Goal: Task Accomplishment & Management: Manage account settings

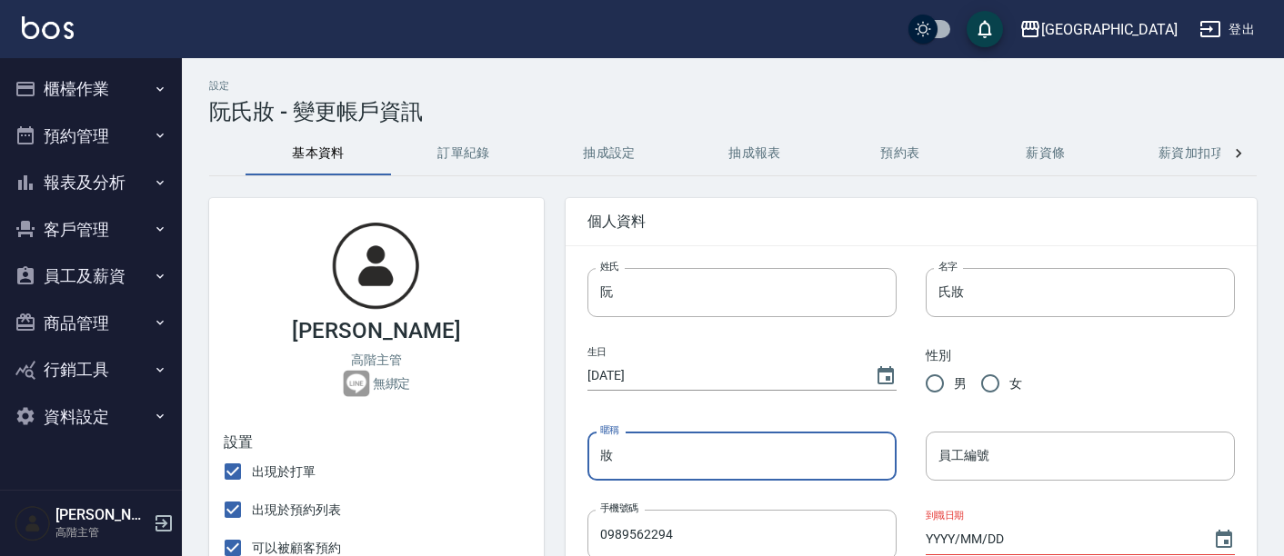
scroll to position [202, 0]
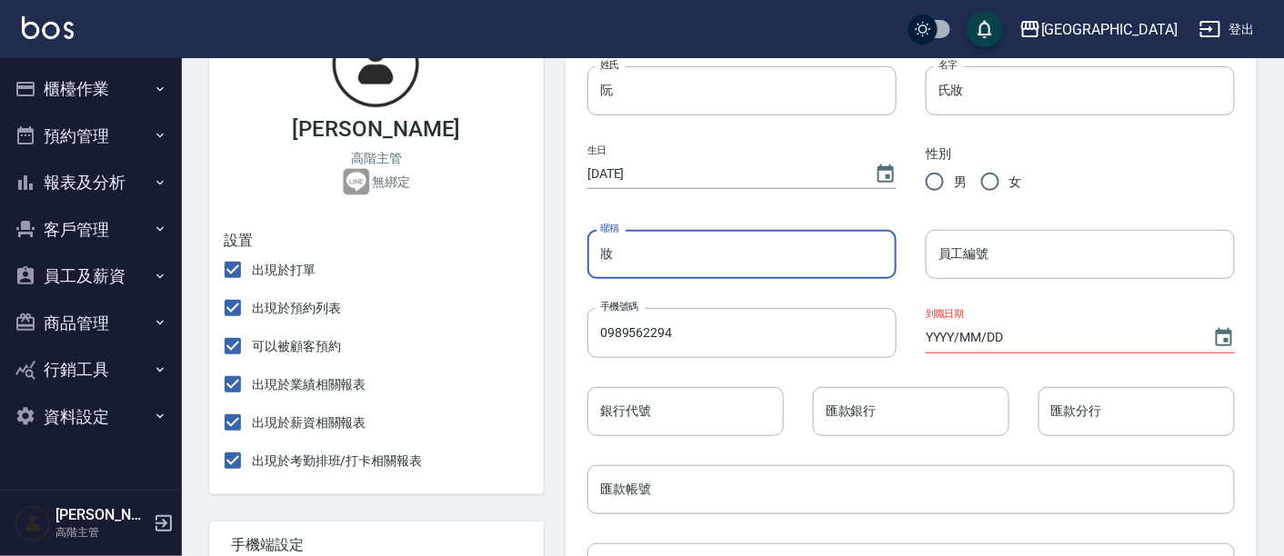
click at [753, 260] on input "妝" at bounding box center [741, 254] width 309 height 49
click at [779, 237] on input "因因" at bounding box center [741, 254] width 309 height 49
type input "因"
type input "妝英"
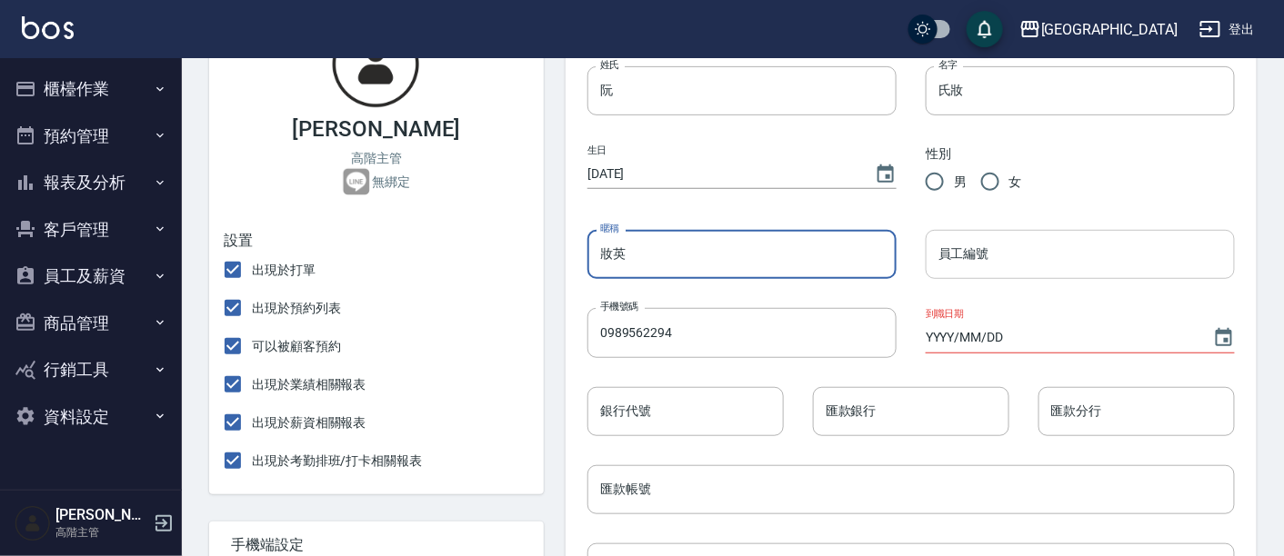
click at [966, 258] on input "員工編號" at bounding box center [1080, 254] width 309 height 49
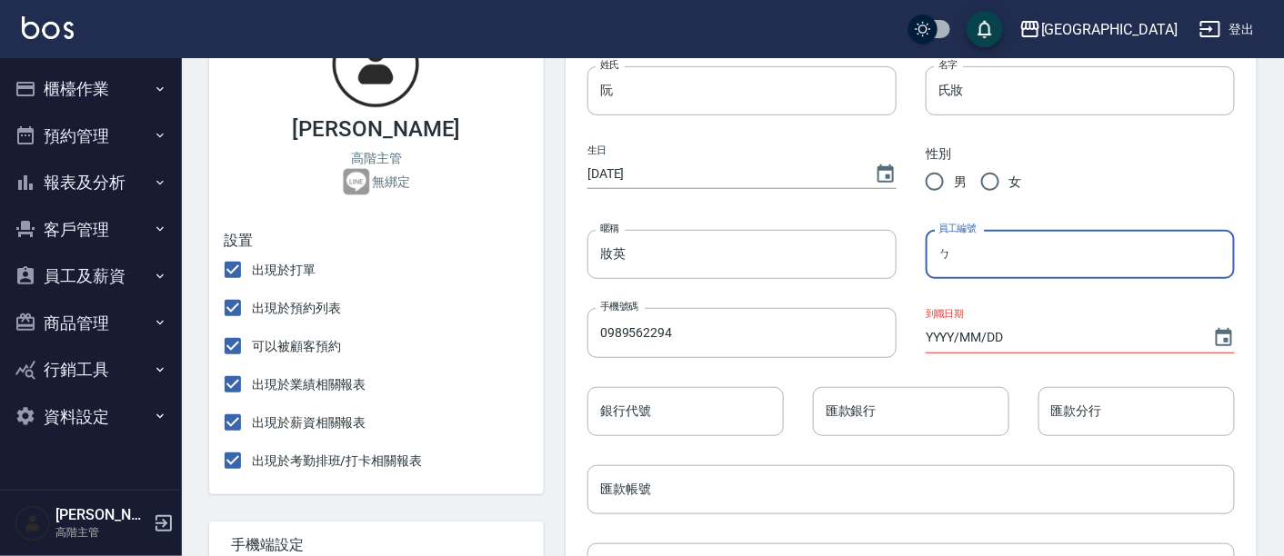
type input "ㄓ"
click at [828, 278] on input "妝英" at bounding box center [741, 254] width 309 height 49
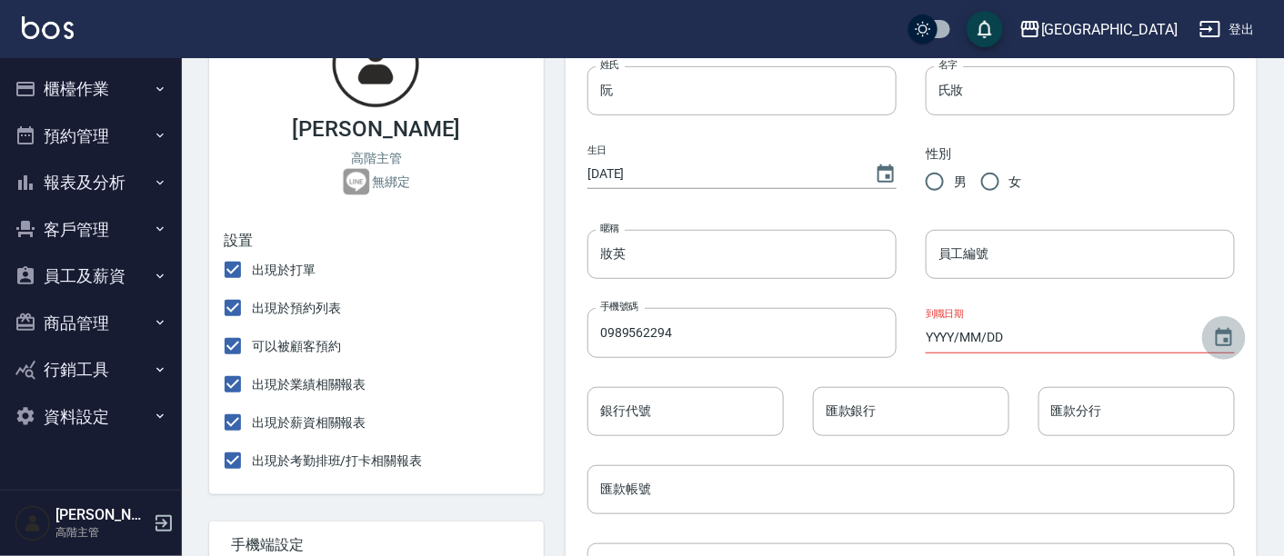
click at [1228, 337] on icon "Choose date" at bounding box center [1224, 338] width 22 height 22
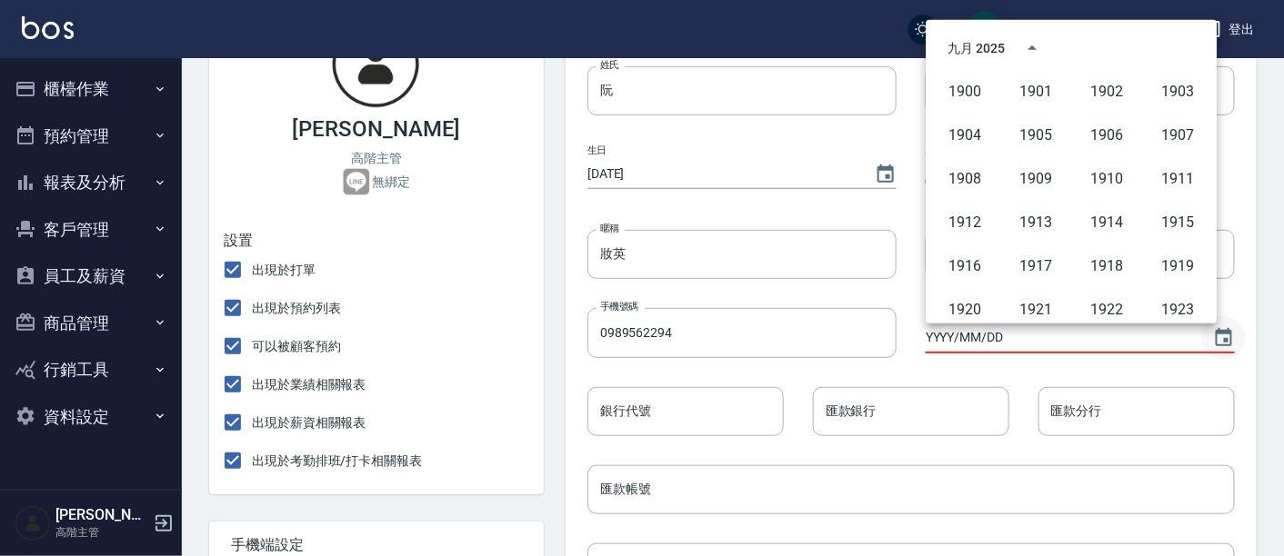
scroll to position [1247, 0]
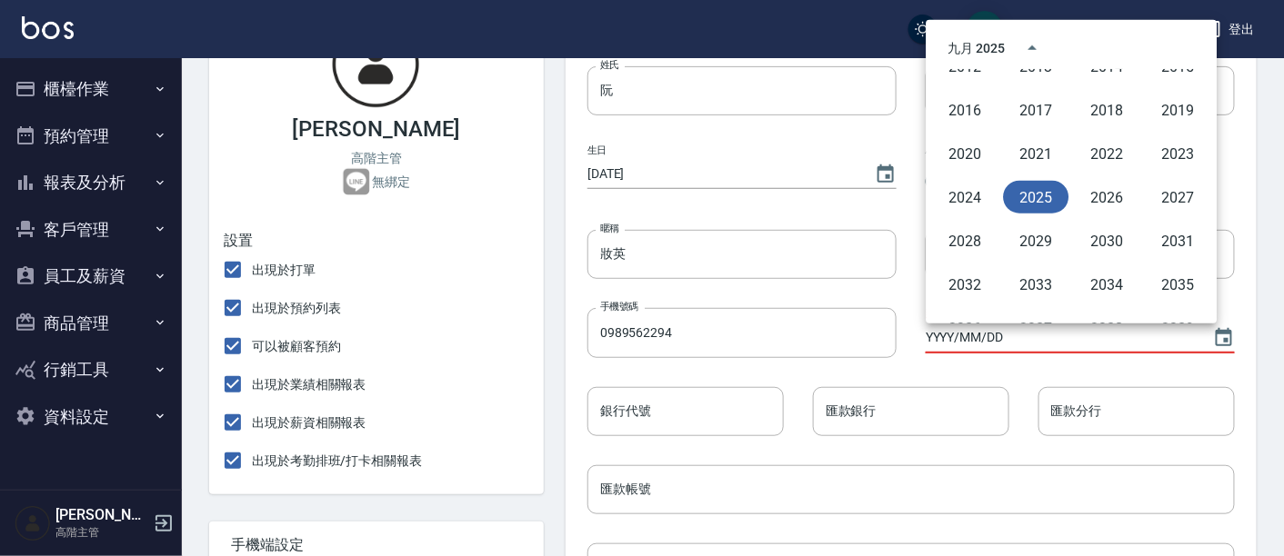
click at [1040, 185] on button "2025" at bounding box center [1036, 197] width 65 height 33
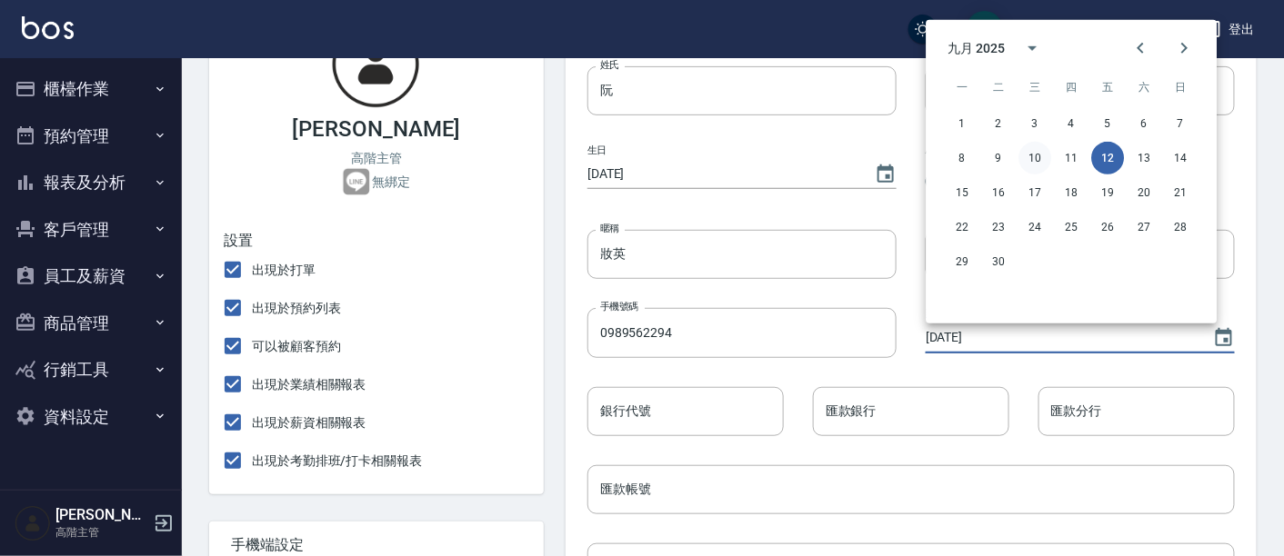
click at [1034, 156] on button "10" at bounding box center [1035, 158] width 33 height 33
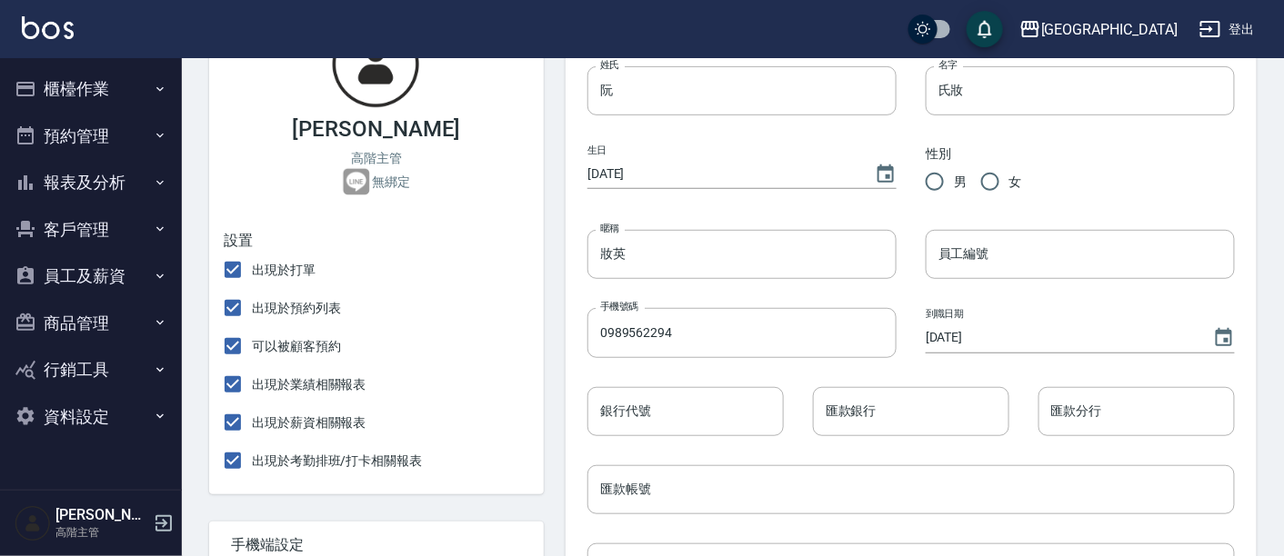
type input "[DATE]"
click at [1026, 369] on div "匯款分行 匯款分行" at bounding box center [1122, 397] width 226 height 78
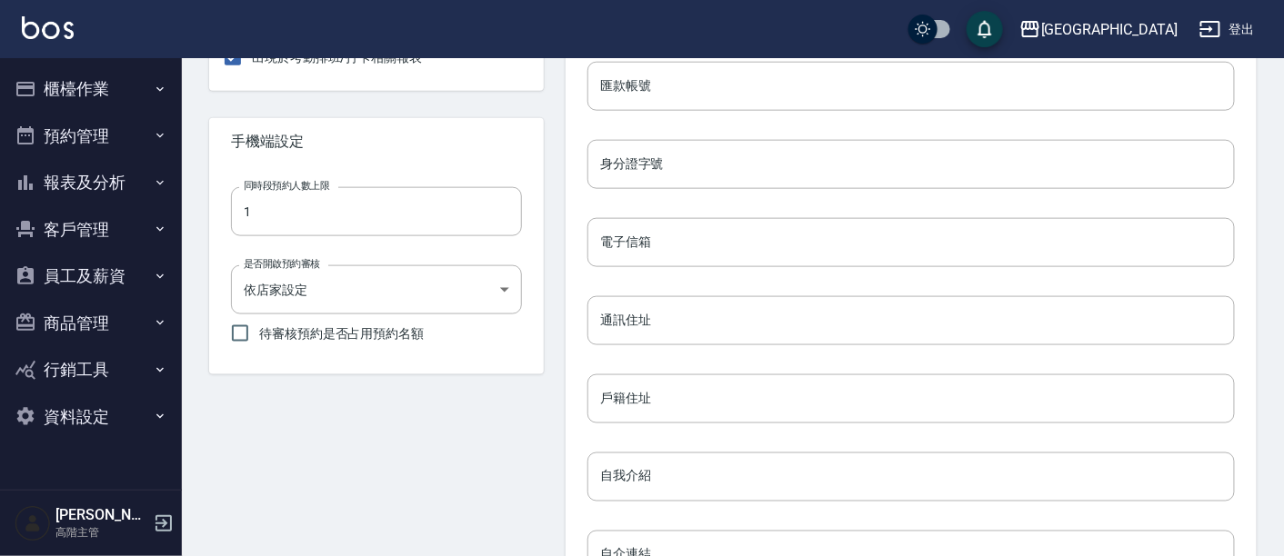
scroll to position [892, 0]
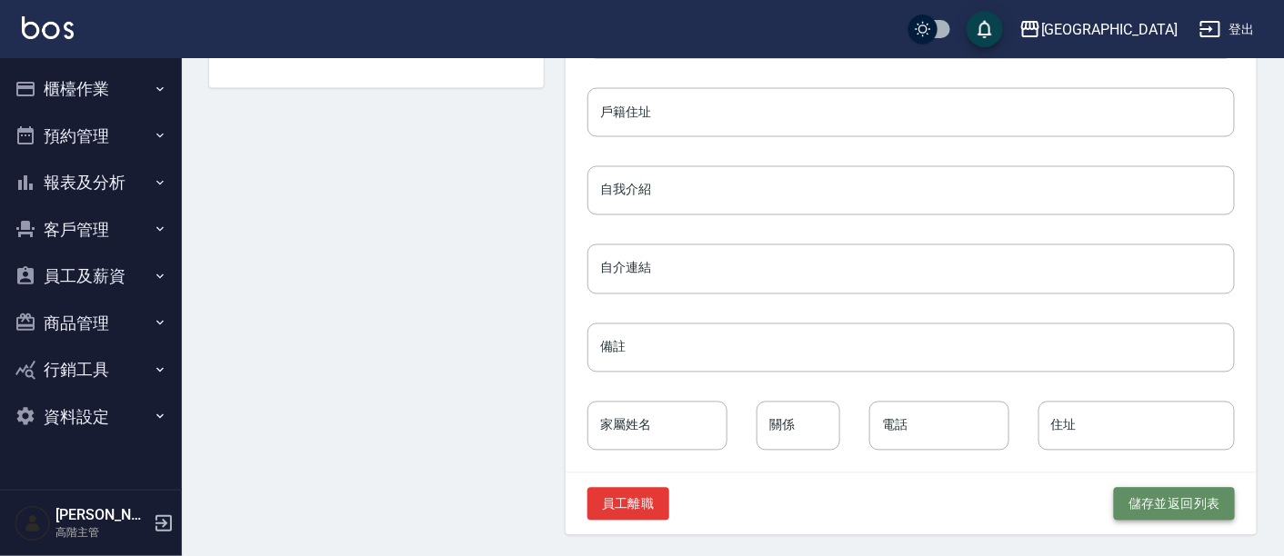
click at [1195, 502] on button "儲存並返回列表" at bounding box center [1174, 505] width 121 height 34
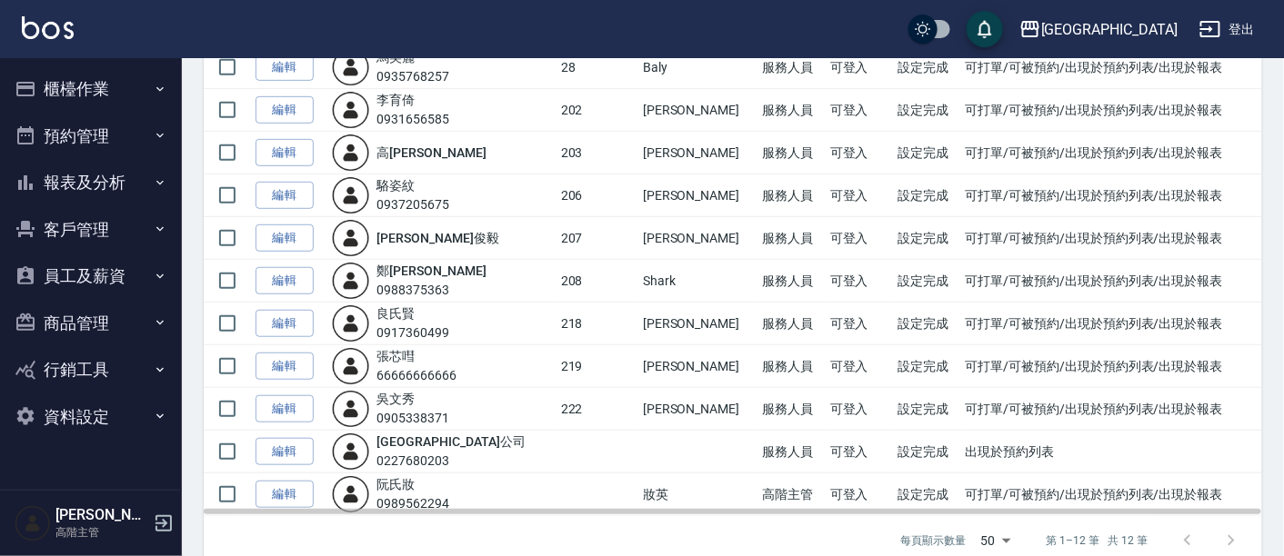
scroll to position [276, 0]
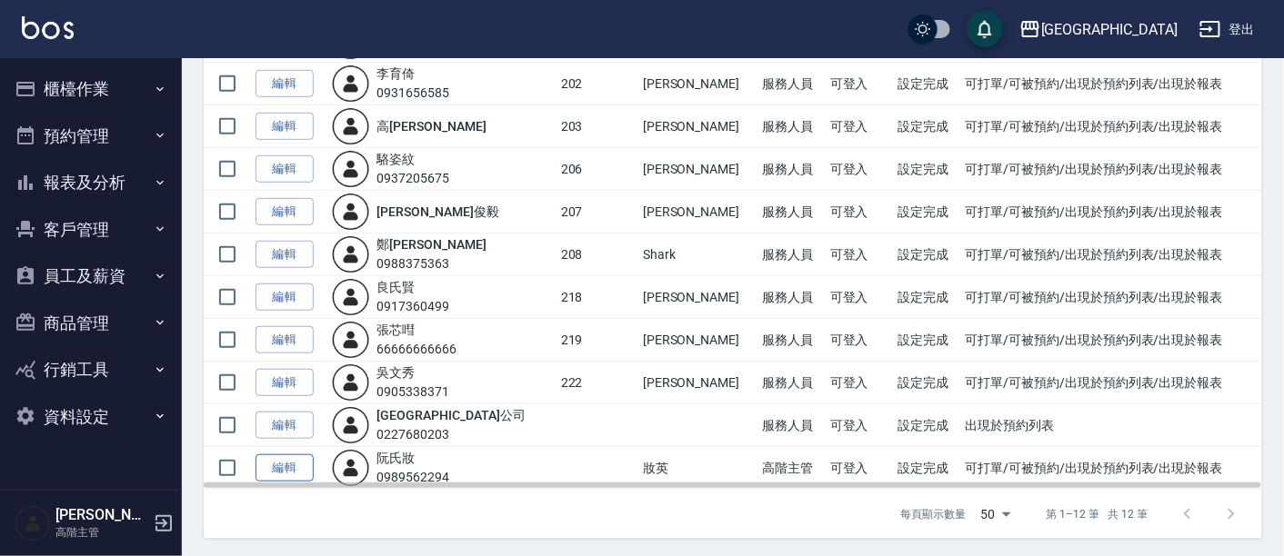
click at [286, 462] on link "編輯" at bounding box center [285, 469] width 58 height 28
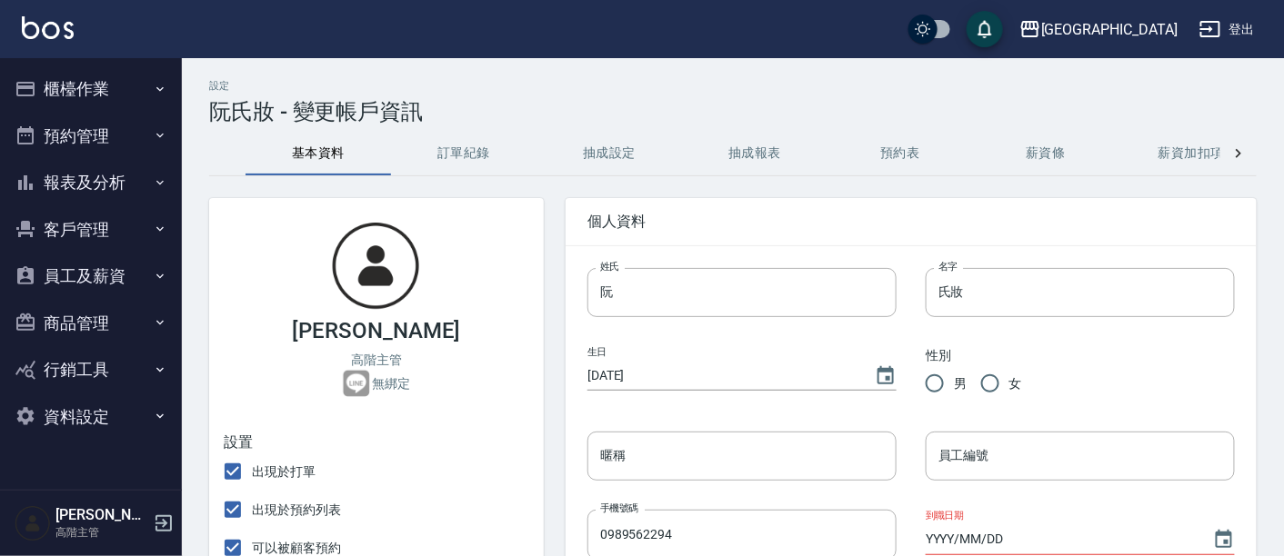
click at [291, 458] on label "出現於打單" at bounding box center [265, 472] width 102 height 38
click at [252, 458] on input "出現於打單" at bounding box center [233, 472] width 38 height 38
checkbox input "false"
type input "妝英"
type input "[DATE]"
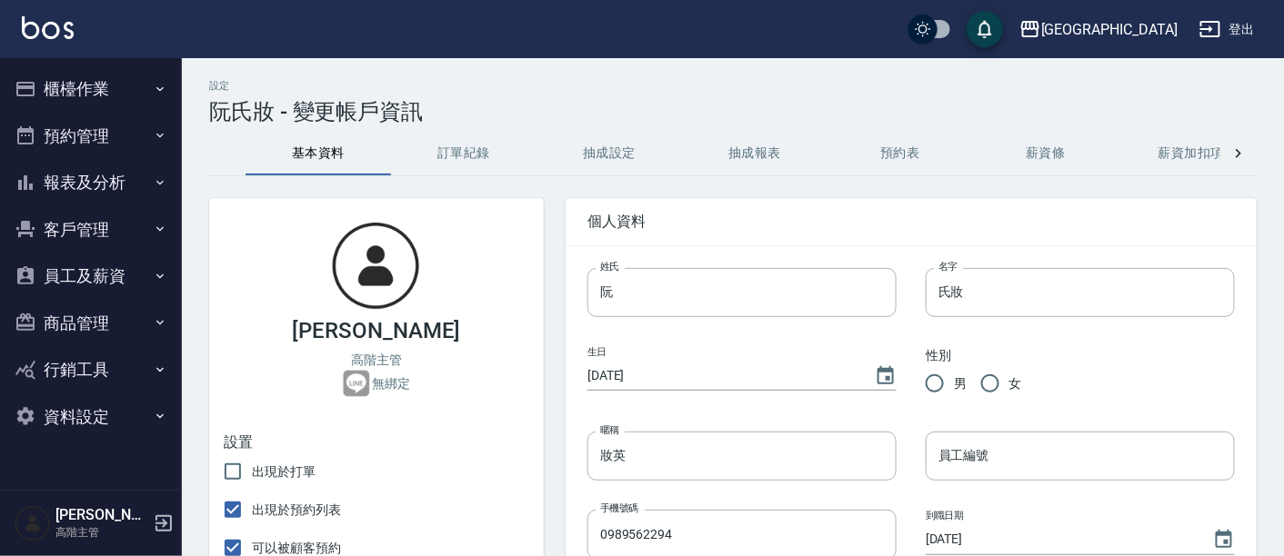
click at [363, 365] on p "高階主管" at bounding box center [376, 360] width 51 height 19
click at [361, 377] on img at bounding box center [356, 383] width 27 height 27
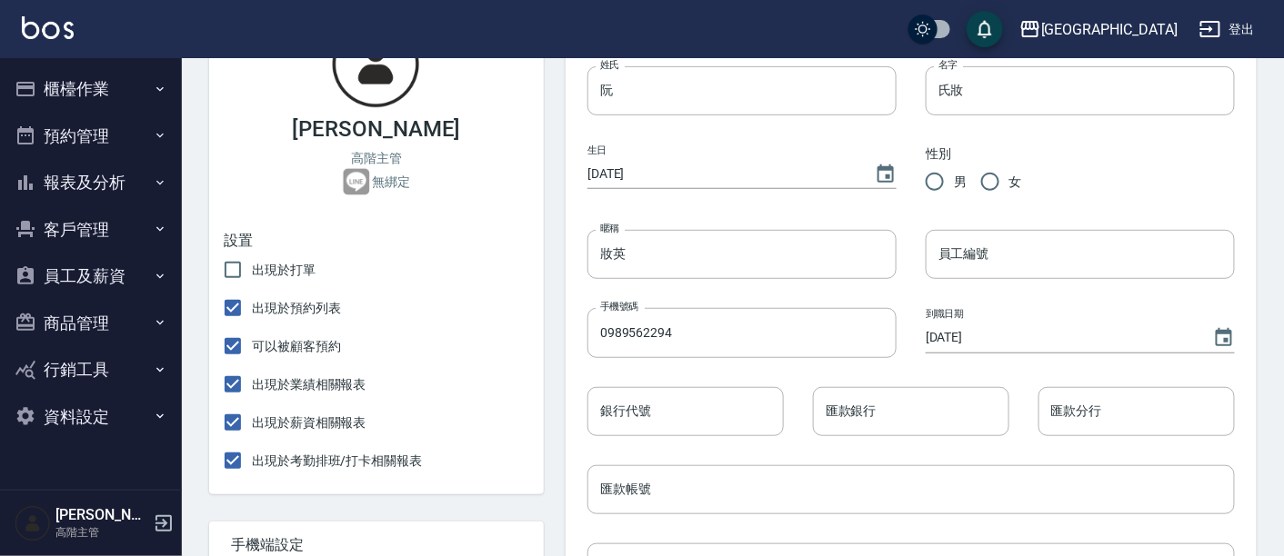
scroll to position [505, 0]
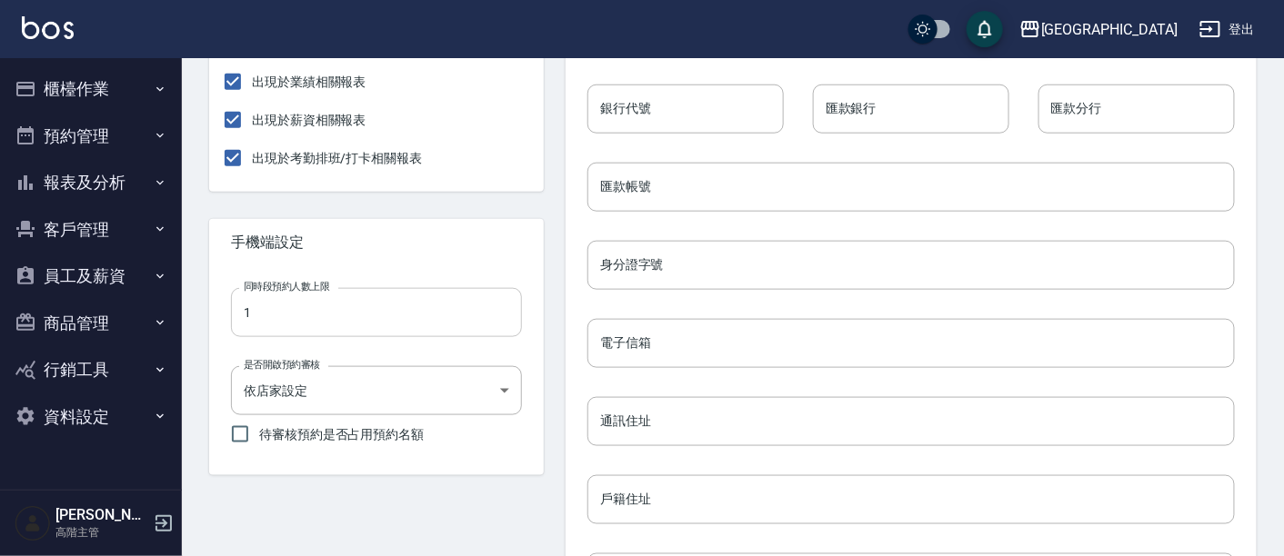
click at [327, 323] on input "1" at bounding box center [376, 312] width 291 height 49
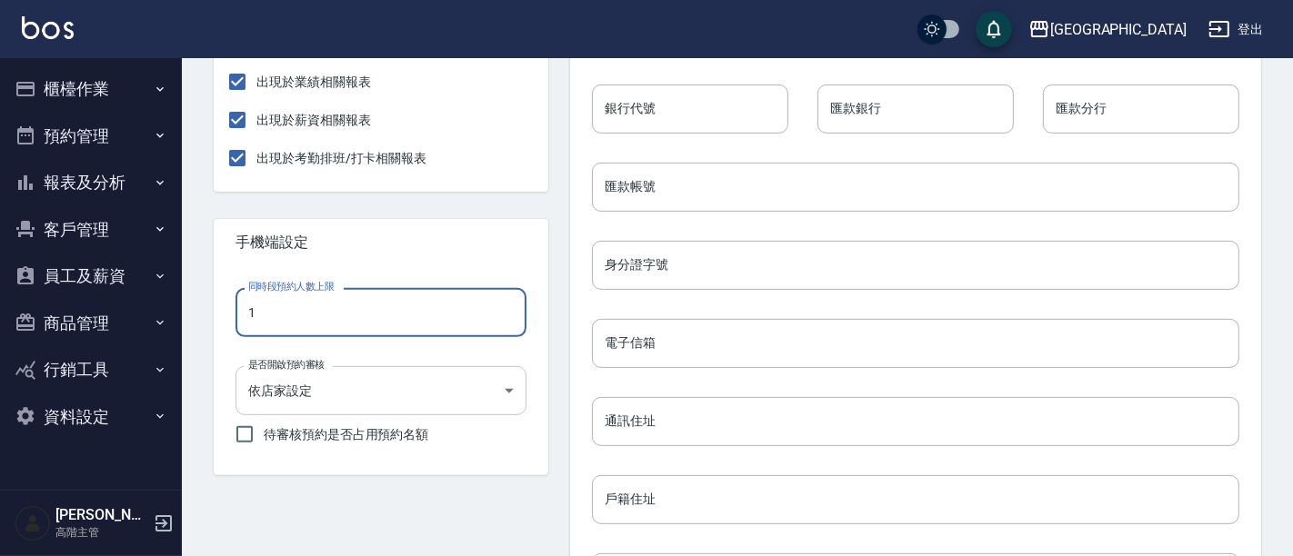
click at [376, 390] on body "名留市府 登出 櫃檯作業 打帳單 帳單列表 掛單列表 座位開單 營業儀表板 現金收支登錄 高階收支登錄 材料自購登錄 每日結帳 排班表 現場電腦打卡 掃碼打卡…" at bounding box center [646, 219] width 1293 height 1449
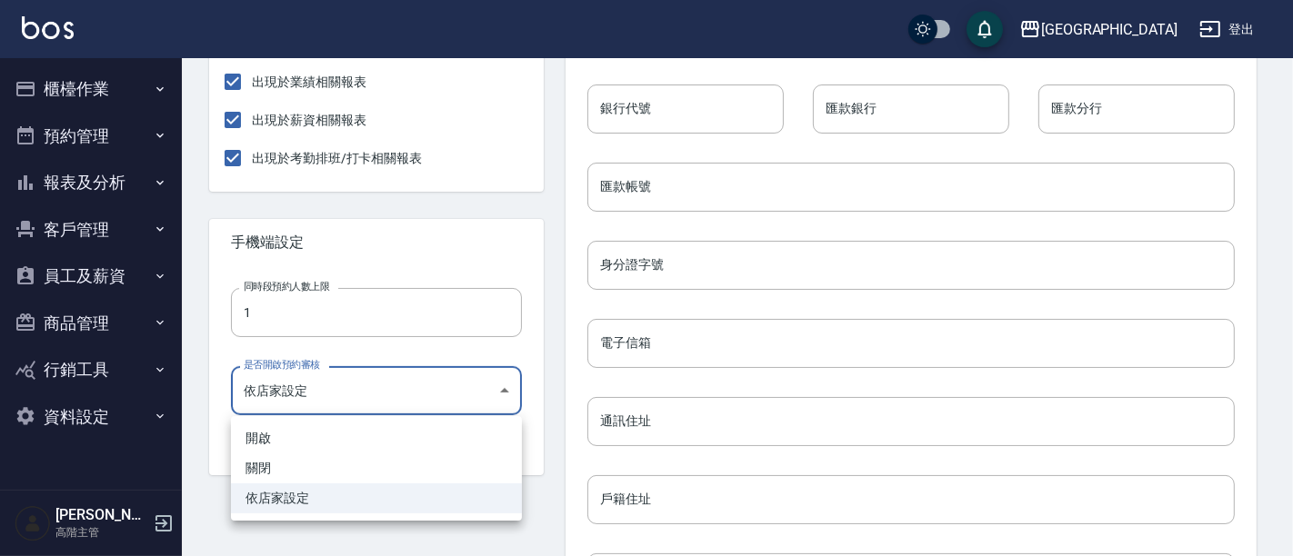
click at [286, 471] on li "關閉" at bounding box center [376, 469] width 291 height 30
type input "FALSE"
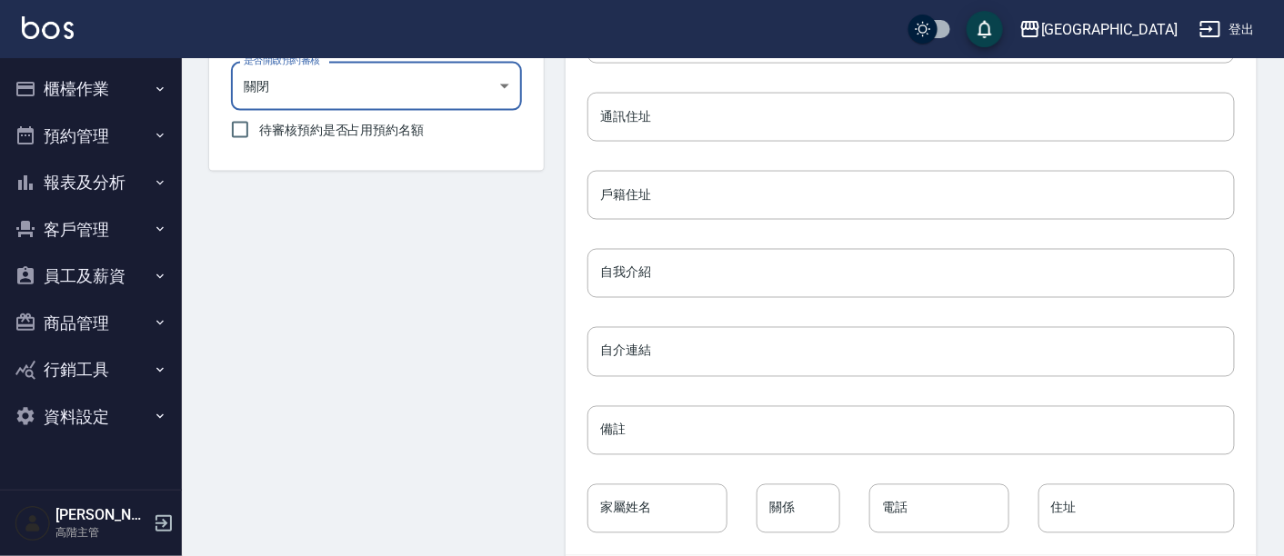
scroll to position [892, 0]
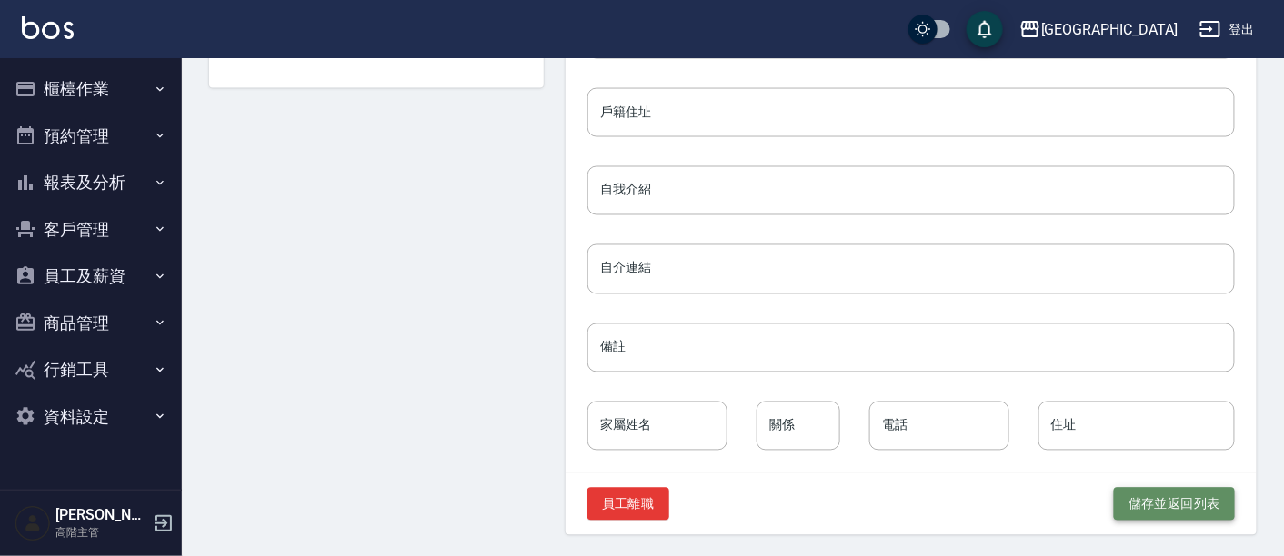
click at [1153, 501] on button "儲存並返回列表" at bounding box center [1174, 505] width 121 height 34
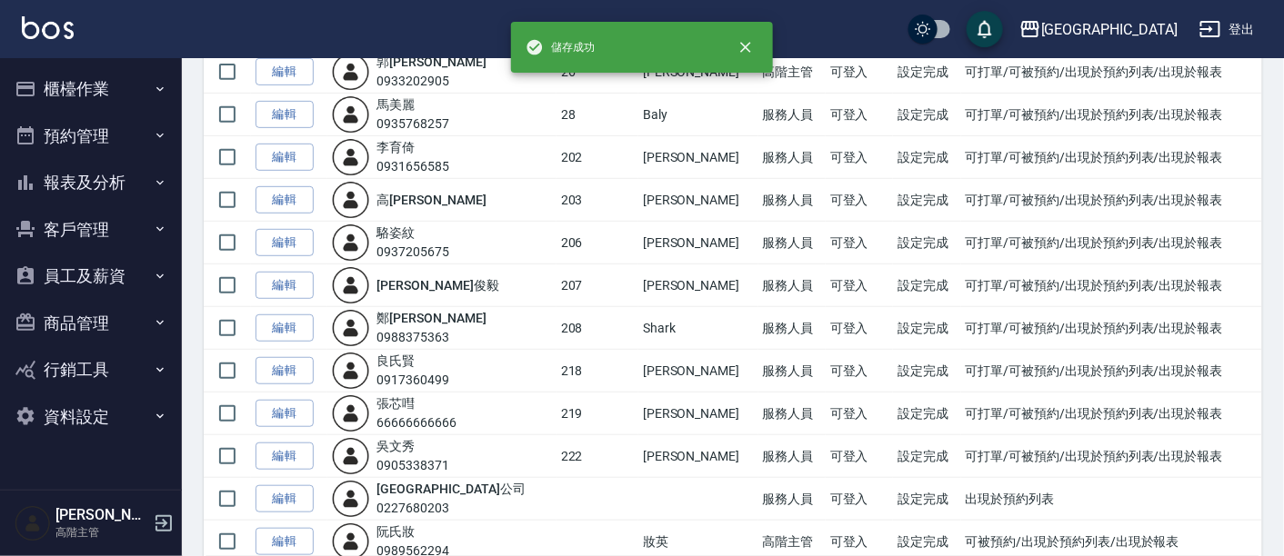
scroll to position [276, 0]
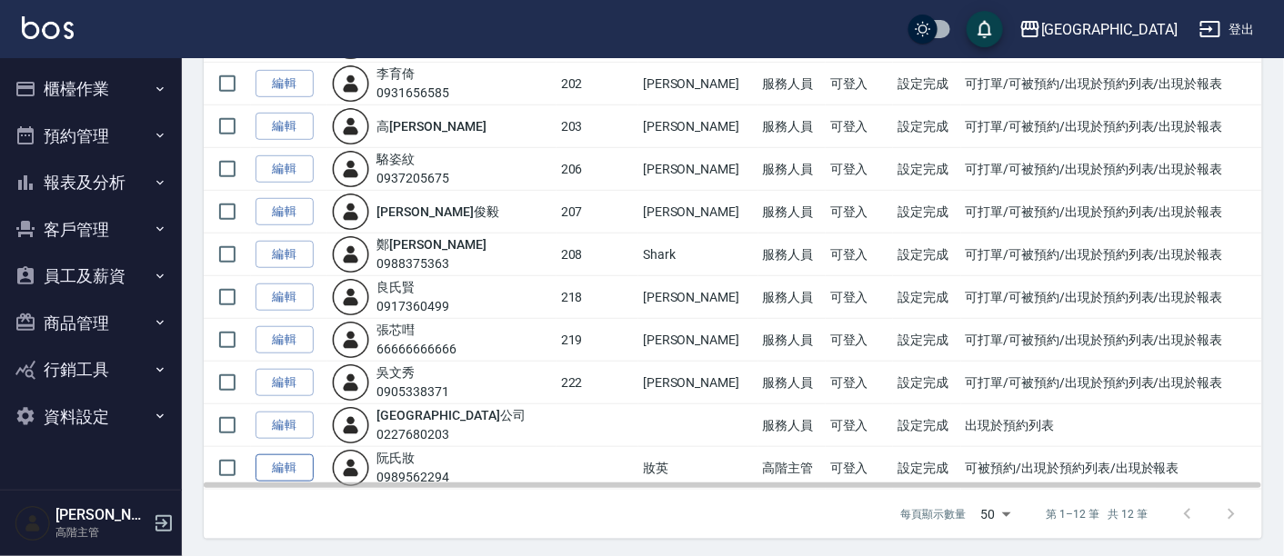
click at [296, 463] on link "編輯" at bounding box center [285, 469] width 58 height 28
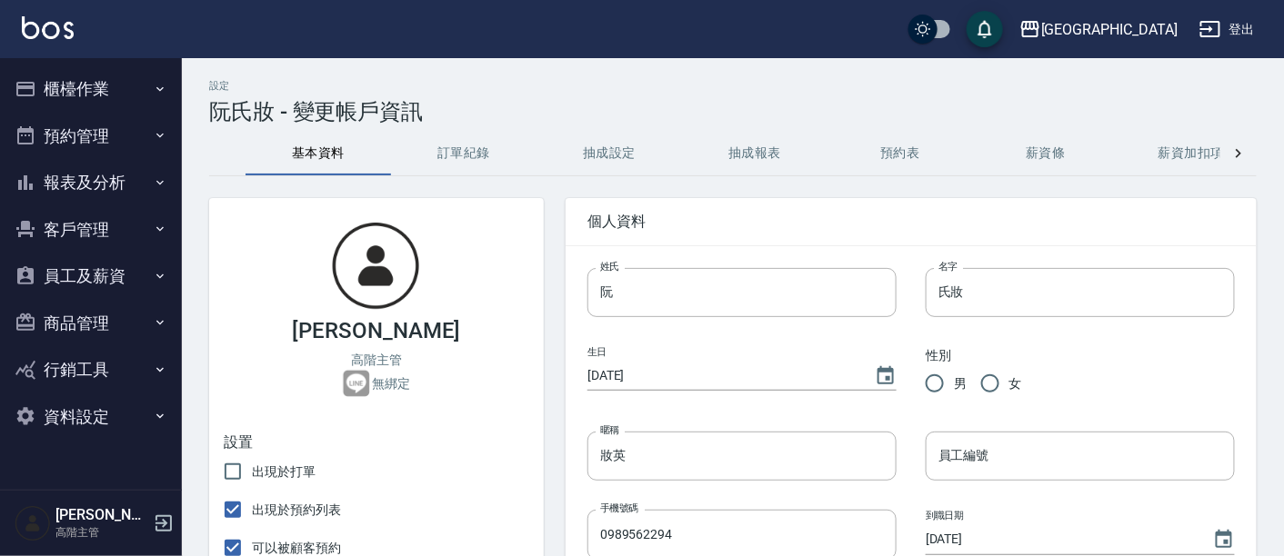
checkbox input "false"
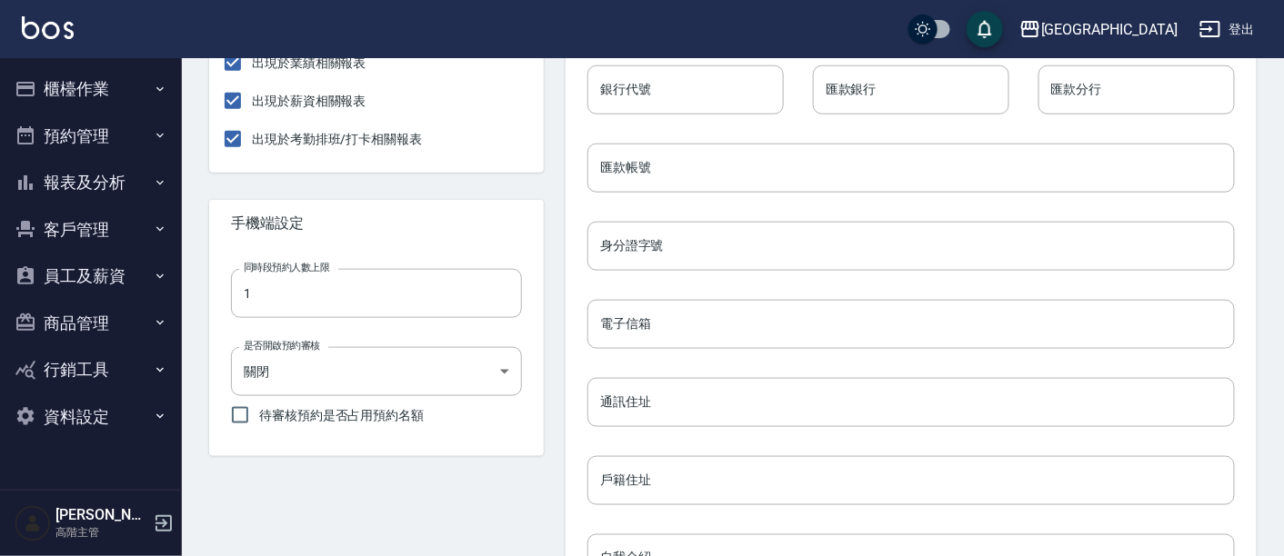
scroll to position [606, 0]
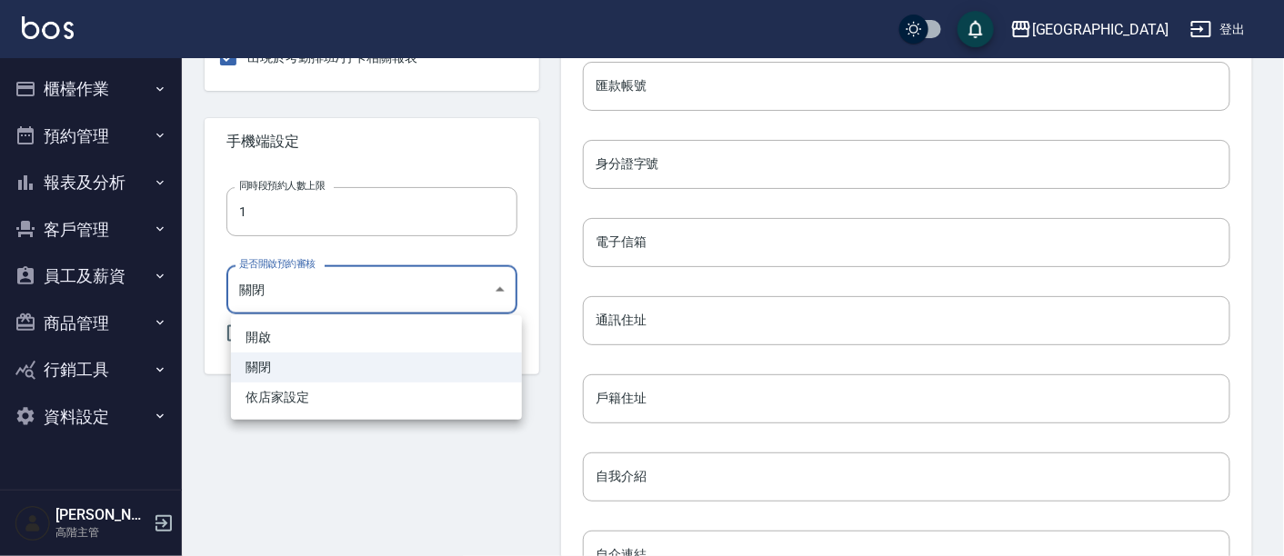
click at [256, 286] on body "名留市府 登出 櫃檯作業 打帳單 帳單列表 掛單列表 座位開單 營業儀表板 現金收支登錄 高階收支登錄 材料自購登錄 每日結帳 排班表 現場電腦打卡 掃碼打卡…" at bounding box center [642, 118] width 1284 height 1449
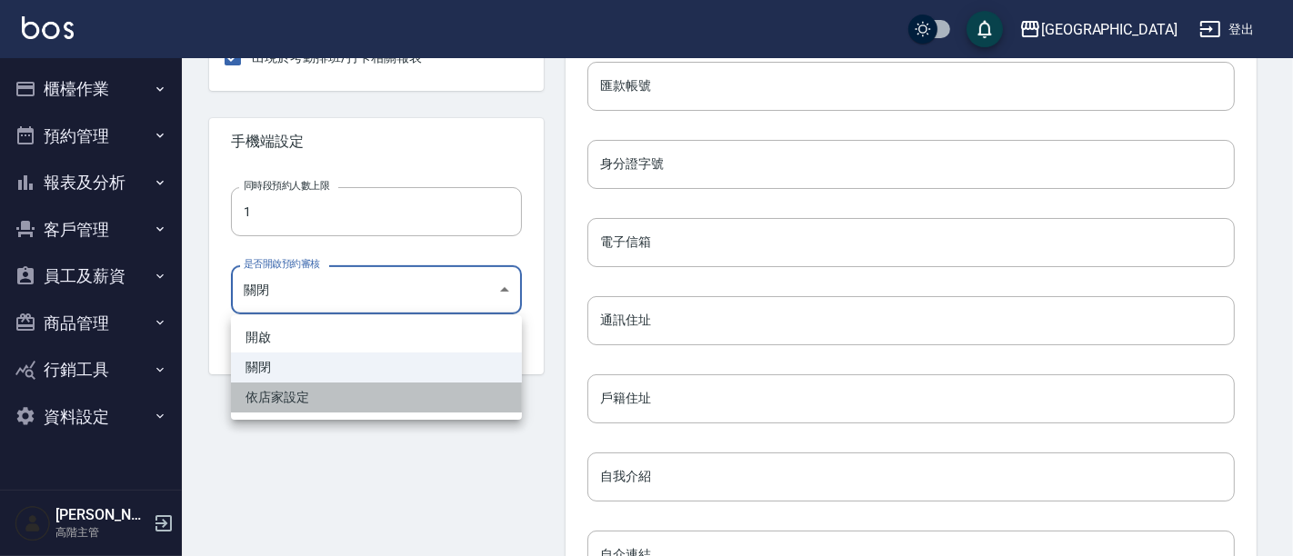
click at [327, 400] on li "依店家設定" at bounding box center [376, 398] width 291 height 30
type input "BYSTORE"
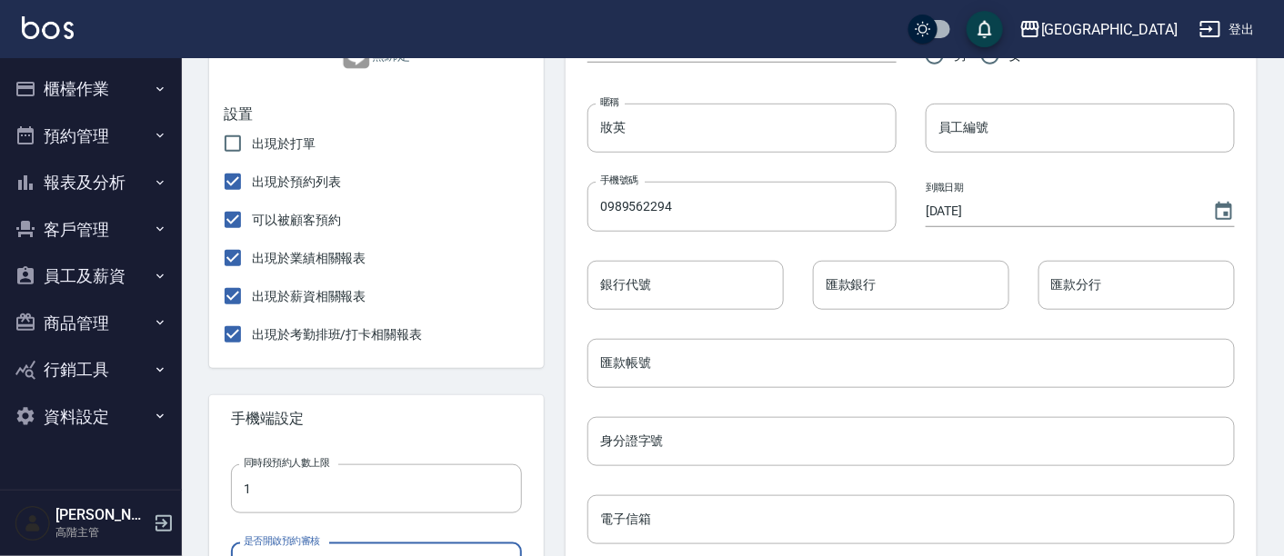
scroll to position [0, 0]
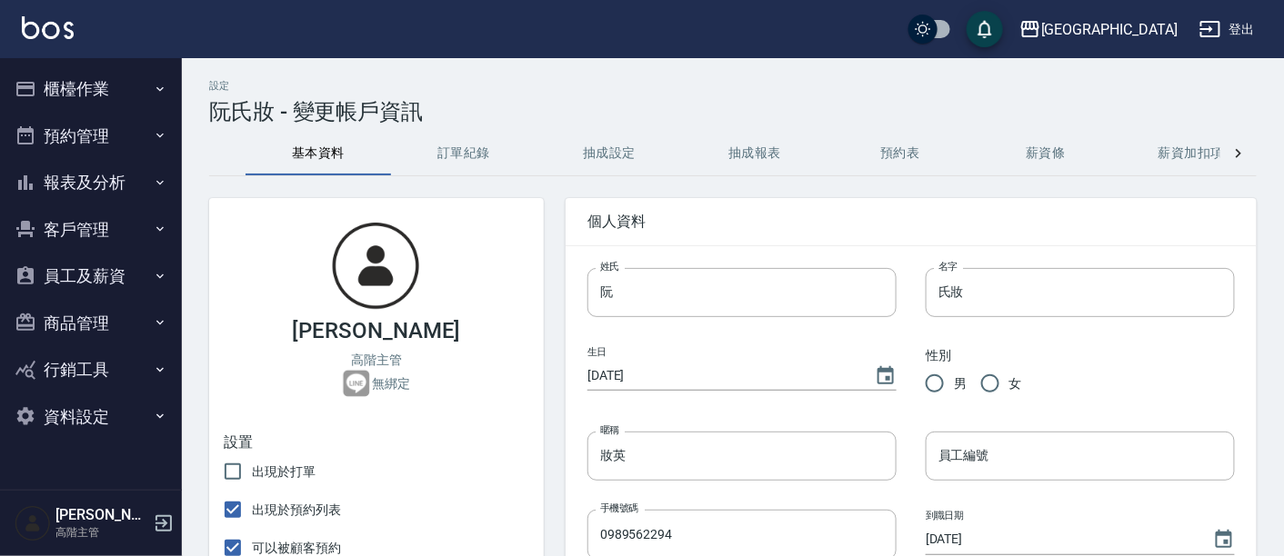
click at [382, 332] on h3 "[PERSON_NAME]" at bounding box center [376, 330] width 168 height 25
click at [366, 398] on div "阮氏妝 高階主管 無綁定" at bounding box center [376, 308] width 335 height 221
click at [397, 351] on p "高階主管" at bounding box center [376, 360] width 51 height 19
click at [444, 163] on button "訂單紀錄" at bounding box center [463, 154] width 145 height 44
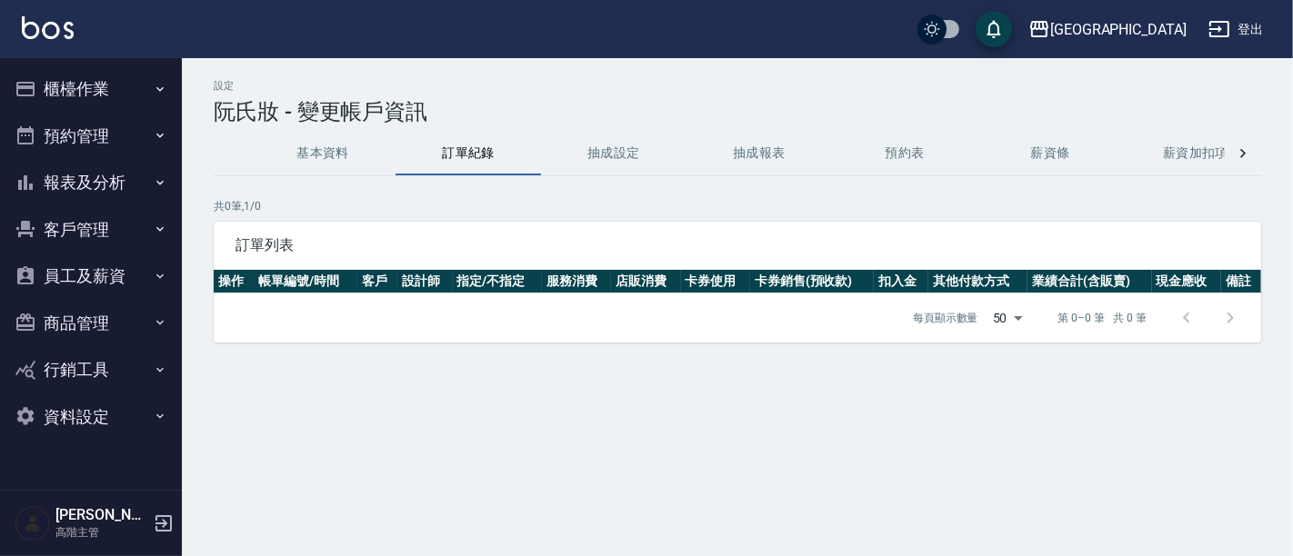
click at [586, 149] on button "抽成設定" at bounding box center [613, 154] width 145 height 44
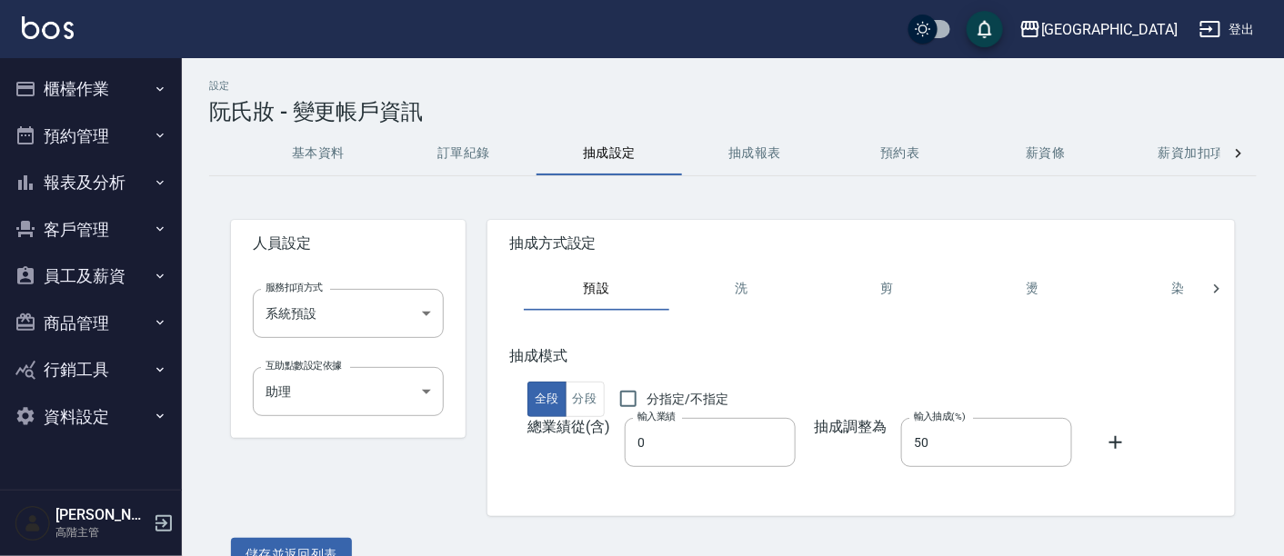
click at [736, 149] on button "抽成報表" at bounding box center [754, 154] width 145 height 44
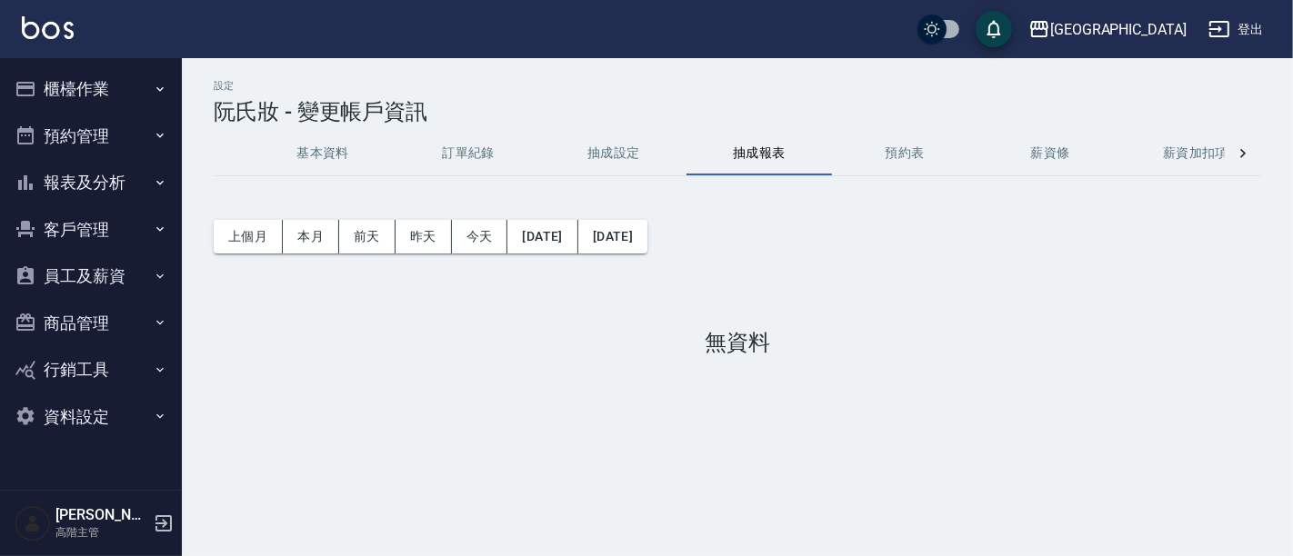
click at [631, 152] on button "抽成設定" at bounding box center [613, 154] width 145 height 44
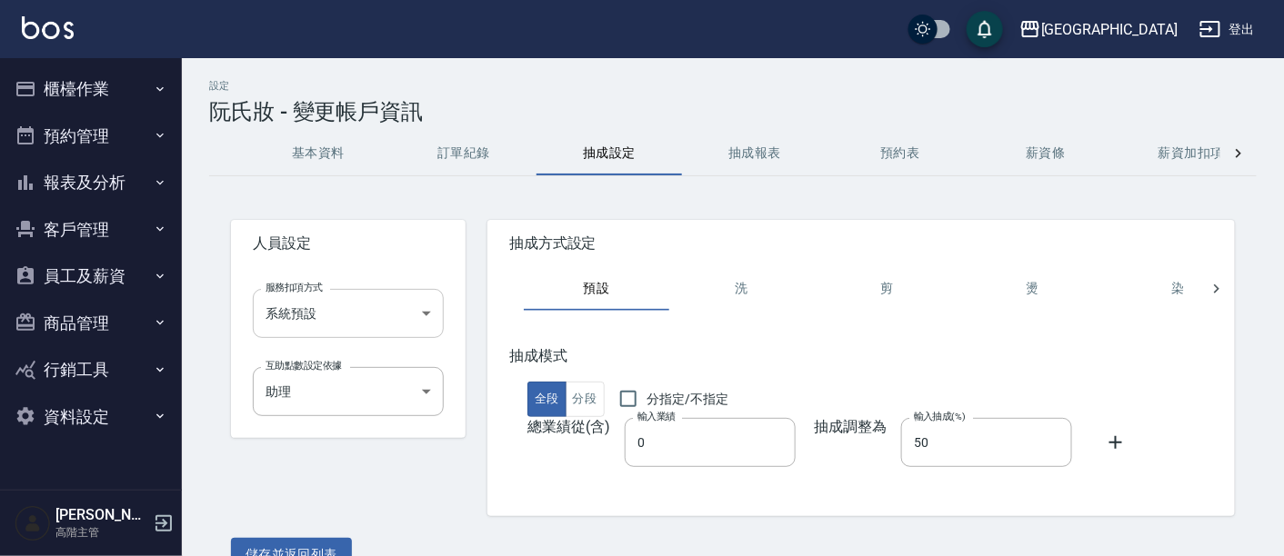
click at [387, 305] on body "名留市府 登出 櫃檯作業 打帳單 帳單列表 掛單列表 座位開單 營業儀表板 現金收支登錄 高階收支登錄 材料自購登錄 每日結帳 排班表 現場電腦打卡 掃碼打卡…" at bounding box center [642, 297] width 1284 height 594
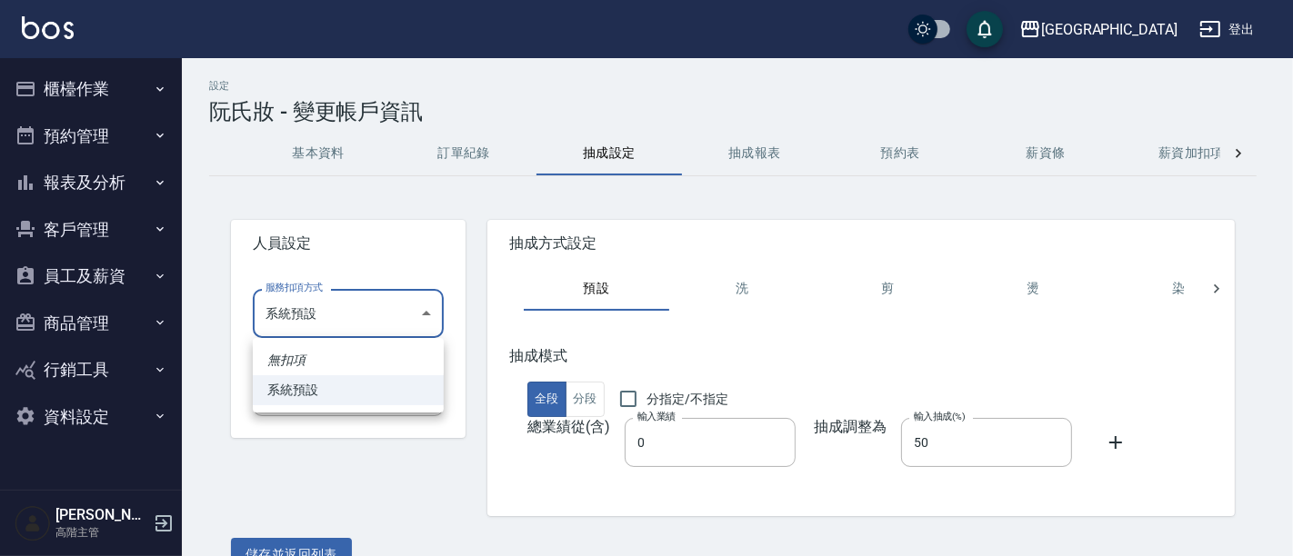
click at [387, 305] on div at bounding box center [646, 278] width 1293 height 556
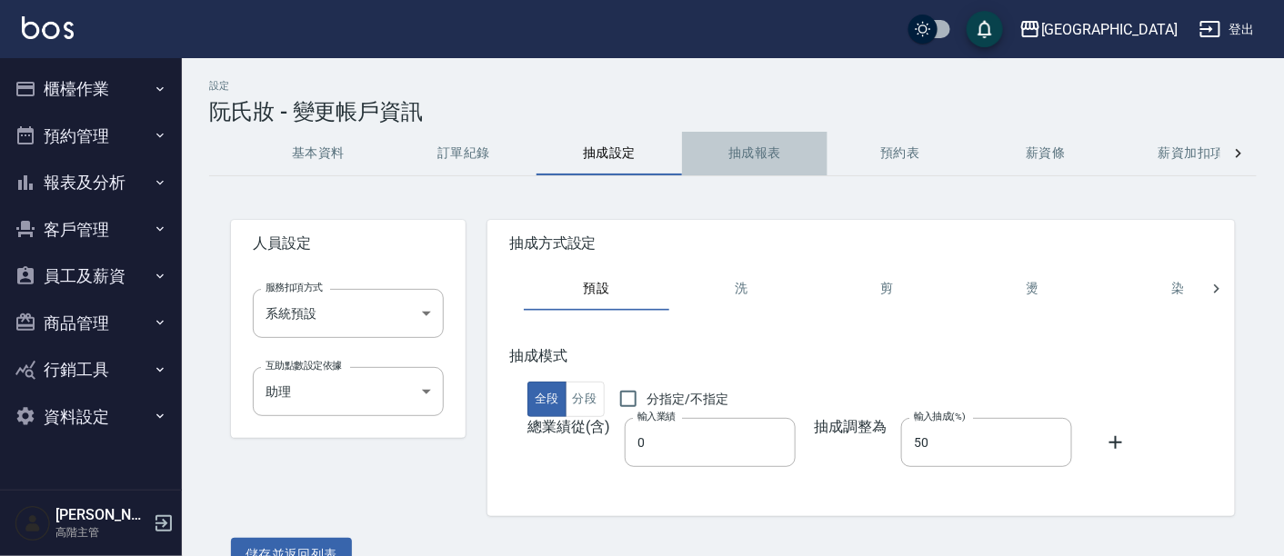
click at [743, 155] on button "抽成報表" at bounding box center [754, 154] width 145 height 44
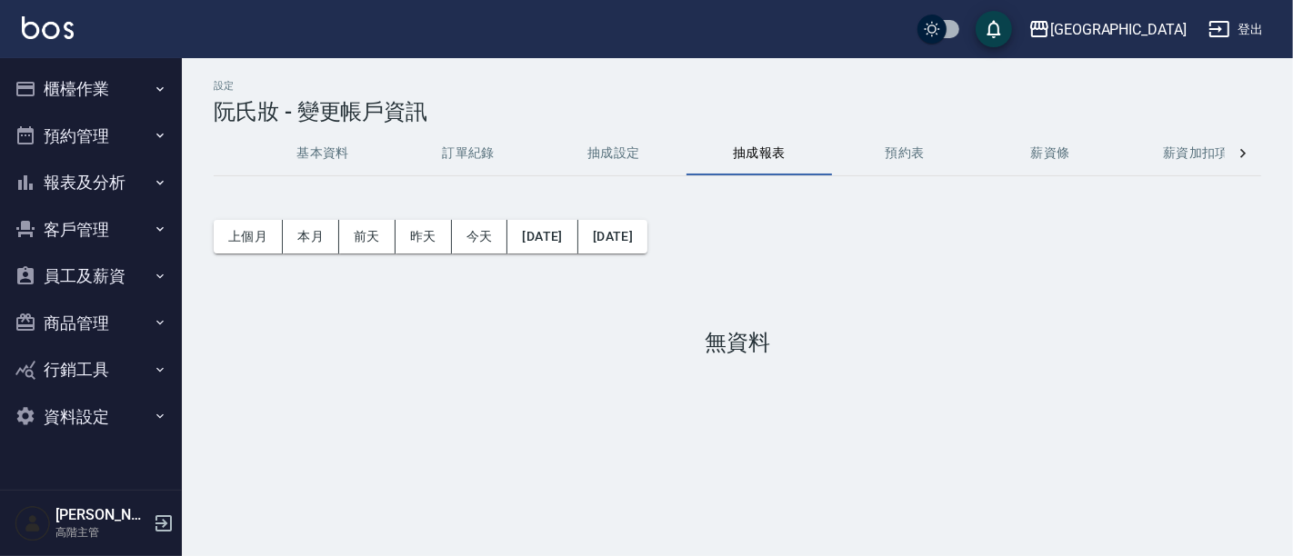
click at [894, 153] on button "預約表" at bounding box center [904, 154] width 145 height 44
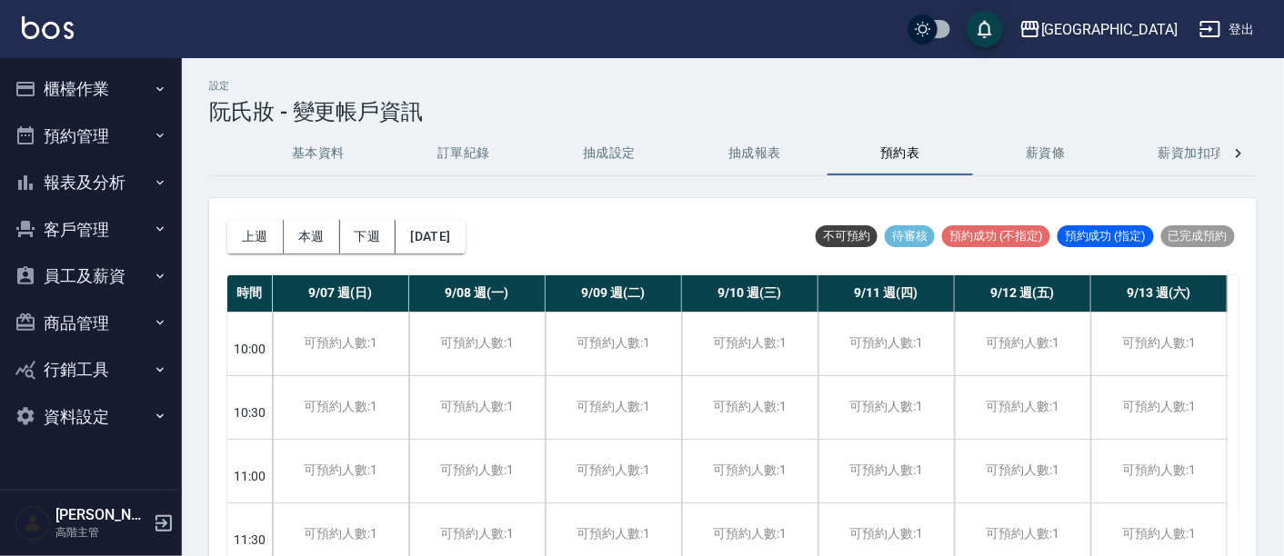
click at [1058, 155] on button "薪資條" at bounding box center [1045, 154] width 145 height 44
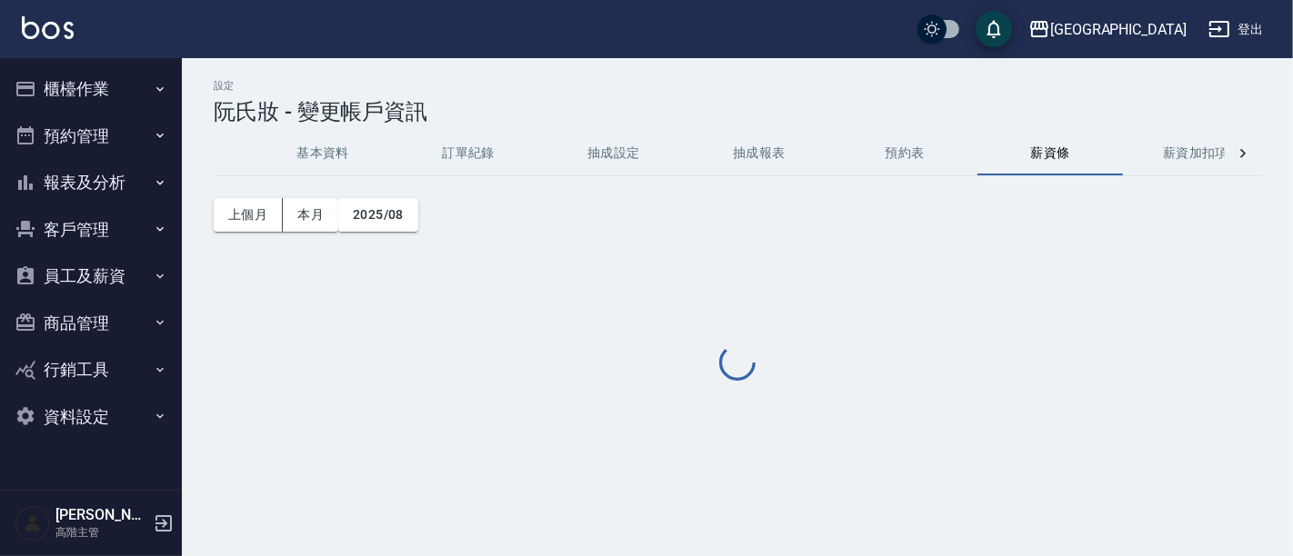
click at [1215, 151] on button "薪資加扣項" at bounding box center [1195, 154] width 145 height 44
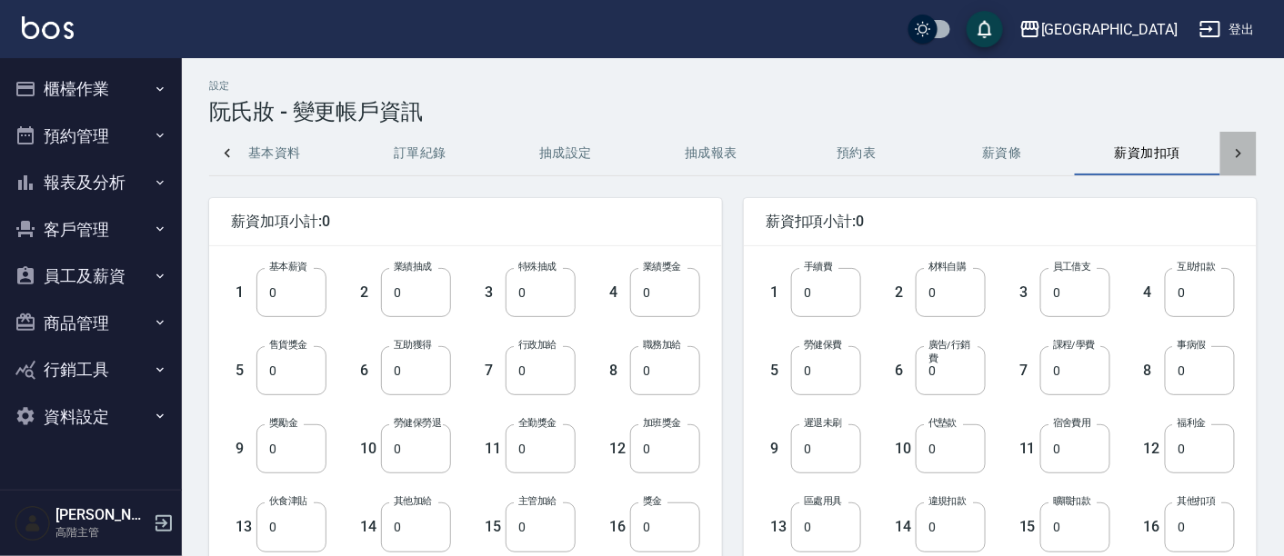
click at [1238, 155] on icon at bounding box center [1238, 153] width 5 height 9
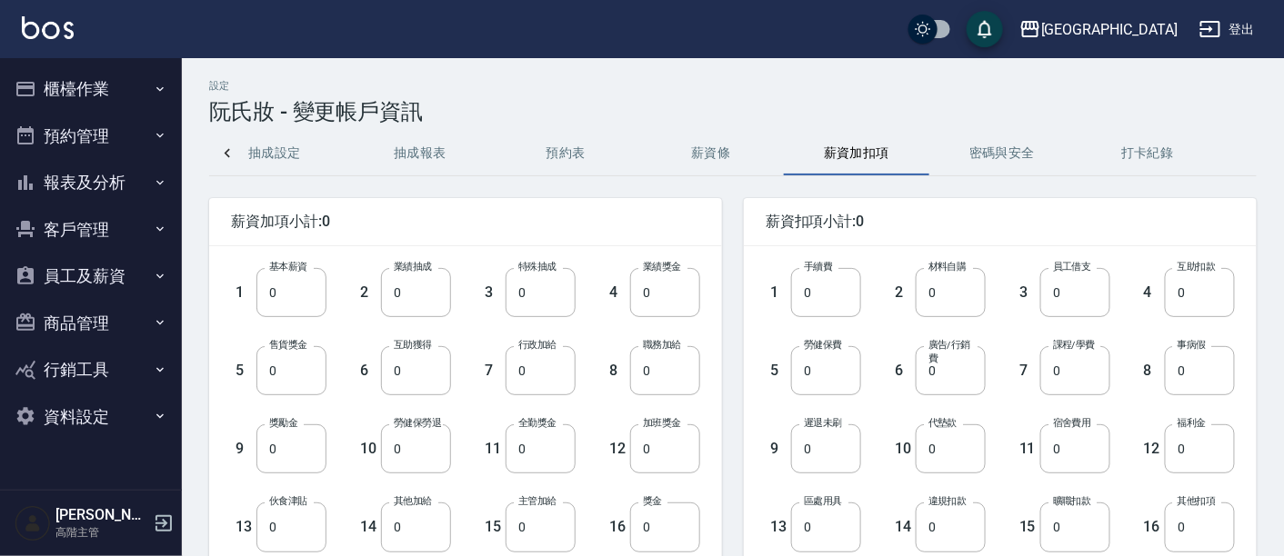
scroll to position [0, 335]
click at [1238, 155] on div "基本資料 訂單紀錄 抽成設定 抽成報表 預約表 薪資條 薪資加扣項 密碼與安全 打卡紀錄" at bounding box center [732, 154] width 1047 height 44
click at [1001, 155] on button "密碼與安全" at bounding box center [1001, 154] width 145 height 44
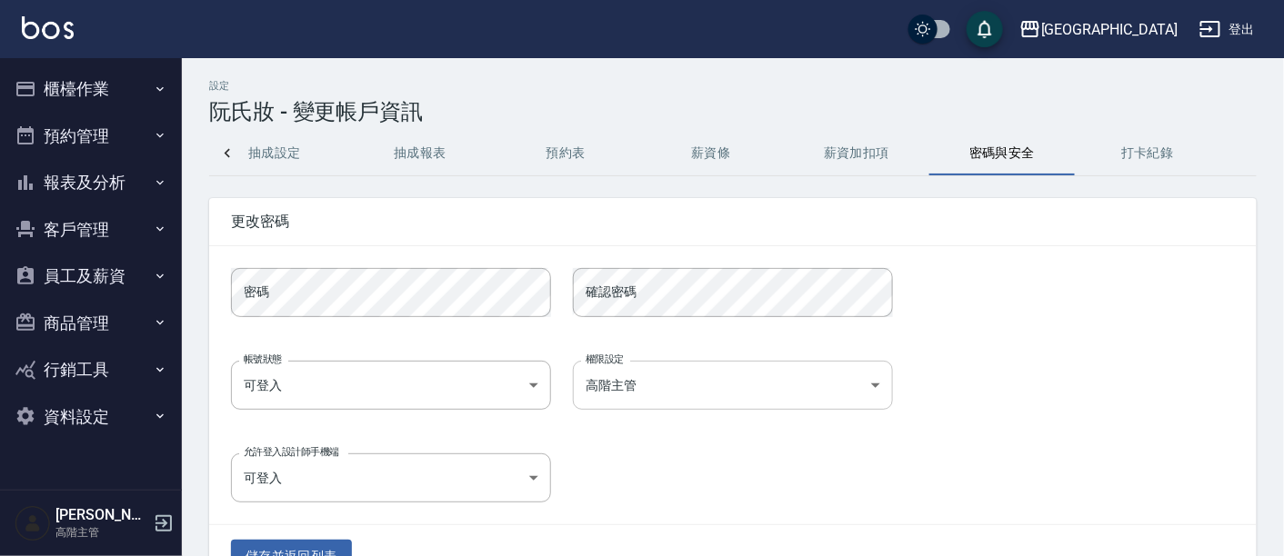
click at [716, 397] on body "名留市府 登出 櫃檯作業 打帳單 帳單列表 掛單列表 座位開單 營業儀表板 現金收支登錄 高階收支登錄 材料自購登錄 每日結帳 排班表 現場電腦打卡 掃碼打卡…" at bounding box center [642, 305] width 1284 height 610
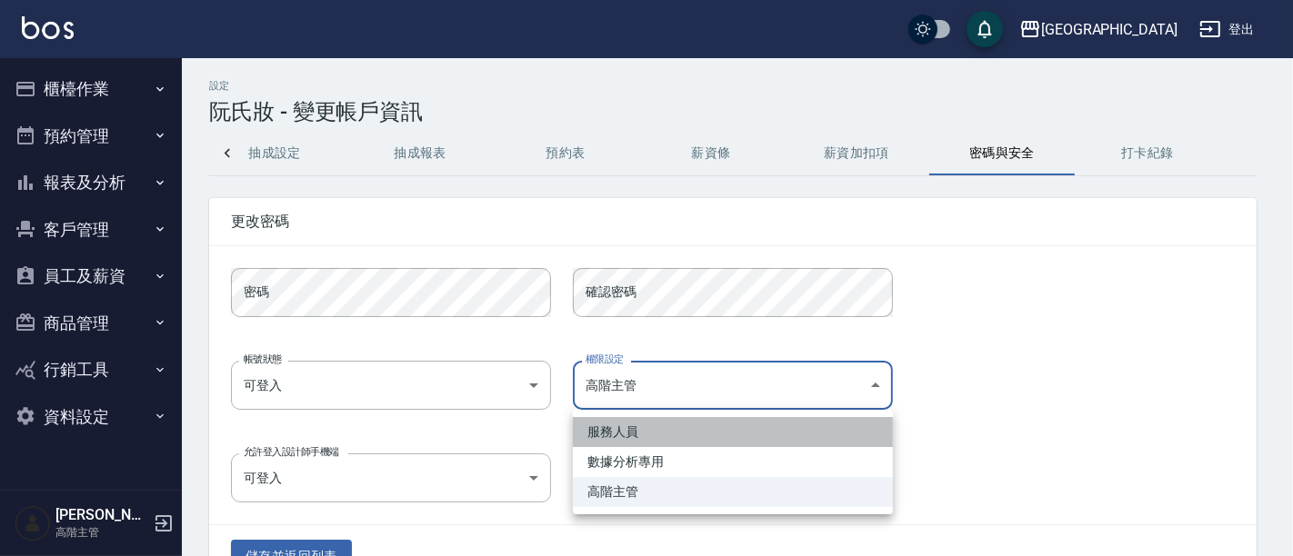
click at [694, 436] on li "服務人員" at bounding box center [733, 432] width 320 height 30
type input "e34dad23-5876-467b-96cb-15a4017b8bc8"
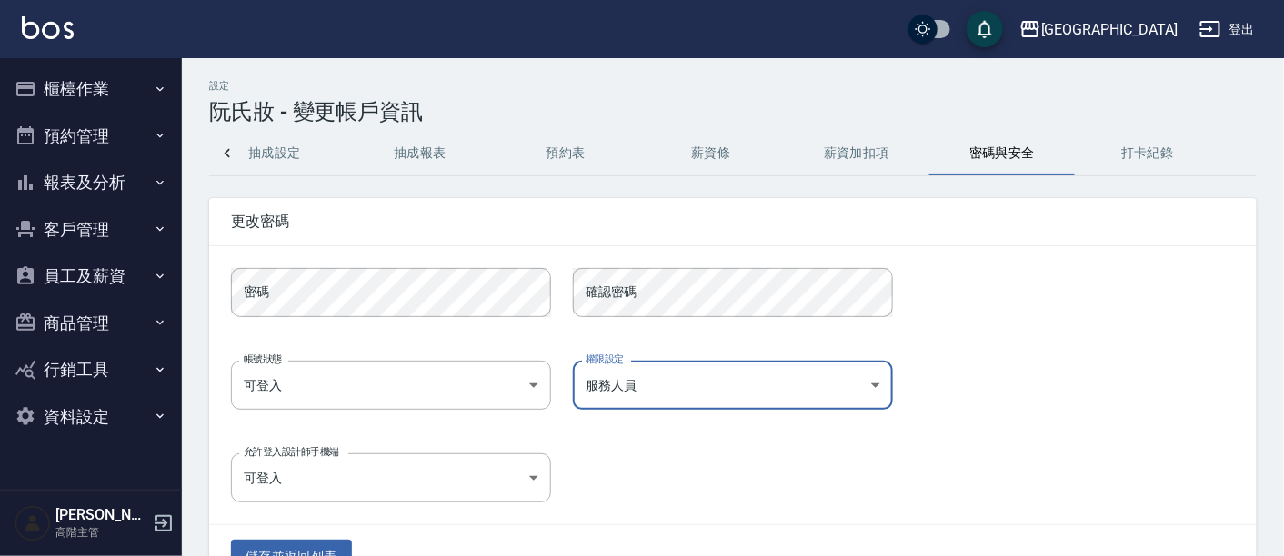
click at [707, 443] on div "允許登入設計師手機端 可登入 true 允許登入設計師手機端" at bounding box center [722, 467] width 1026 height 71
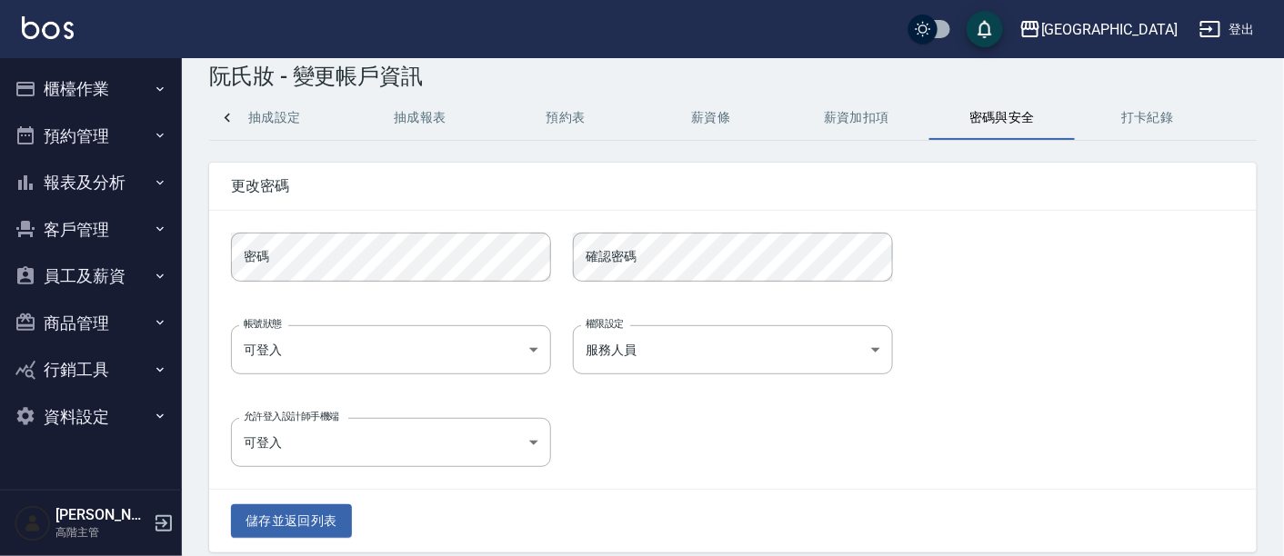
scroll to position [52, 0]
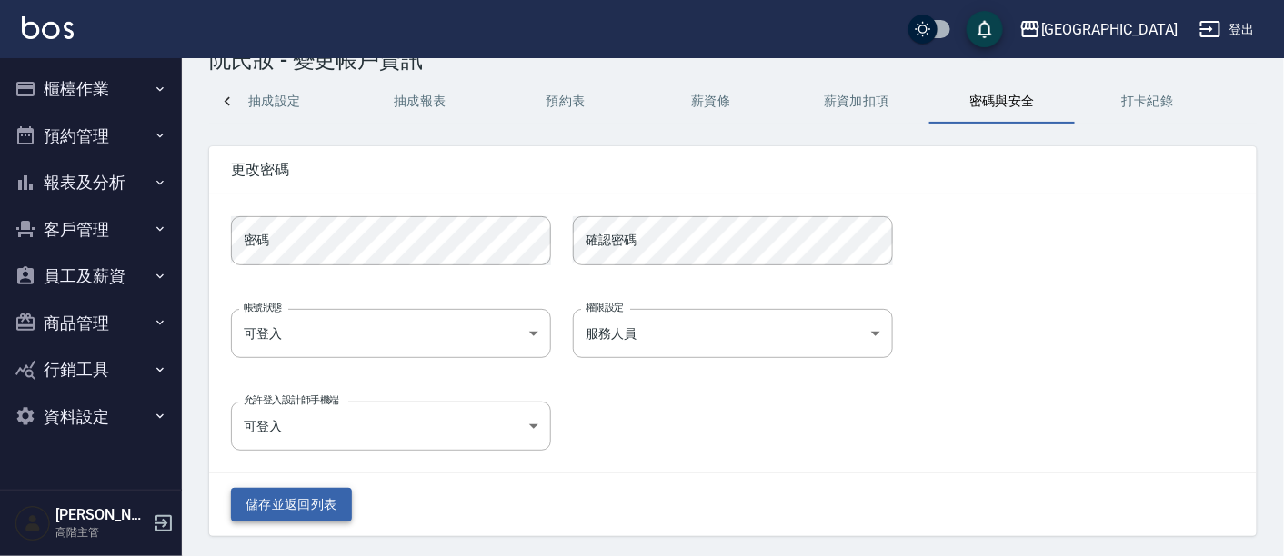
click at [327, 507] on button "儲存並返回列表" at bounding box center [291, 505] width 121 height 34
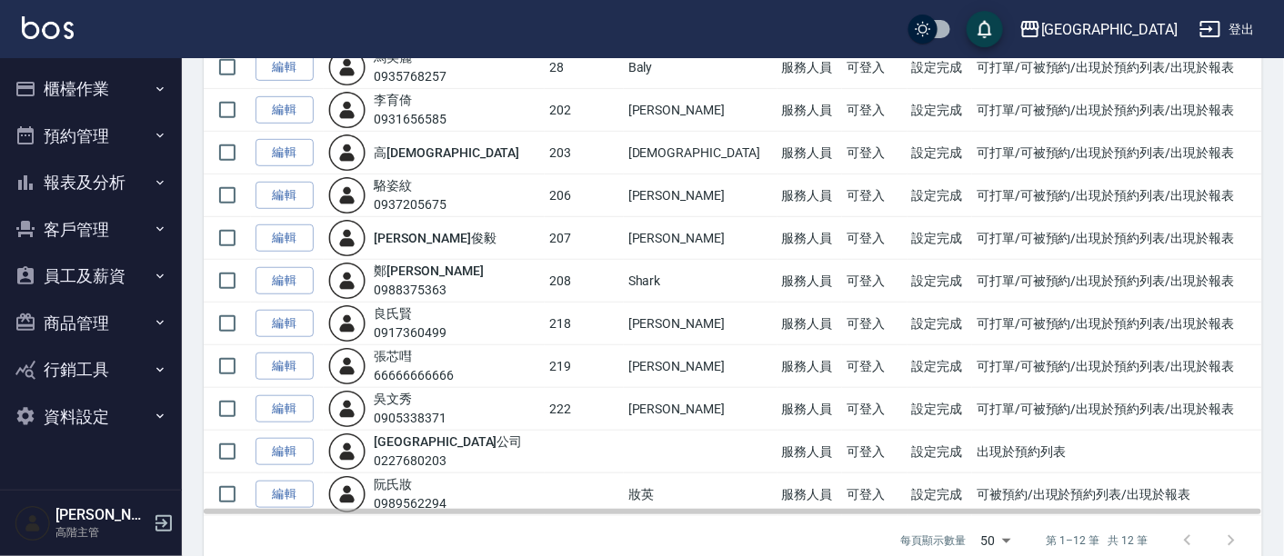
scroll to position [276, 0]
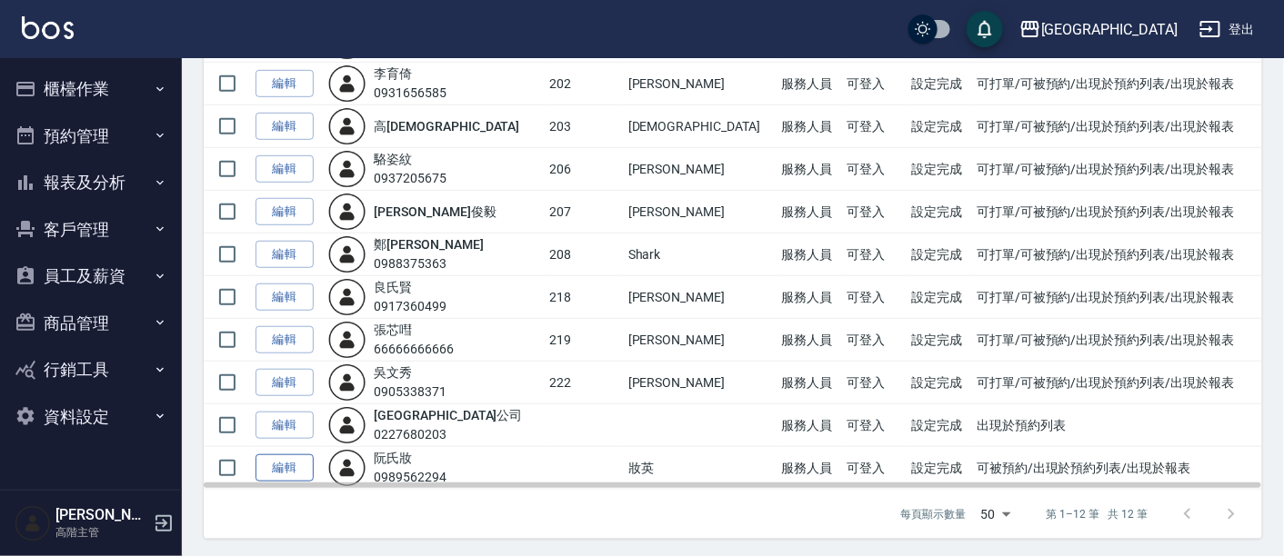
click at [280, 457] on link "編輯" at bounding box center [285, 469] width 58 height 28
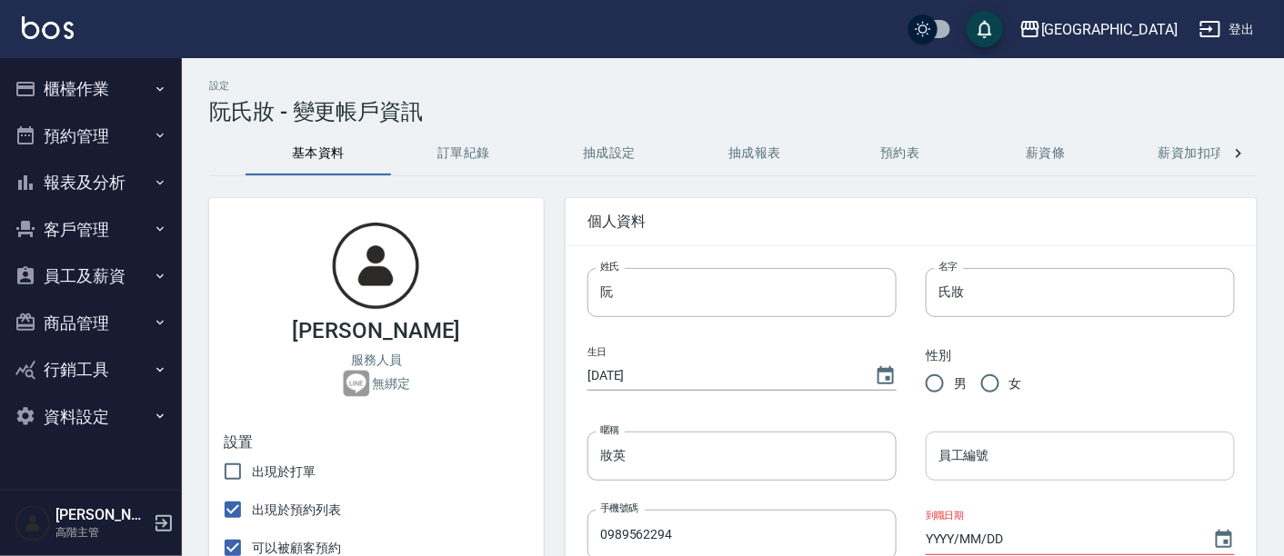
click at [1053, 465] on input "員工編號" at bounding box center [1080, 456] width 309 height 49
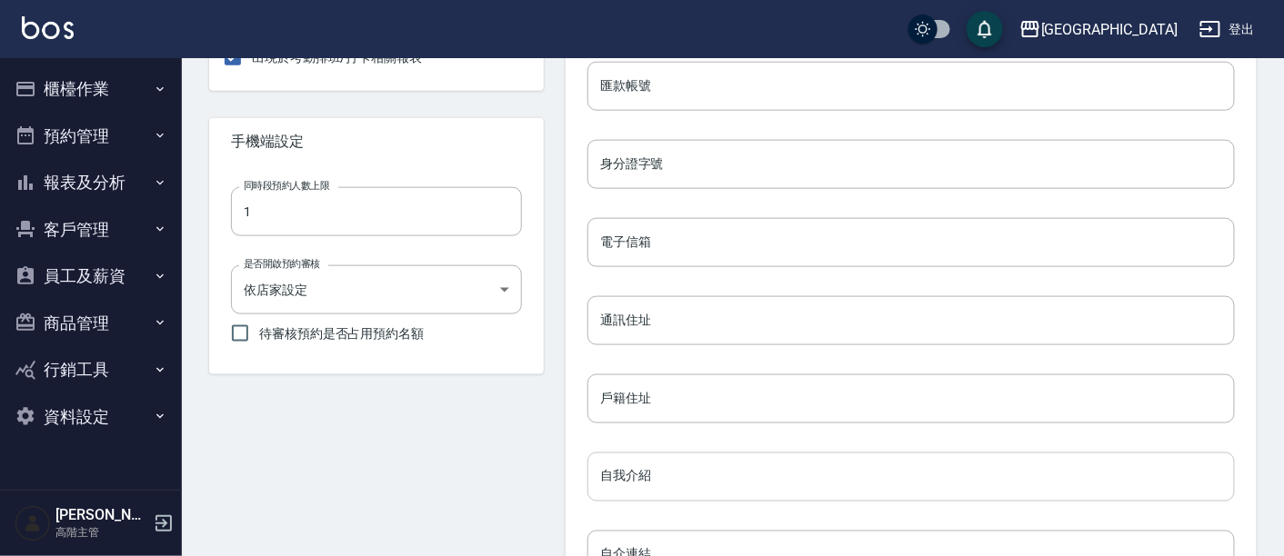
scroll to position [892, 0]
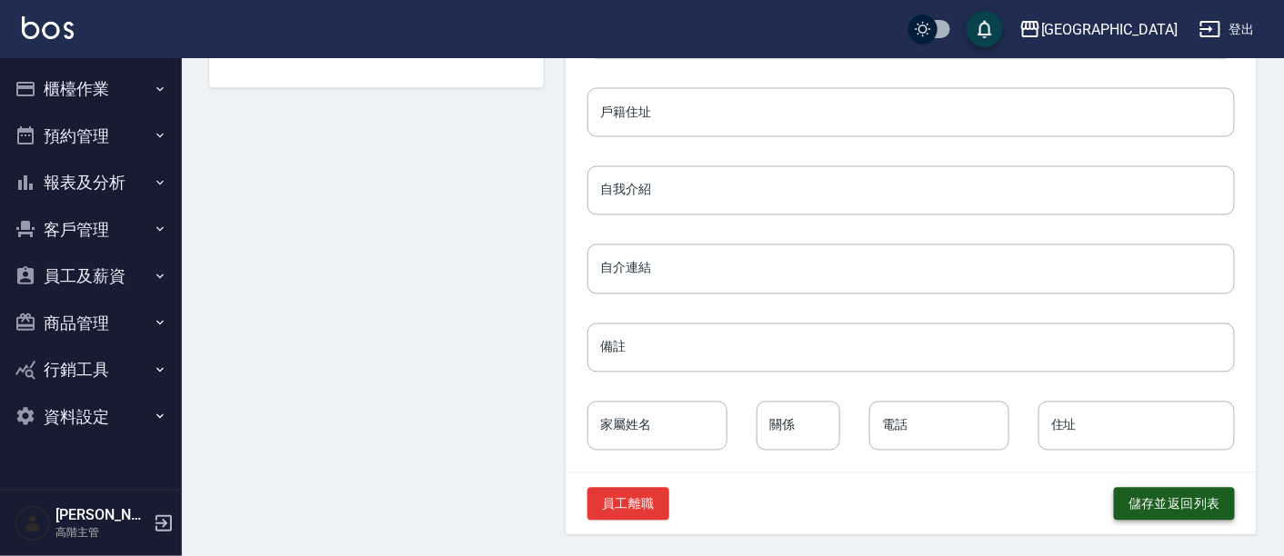
type input "215"
click at [1159, 502] on button "儲存並返回列表" at bounding box center [1174, 505] width 121 height 34
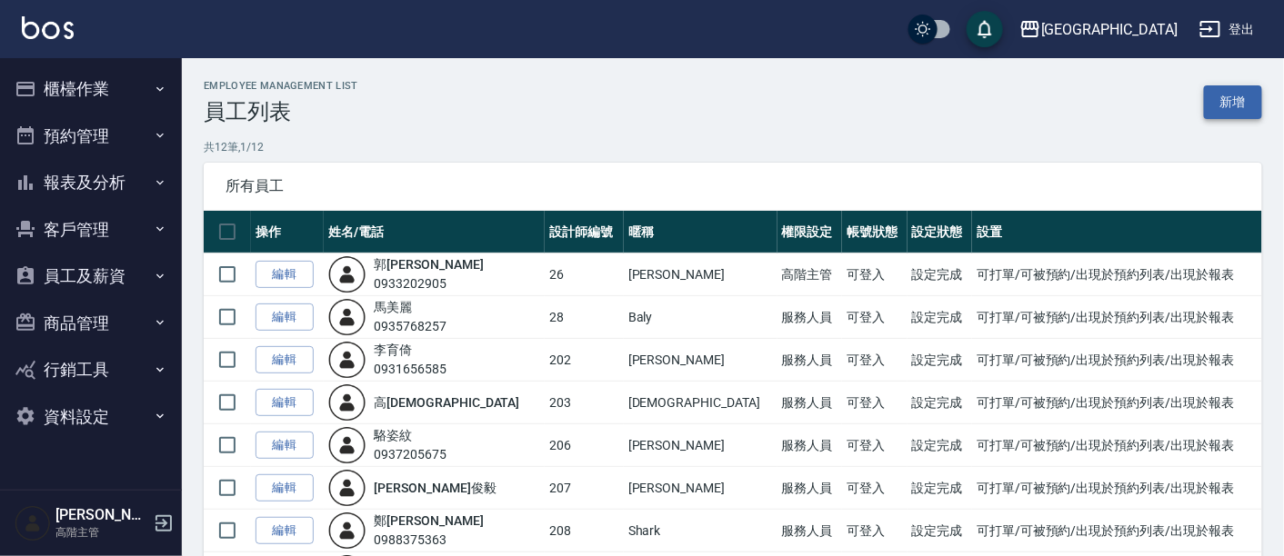
click at [1237, 105] on link "新增" at bounding box center [1233, 102] width 58 height 34
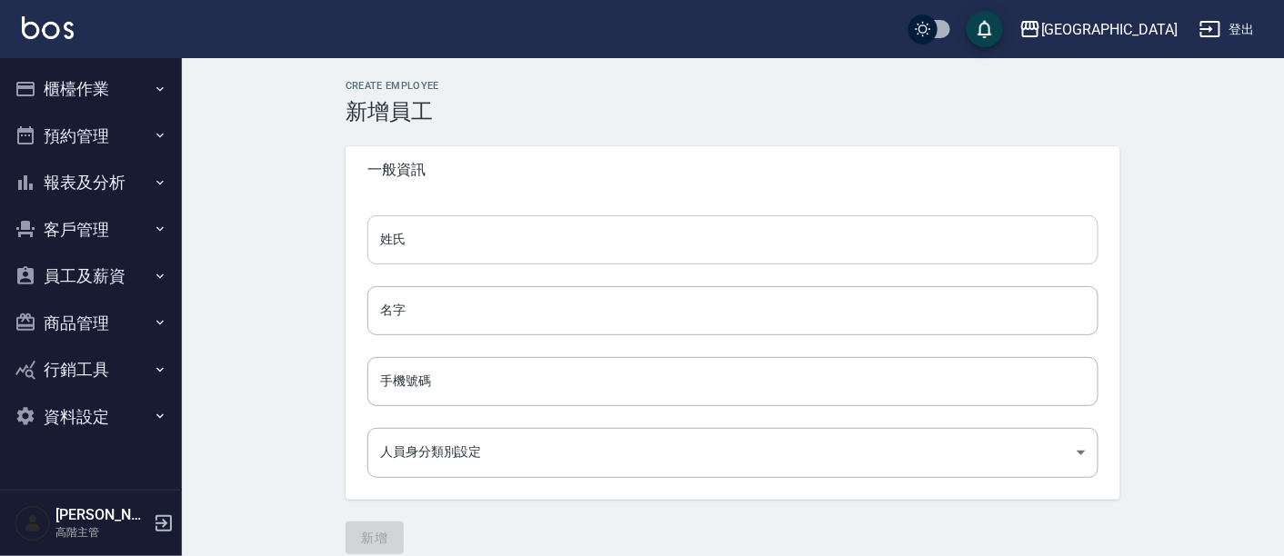
click at [509, 254] on input "姓氏" at bounding box center [732, 239] width 731 height 49
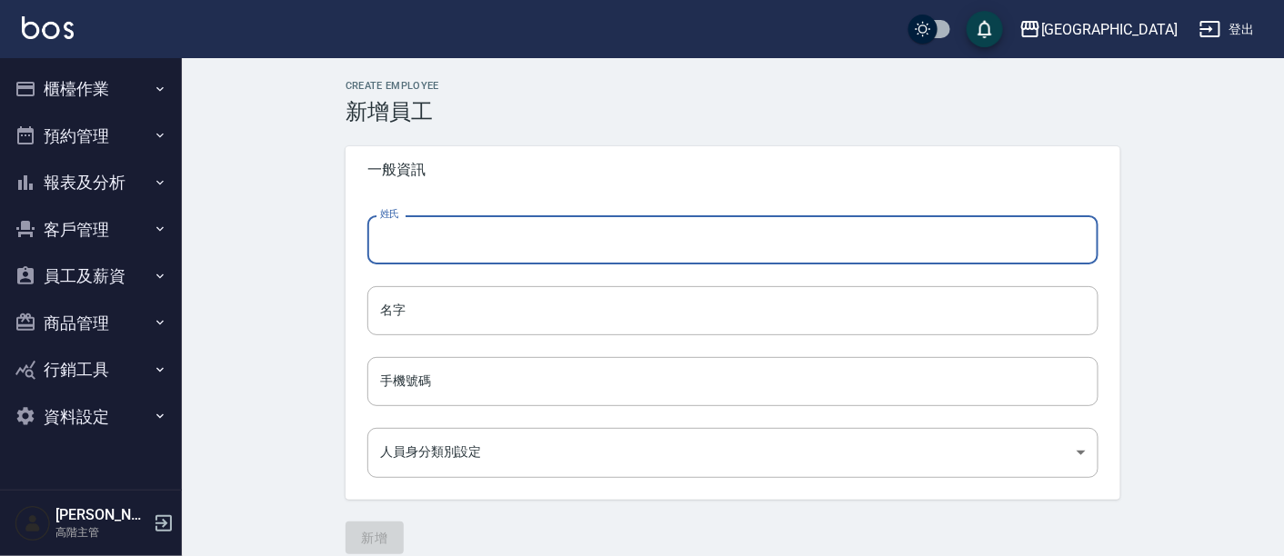
click at [492, 241] on input "姓氏" at bounding box center [732, 239] width 731 height 49
type input "t"
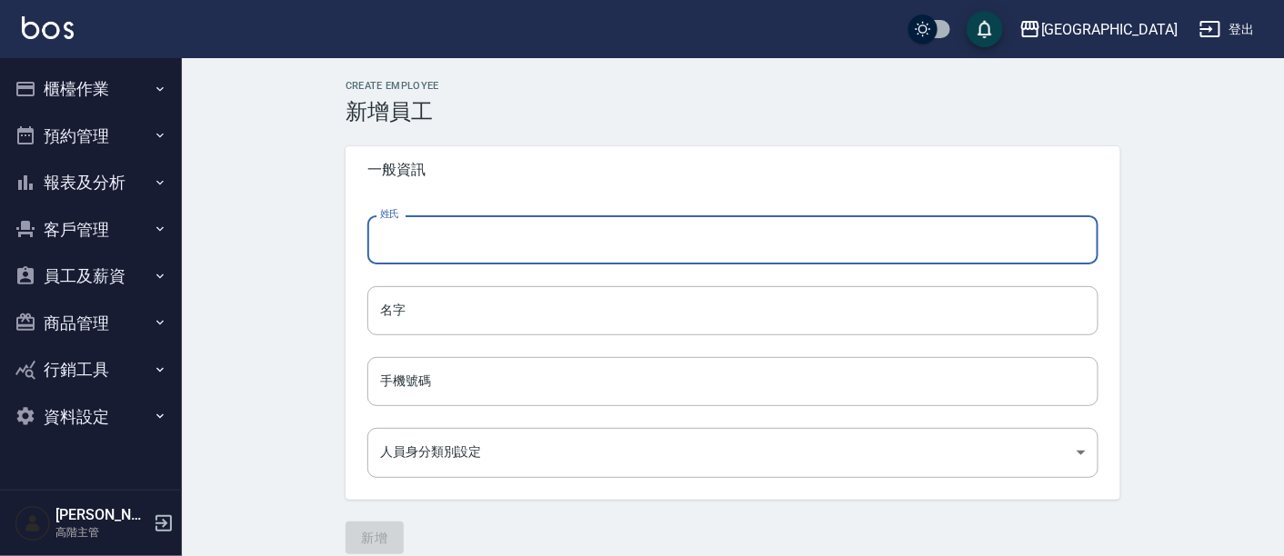
type input "t"
type input "Ｔ"
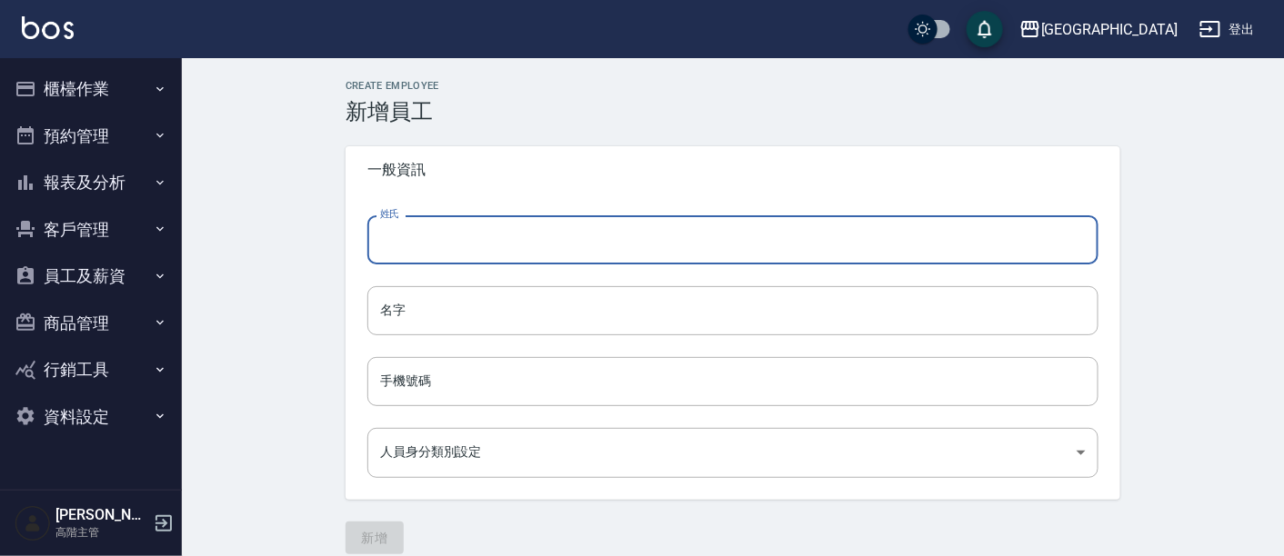
type input "t"
type input "陳"
click at [473, 319] on input "名字" at bounding box center [732, 310] width 731 height 49
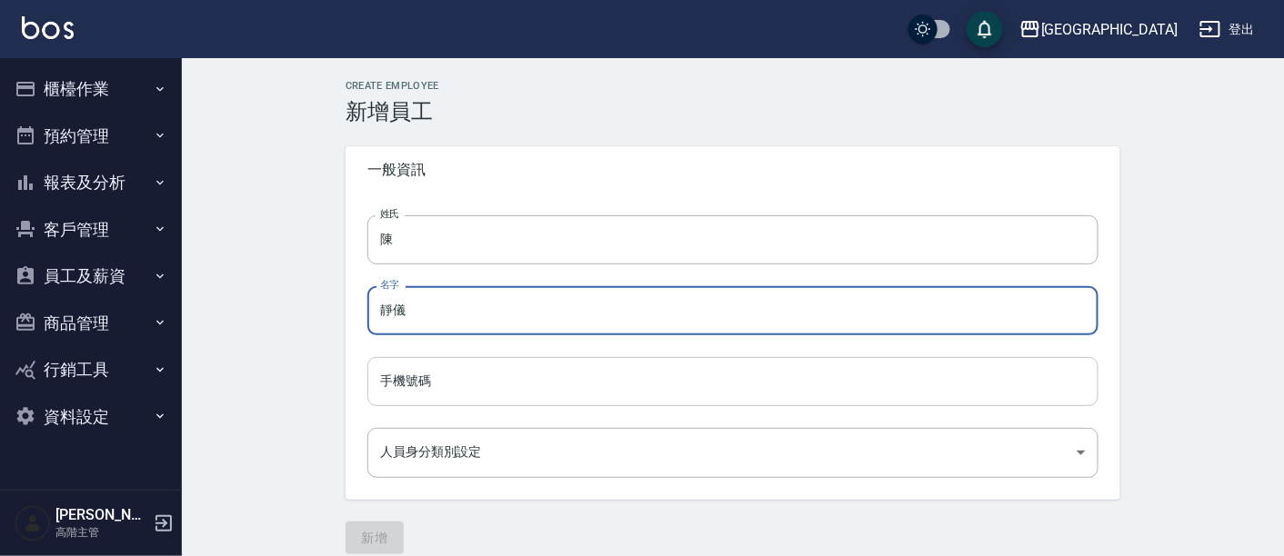
type input "靜儀"
click at [599, 388] on input "手機號碼" at bounding box center [732, 381] width 731 height 49
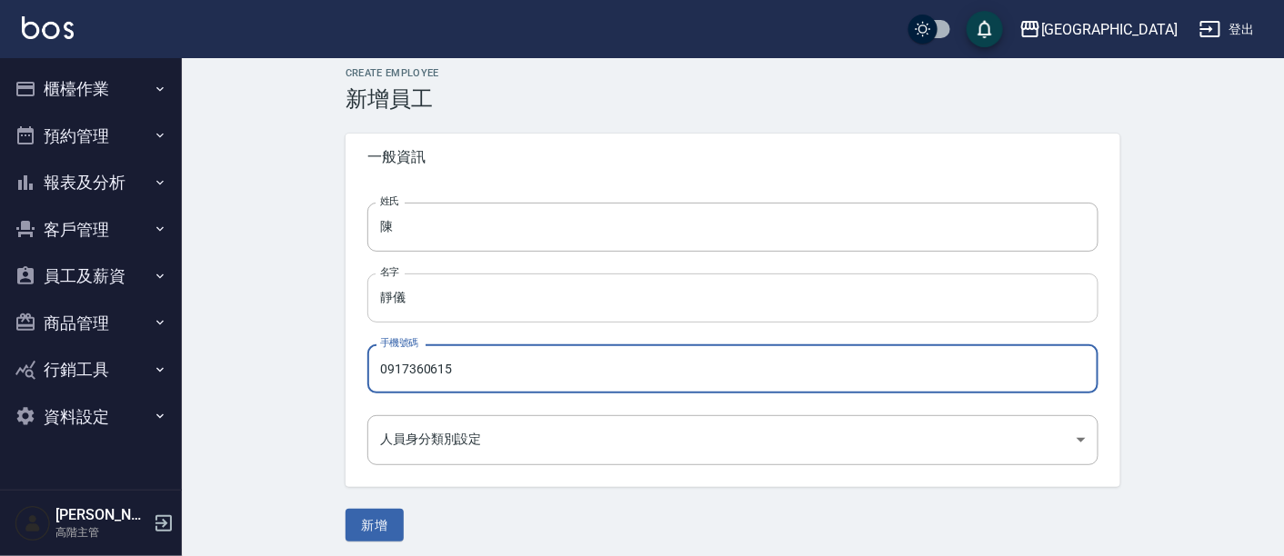
scroll to position [19, 0]
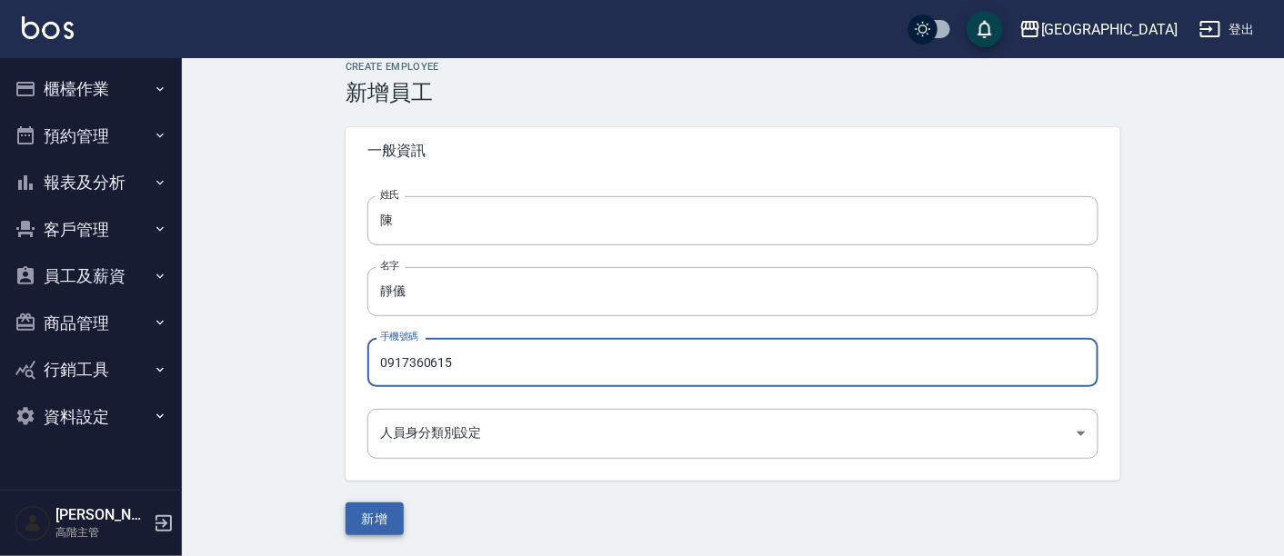
type input "0917360615"
click at [380, 511] on button "新增" at bounding box center [375, 520] width 58 height 34
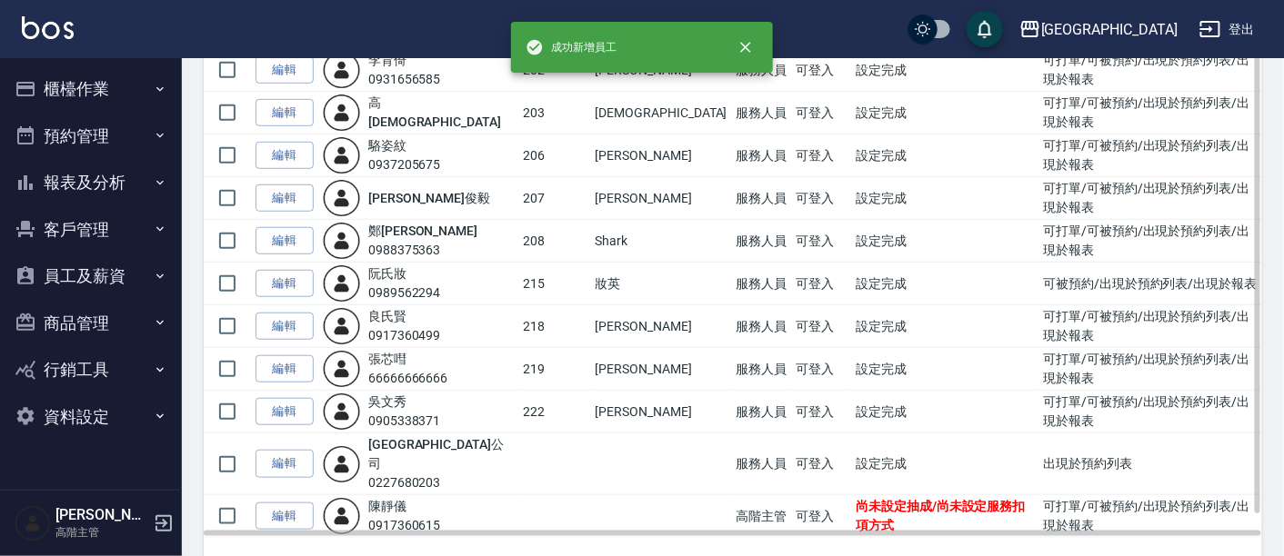
scroll to position [319, 0]
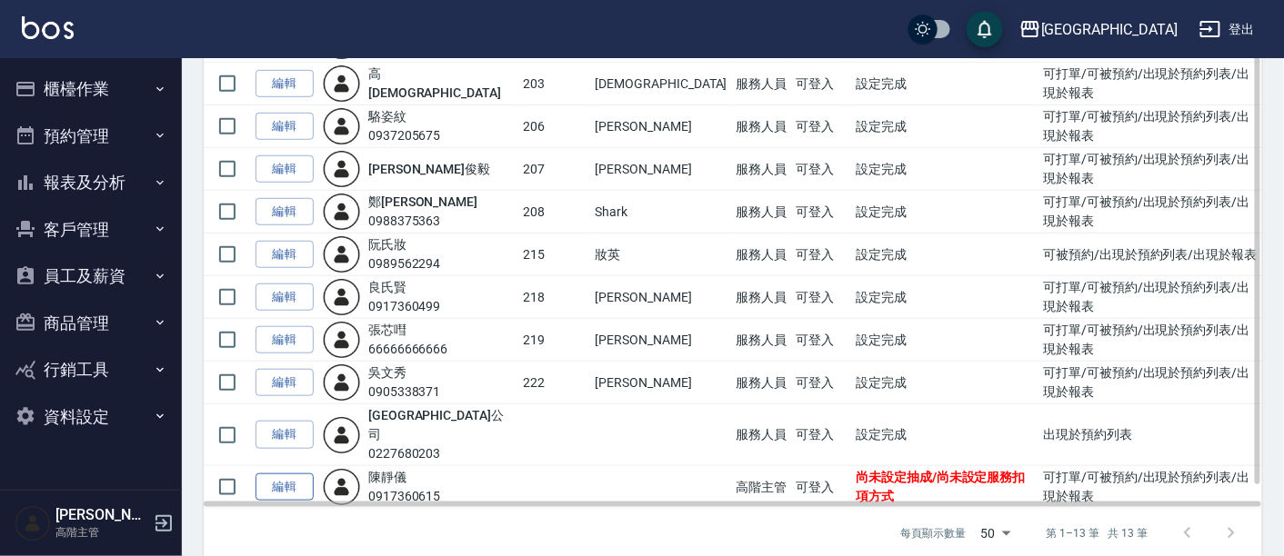
click at [301, 474] on link "編輯" at bounding box center [285, 488] width 58 height 28
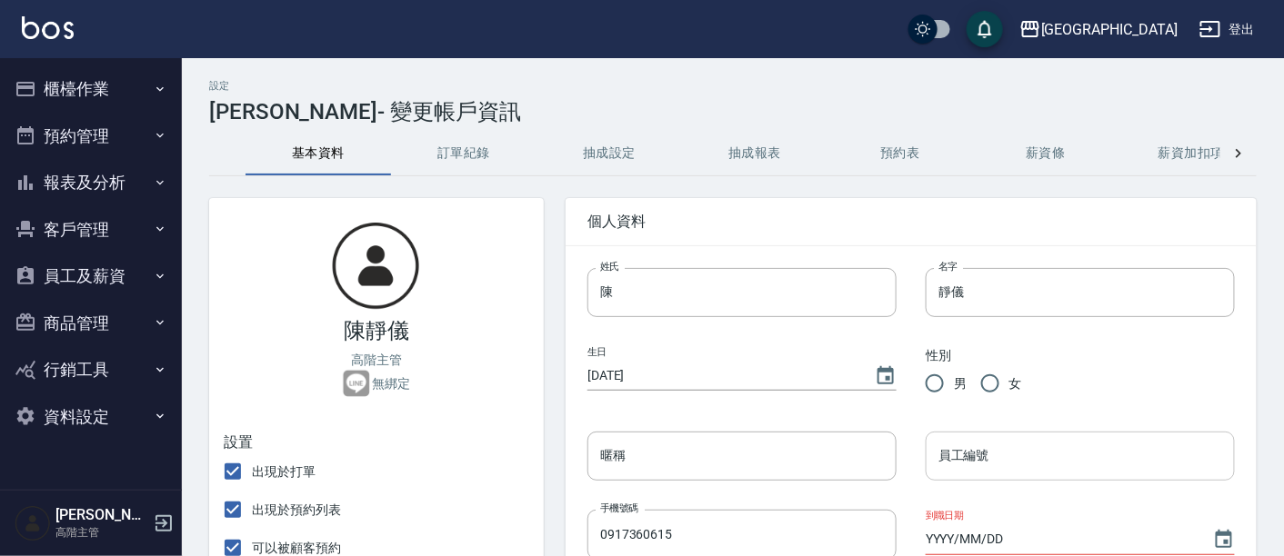
click at [994, 463] on input "員工編號" at bounding box center [1080, 456] width 309 height 49
type input "216"
click at [985, 378] on input "女" at bounding box center [990, 384] width 38 height 38
radio input "true"
click at [717, 468] on input "暱稱" at bounding box center [741, 456] width 309 height 49
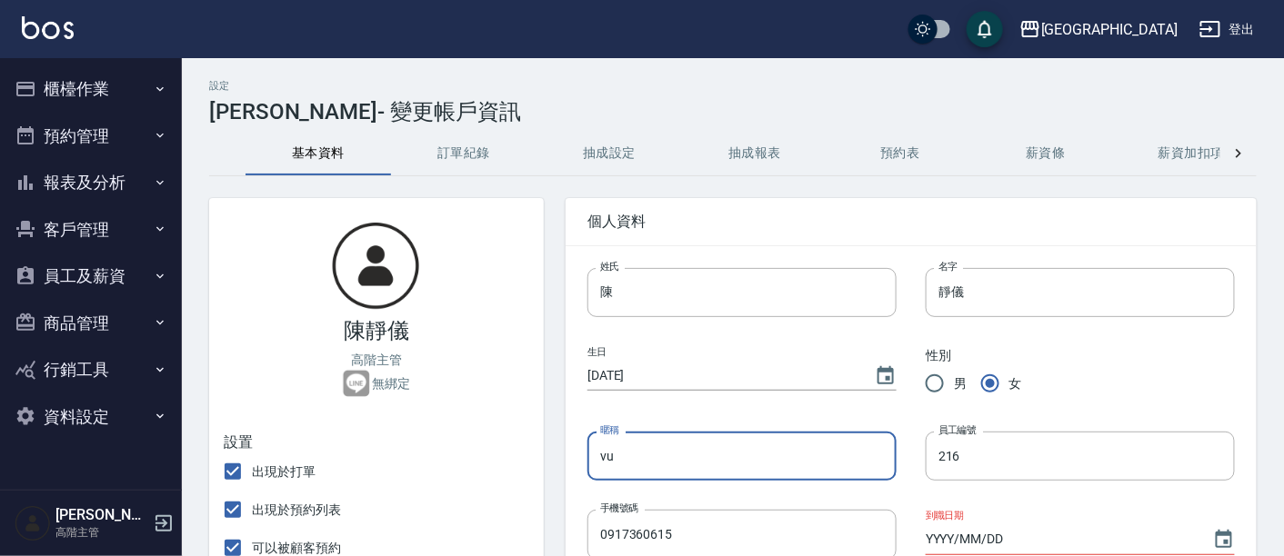
type input "v"
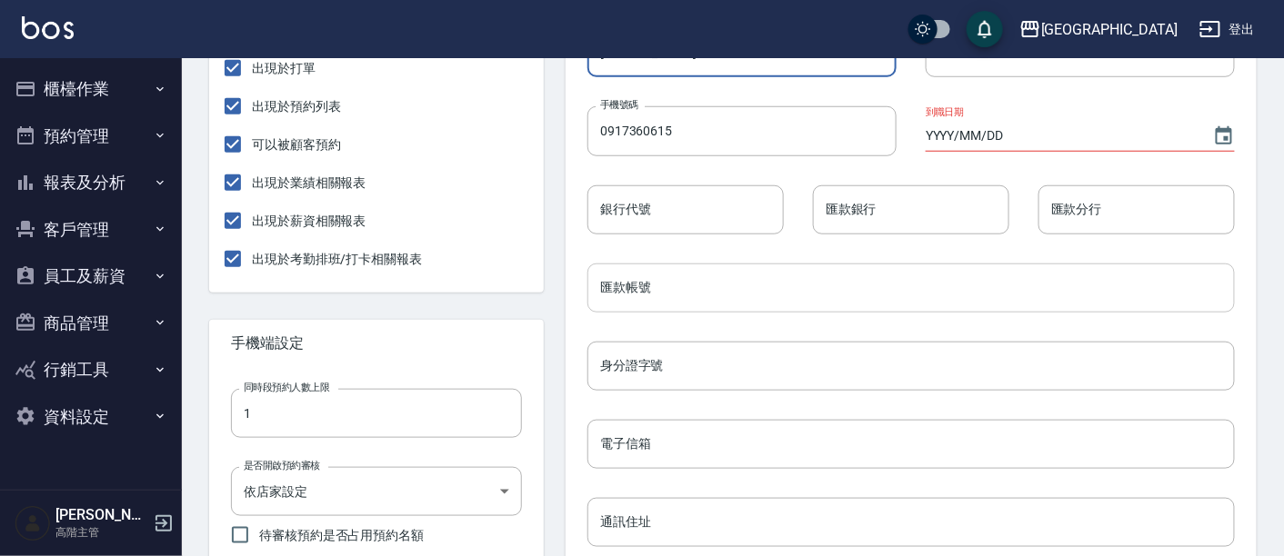
scroll to position [303, 0]
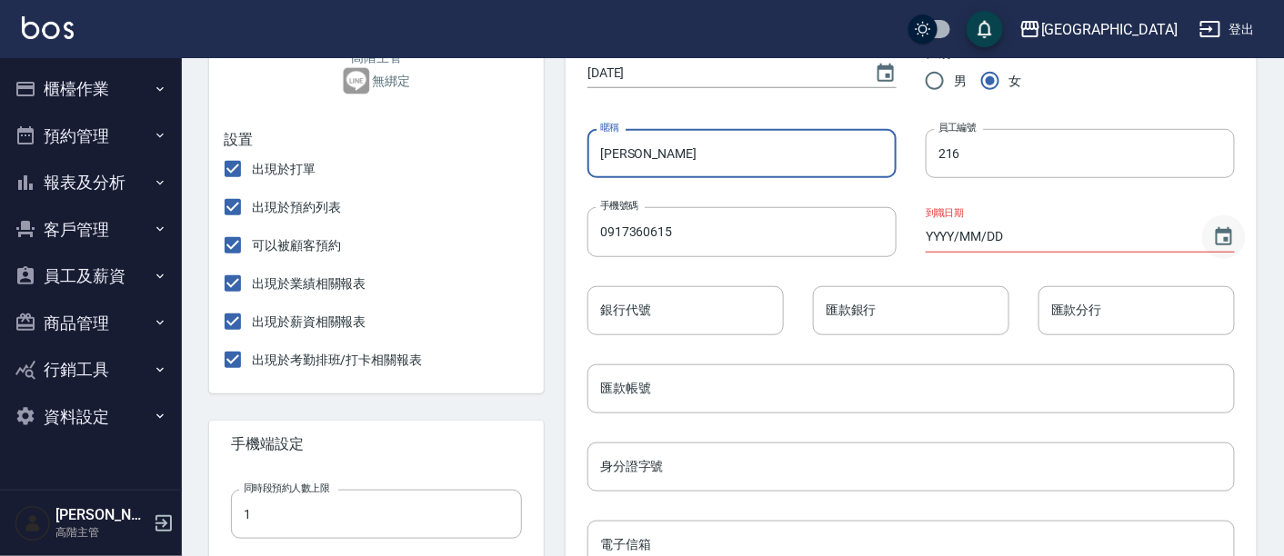
type input "小靜"
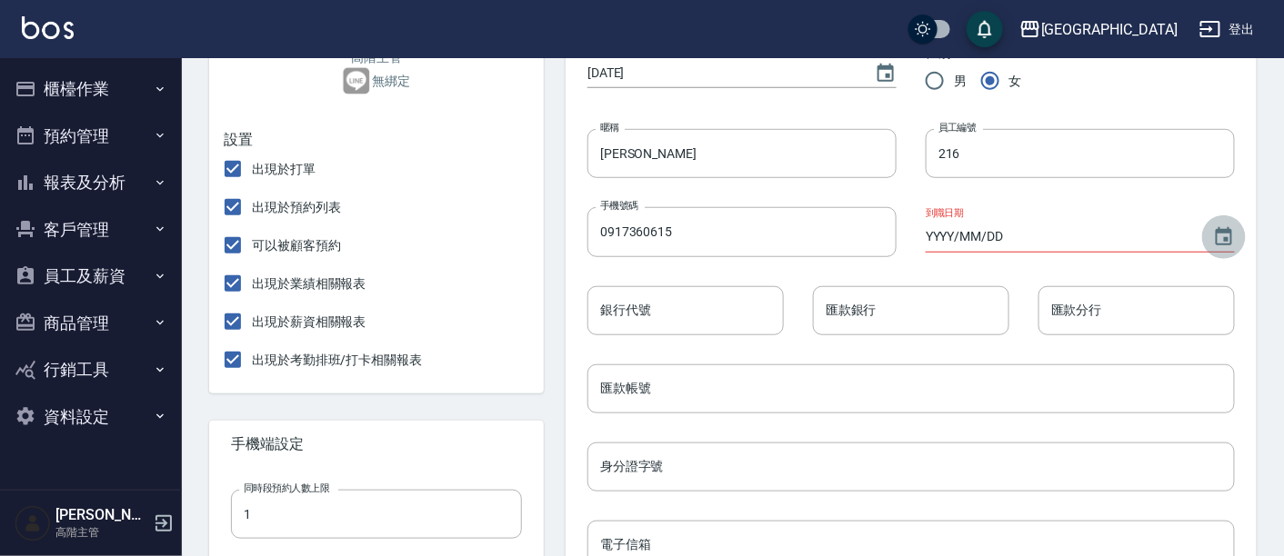
click at [1224, 237] on icon "Choose date" at bounding box center [1224, 236] width 16 height 18
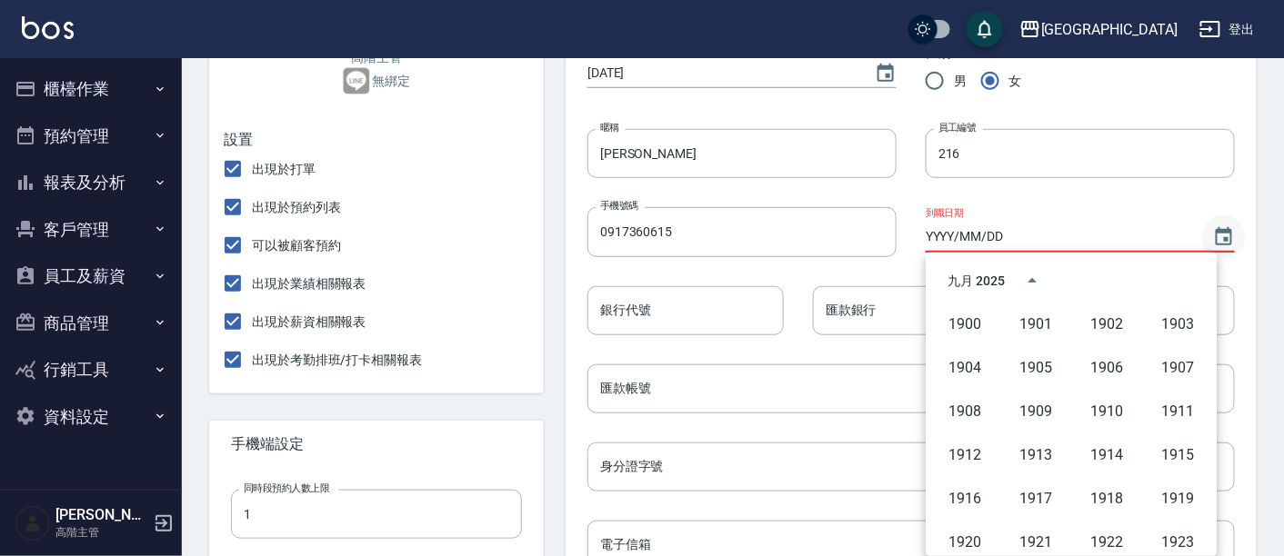
scroll to position [1247, 0]
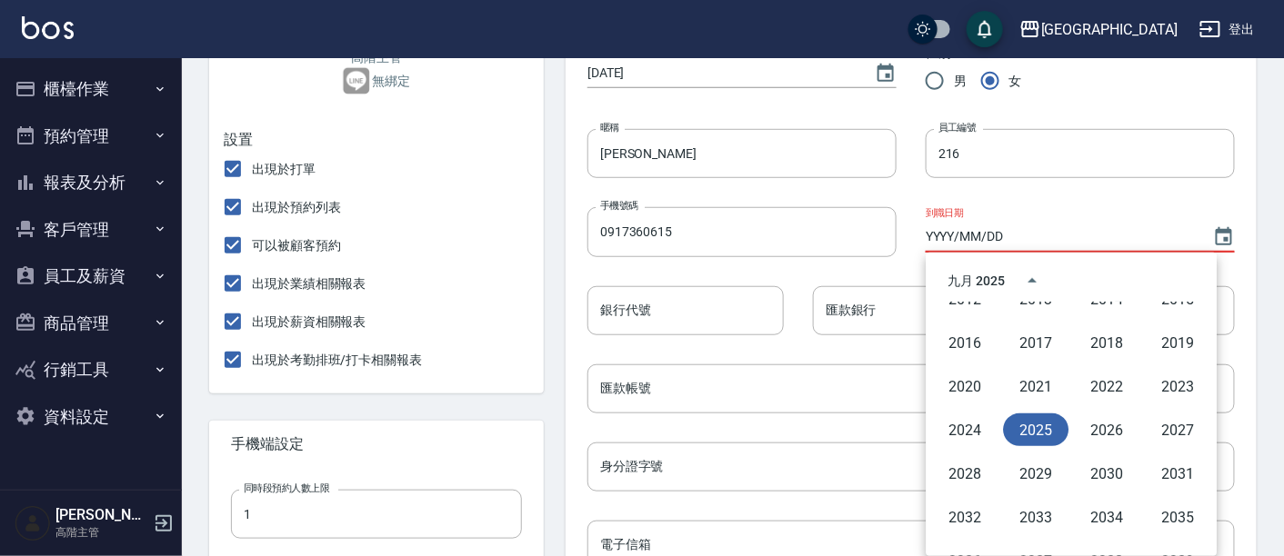
click at [1043, 433] on button "2025" at bounding box center [1036, 430] width 65 height 33
type input "[DATE]"
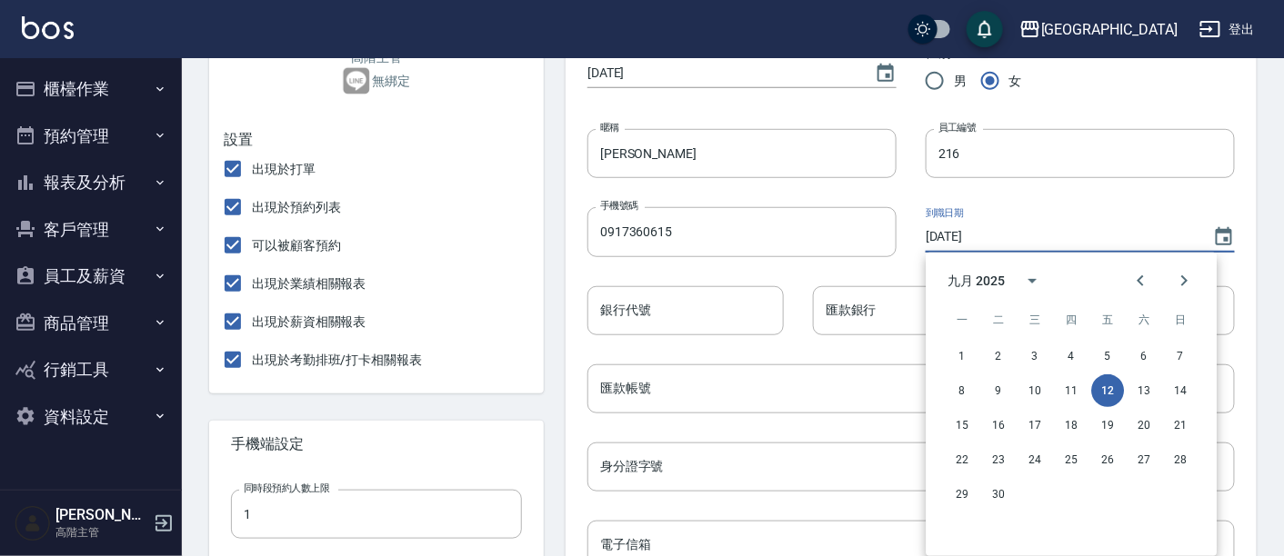
click at [1111, 386] on button "12" at bounding box center [1108, 391] width 33 height 33
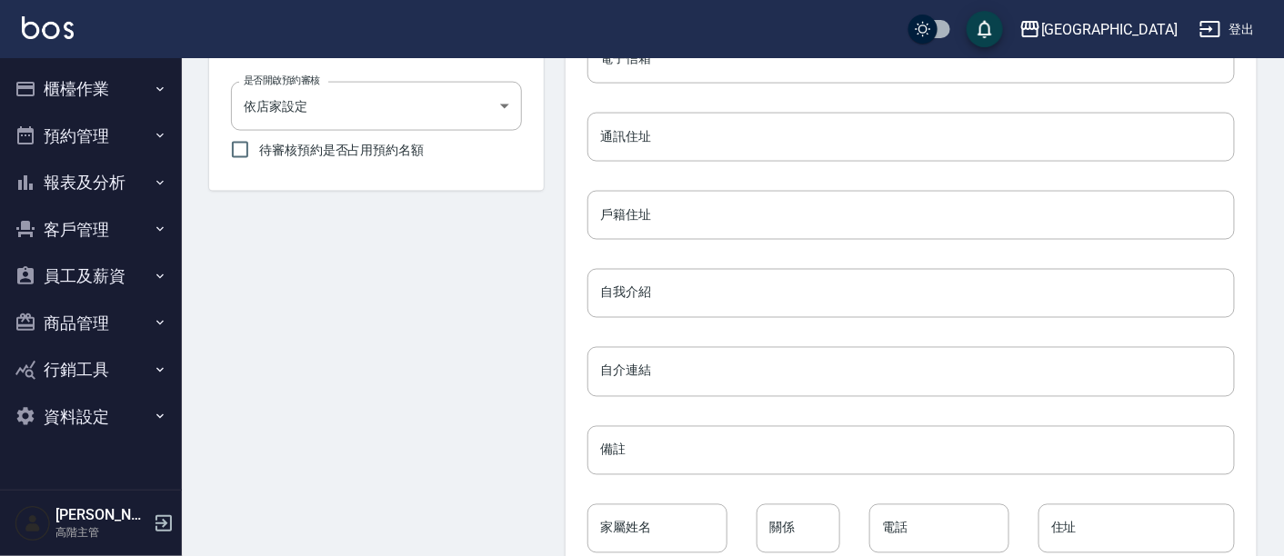
scroll to position [892, 0]
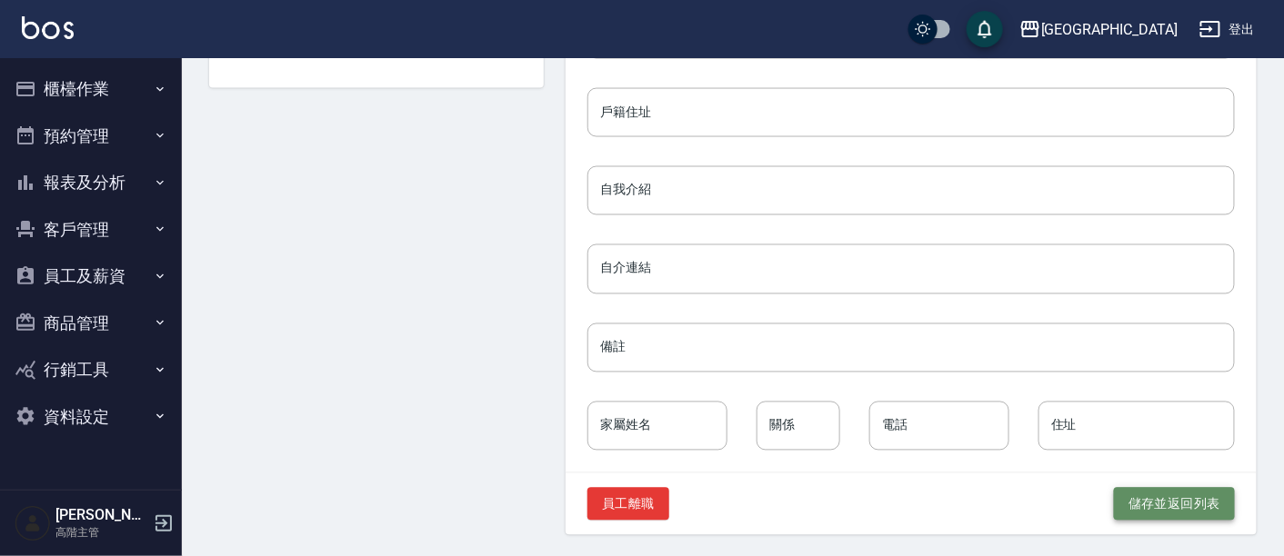
click at [1160, 495] on button "儲存並返回列表" at bounding box center [1174, 505] width 121 height 34
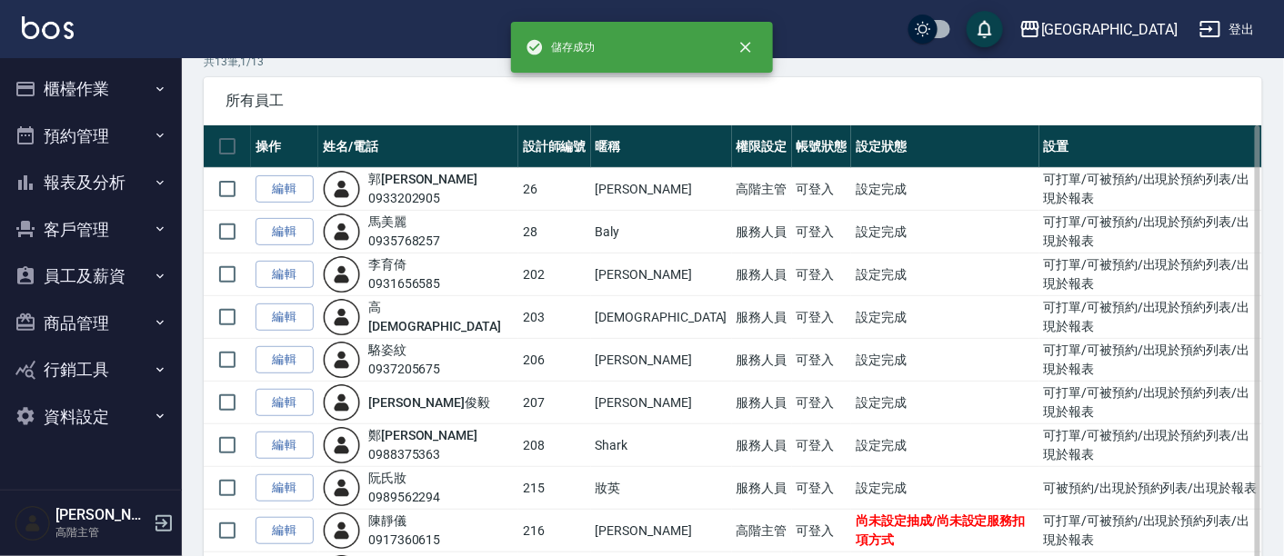
scroll to position [202, 0]
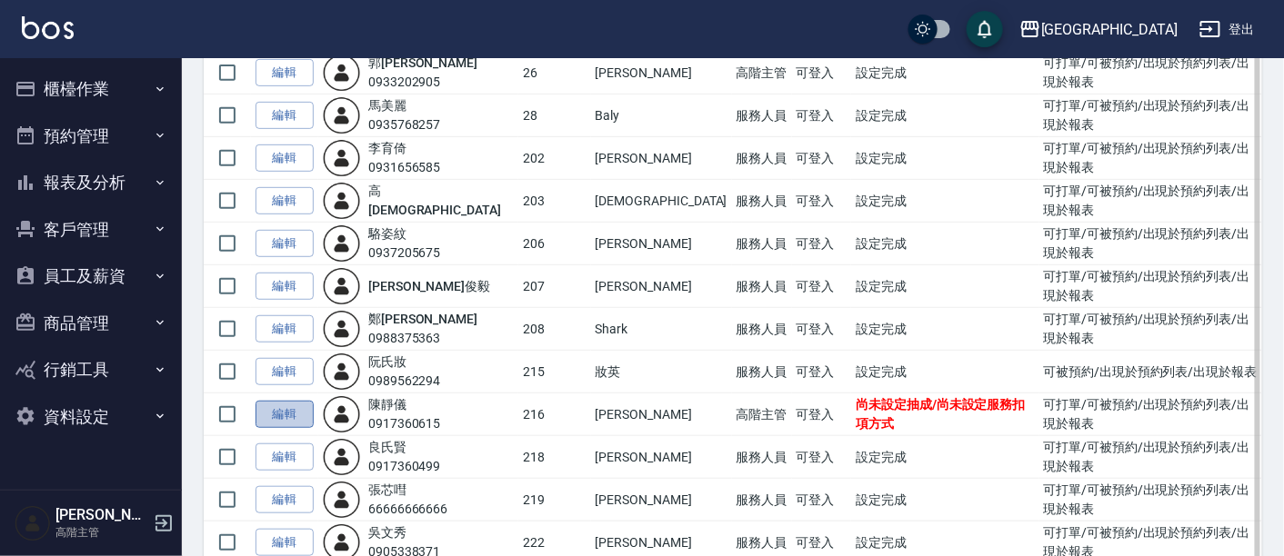
click at [277, 401] on link "編輯" at bounding box center [285, 415] width 58 height 28
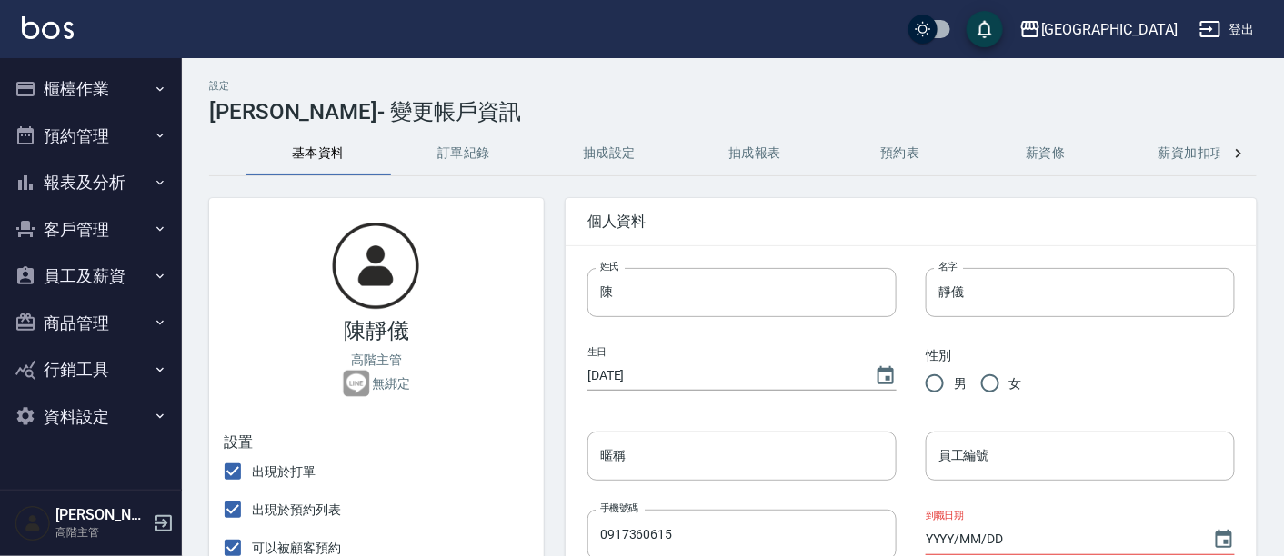
radio input "true"
type input "小靜"
type input "216"
type input "[DATE]"
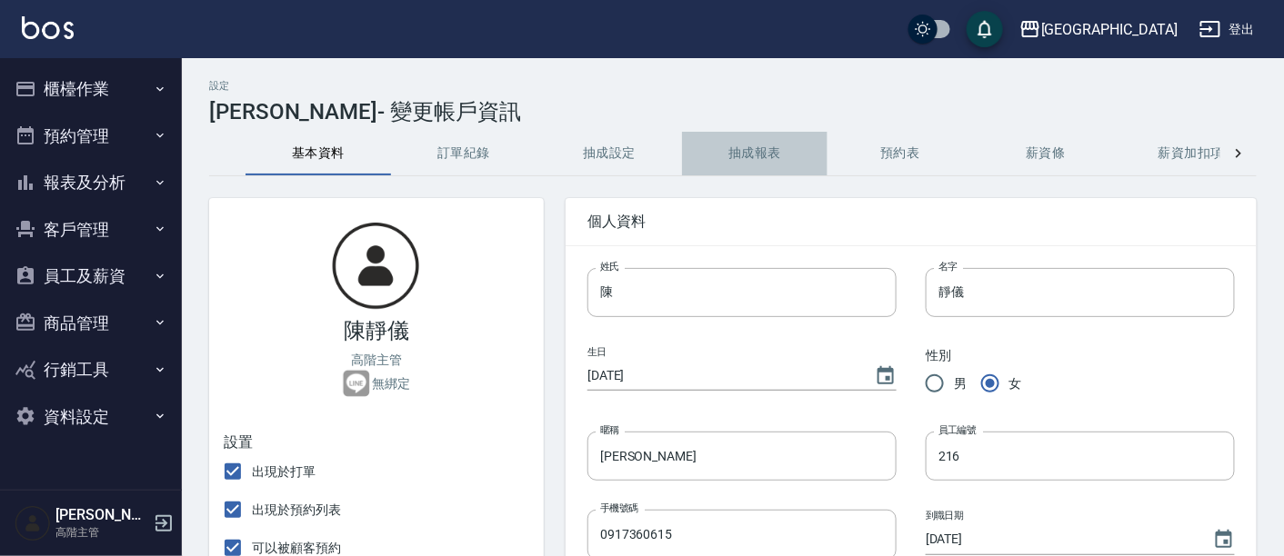
click at [742, 155] on button "抽成報表" at bounding box center [754, 154] width 145 height 44
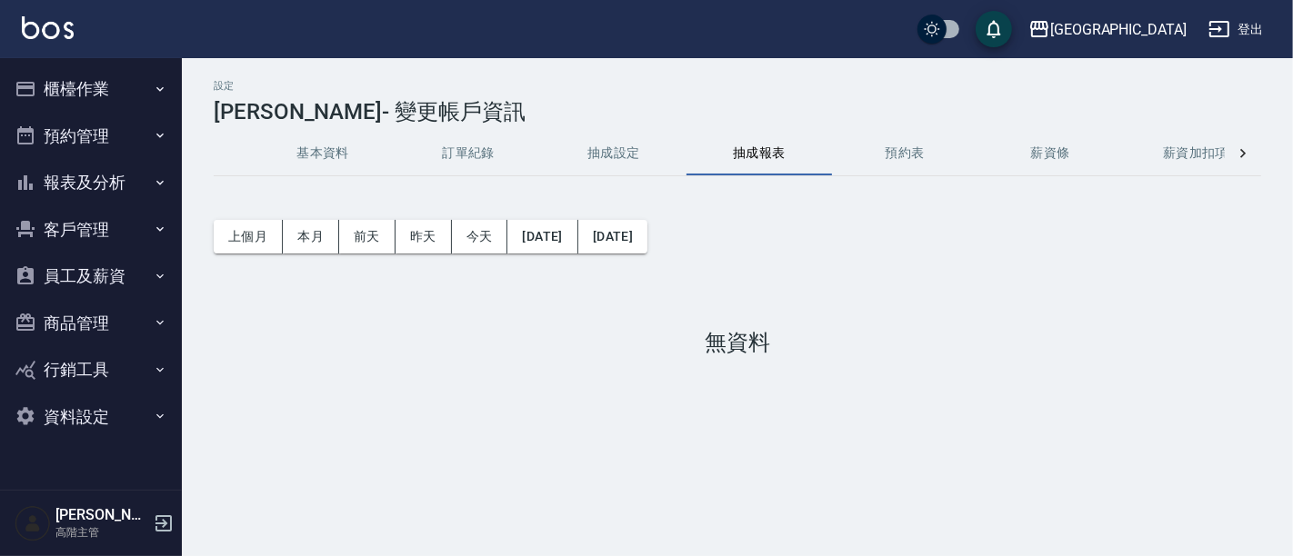
click at [1189, 149] on button "薪資加扣項" at bounding box center [1195, 154] width 145 height 44
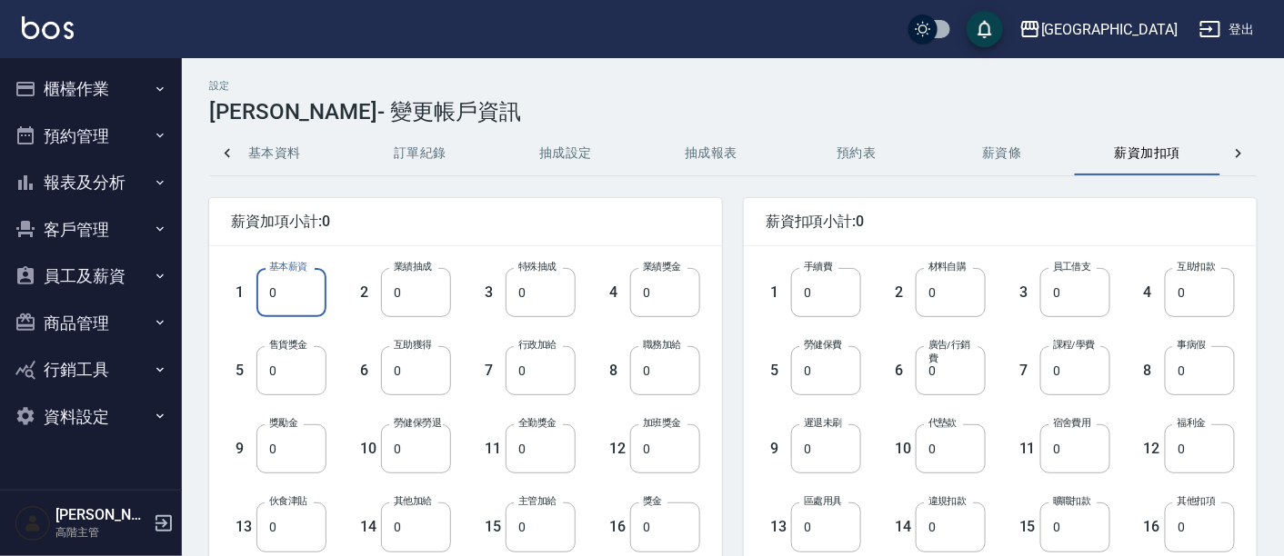
drag, startPoint x: 267, startPoint y: 287, endPoint x: 316, endPoint y: 284, distance: 48.3
click at [316, 284] on input "0" at bounding box center [291, 292] width 70 height 49
type input "30000"
click at [808, 373] on input "0" at bounding box center [826, 370] width 70 height 49
type input "1228"
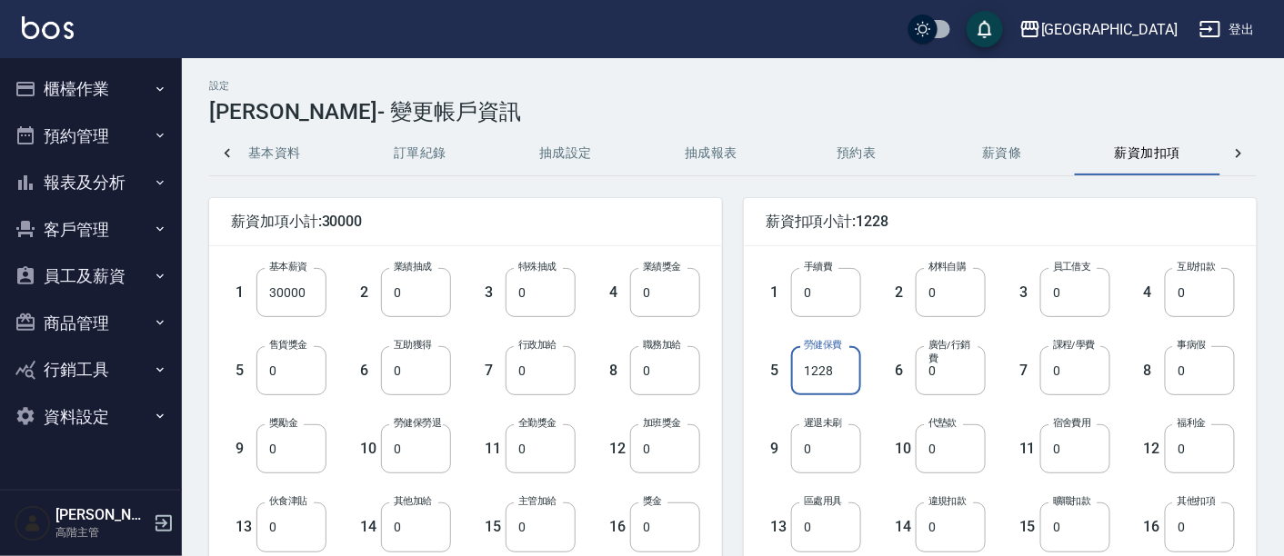
click at [1045, 195] on div "薪資扣項小計:1228 1 手續費 0 手續費 2 材料自購 0 材料自購 3 員工借支 0 員工借支 4 互助扣款 0 互助扣款 5 勞健保費 1228 勞…" at bounding box center [989, 500] width 535 height 648
click at [1237, 148] on icon at bounding box center [1238, 154] width 18 height 18
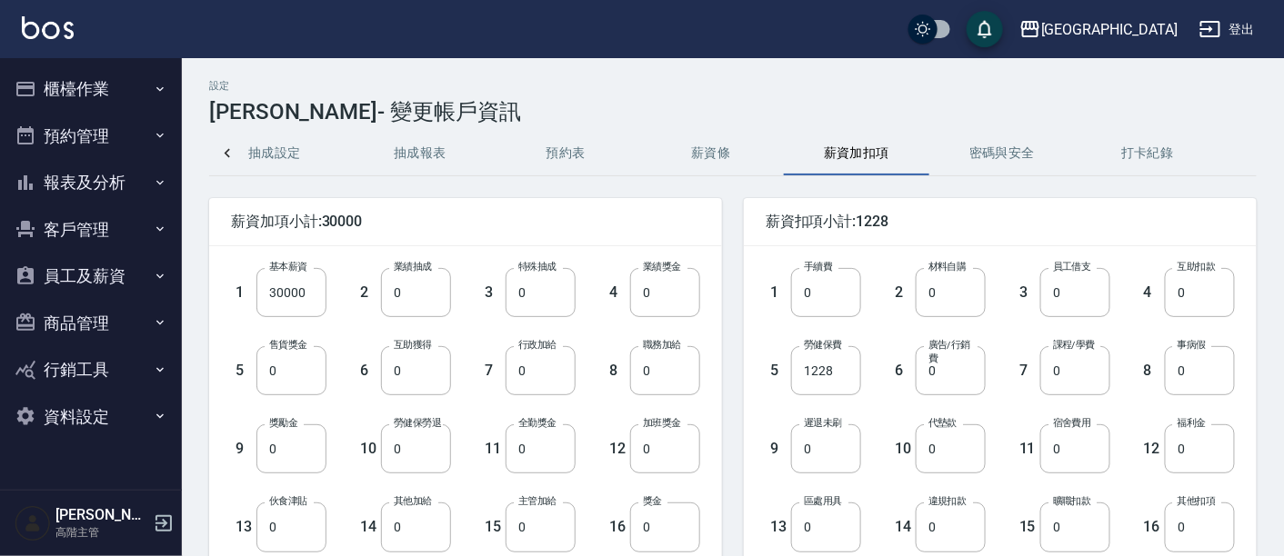
scroll to position [0, 335]
click at [1029, 150] on button "密碼與安全" at bounding box center [1001, 154] width 145 height 44
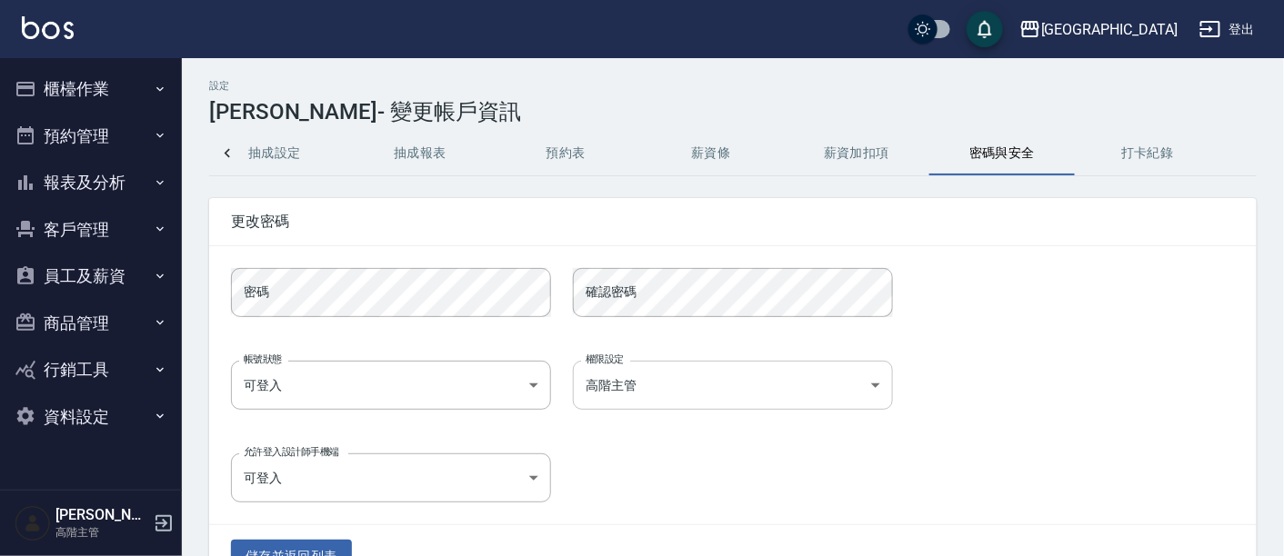
click at [803, 384] on body "名留市府 登出 櫃檯作業 打帳單 帳單列表 掛單列表 座位開單 營業儀表板 現金收支登錄 高階收支登錄 材料自購登錄 每日結帳 排班表 現場電腦打卡 掃碼打卡…" at bounding box center [642, 305] width 1284 height 610
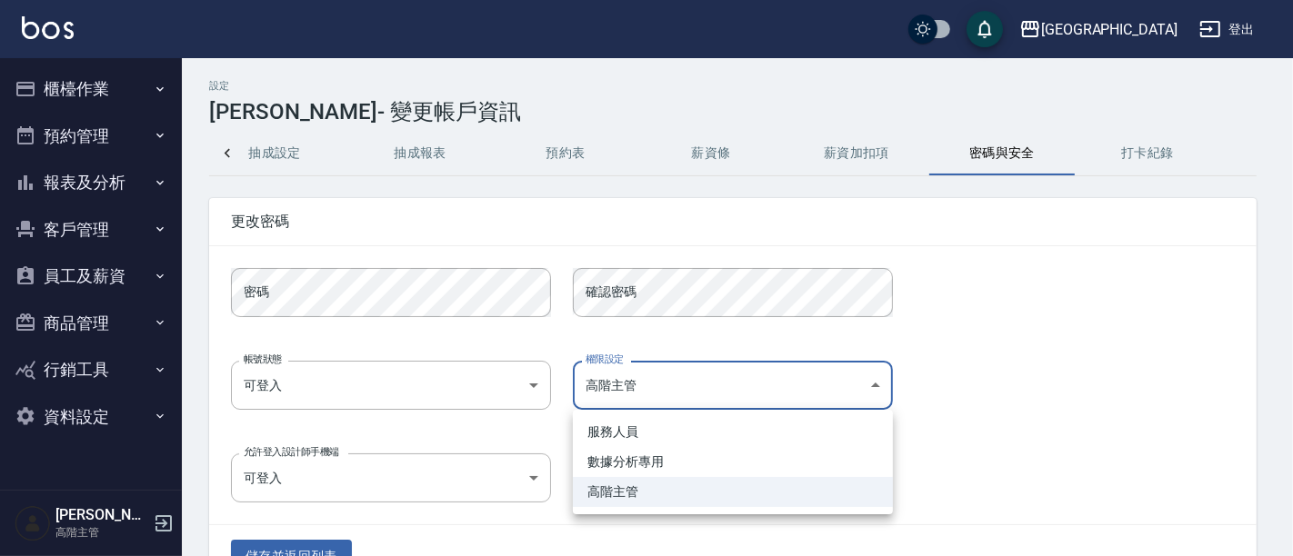
click at [749, 440] on li "服務人員" at bounding box center [733, 432] width 320 height 30
type input "e34dad23-5876-467b-96cb-15a4017b8bc8"
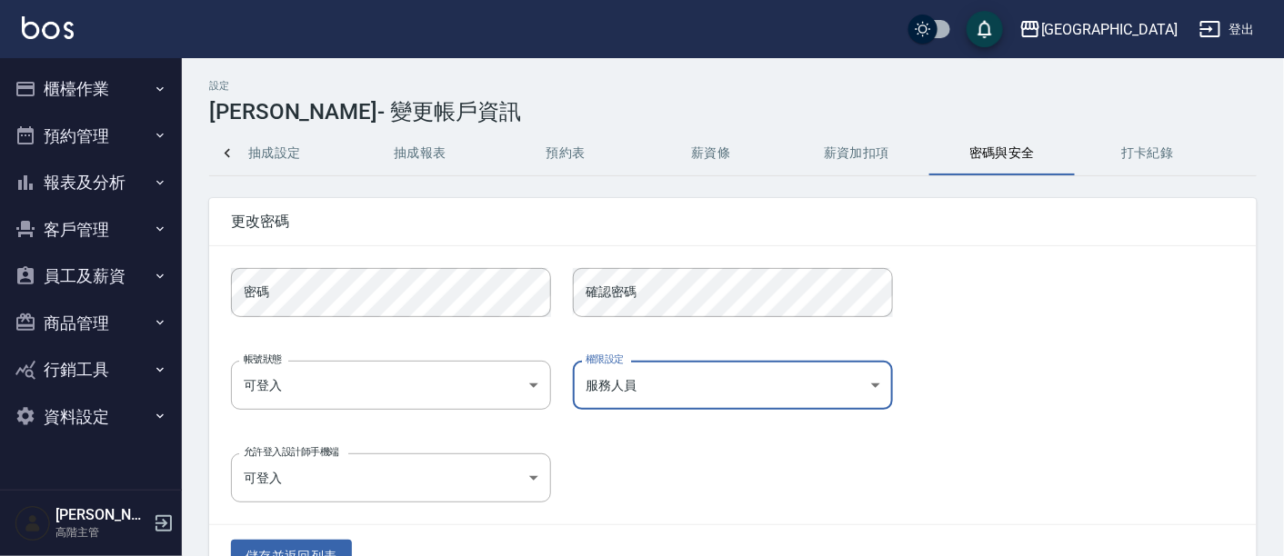
scroll to position [52, 0]
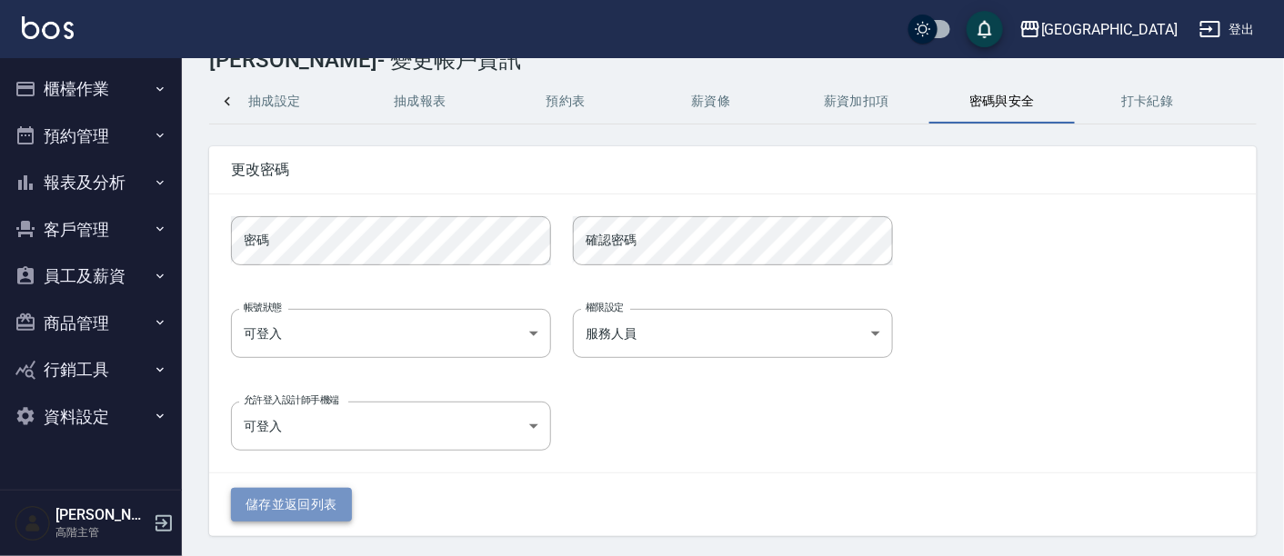
click at [325, 503] on button "儲存並返回列表" at bounding box center [291, 505] width 121 height 34
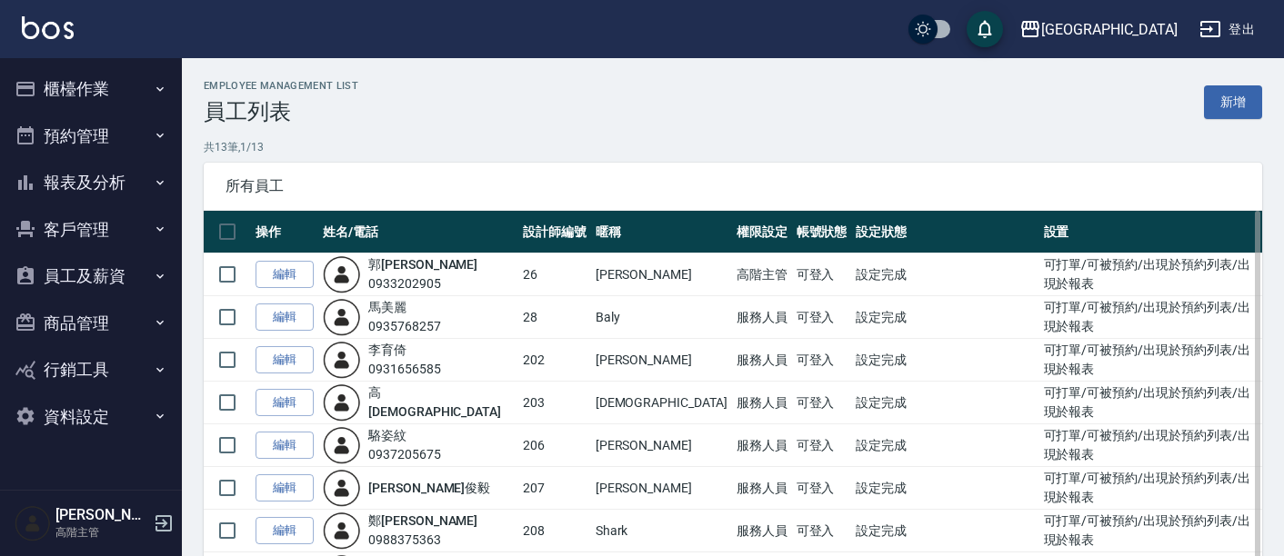
scroll to position [319, 0]
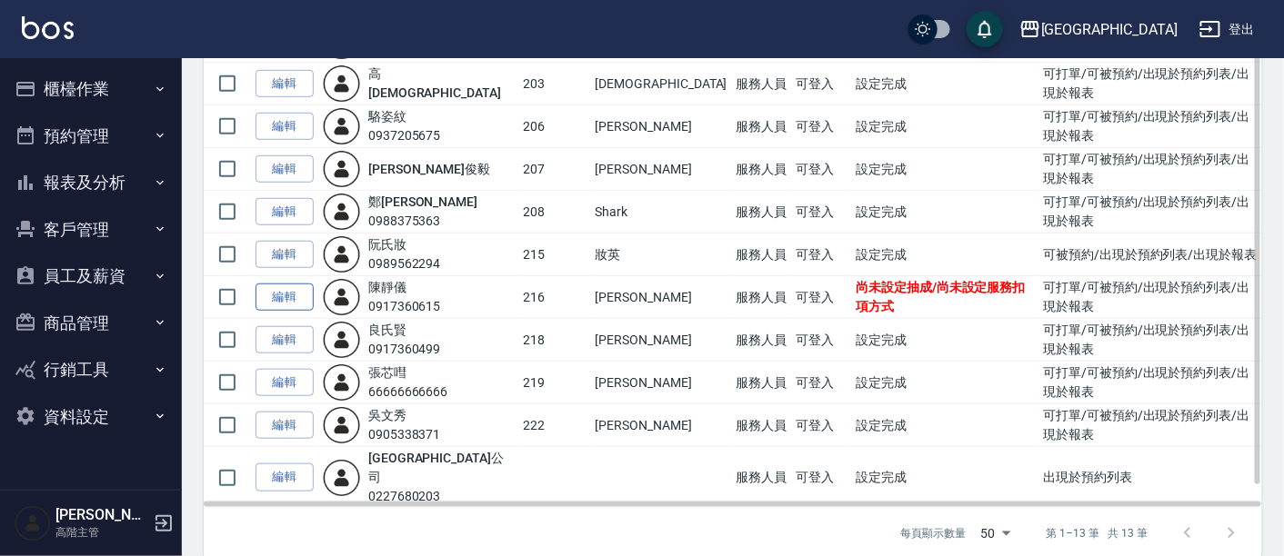
click at [293, 292] on link "編輯" at bounding box center [285, 298] width 58 height 28
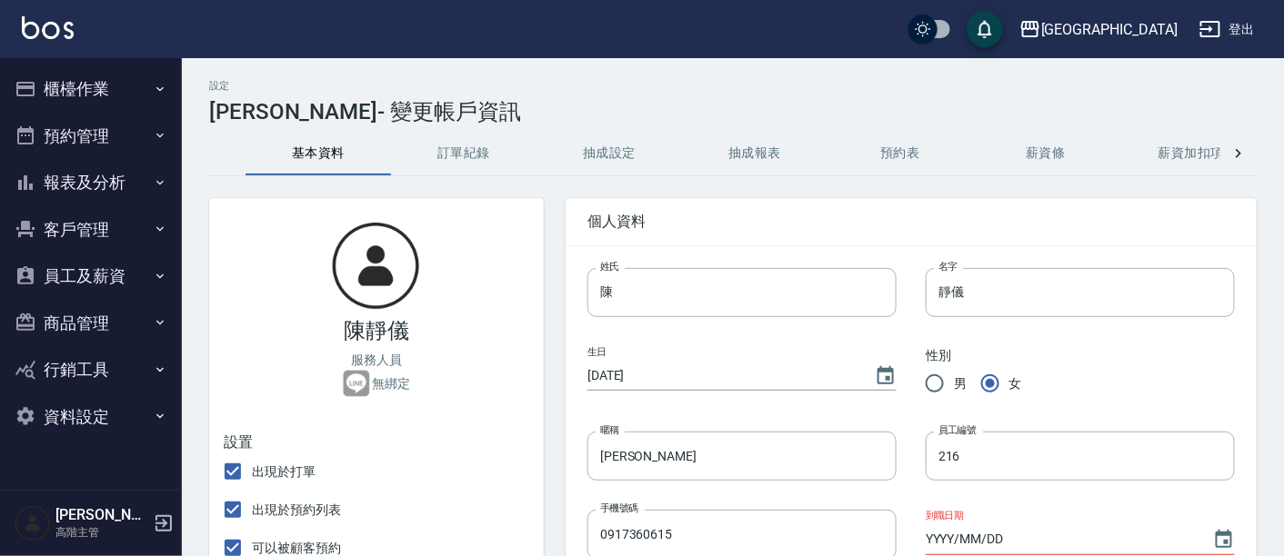
click at [631, 145] on button "抽成設定" at bounding box center [608, 154] width 145 height 44
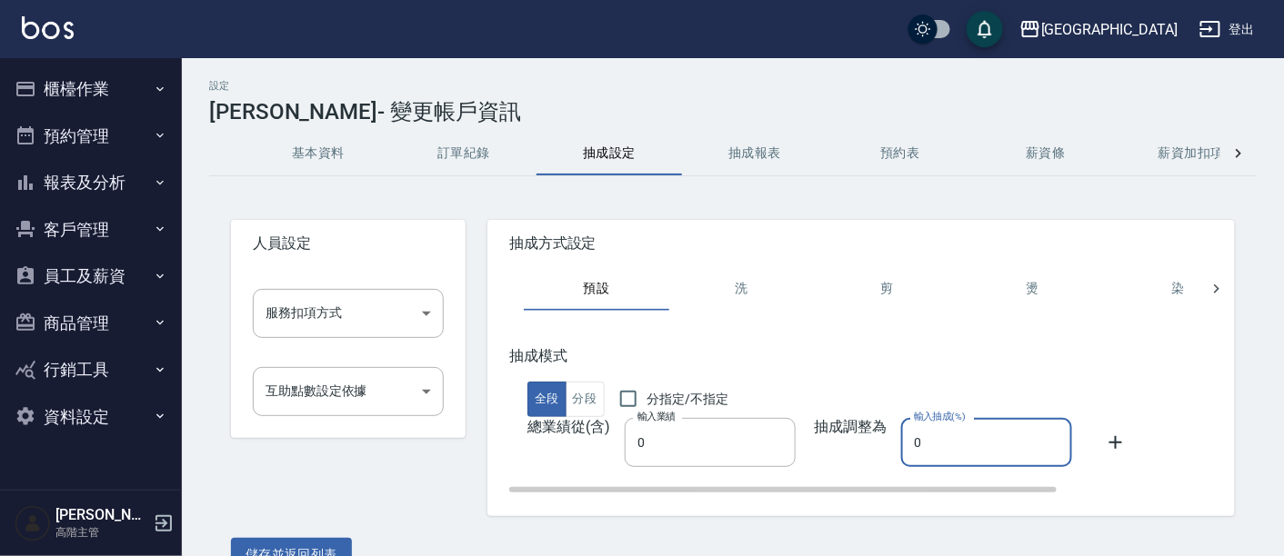
drag, startPoint x: 900, startPoint y: 449, endPoint x: 981, endPoint y: 449, distance: 80.9
click at [981, 449] on input "0" at bounding box center [986, 442] width 171 height 49
type input "50"
click at [1145, 404] on div "抽成模式 全段 分段 分指定/不指定" at bounding box center [961, 382] width 905 height 71
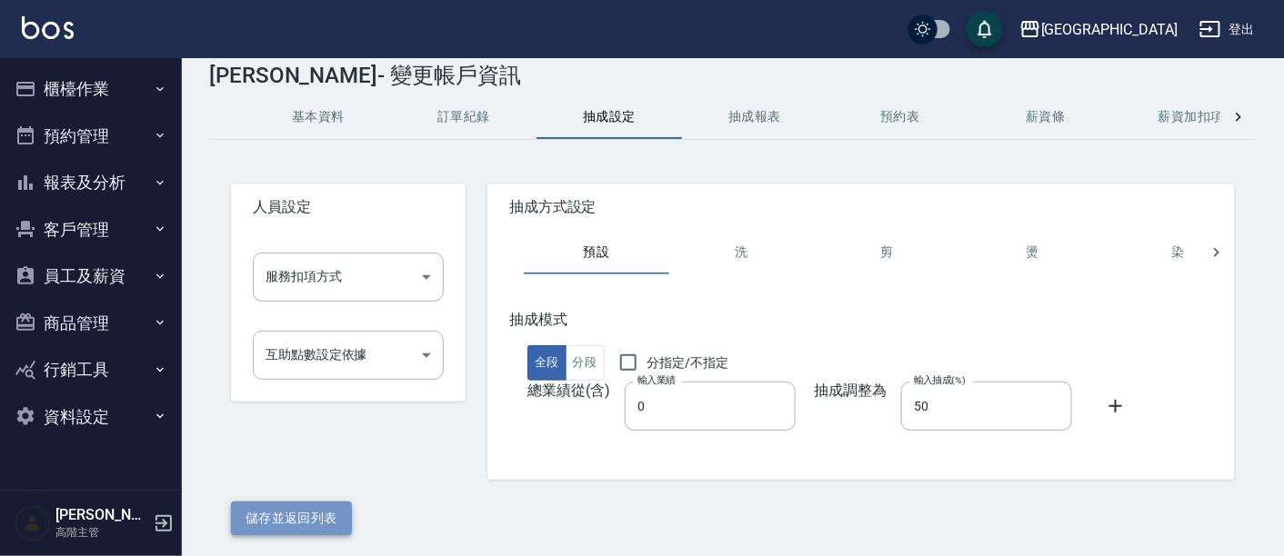
click at [307, 515] on button "儲存並返回列表" at bounding box center [291, 519] width 121 height 34
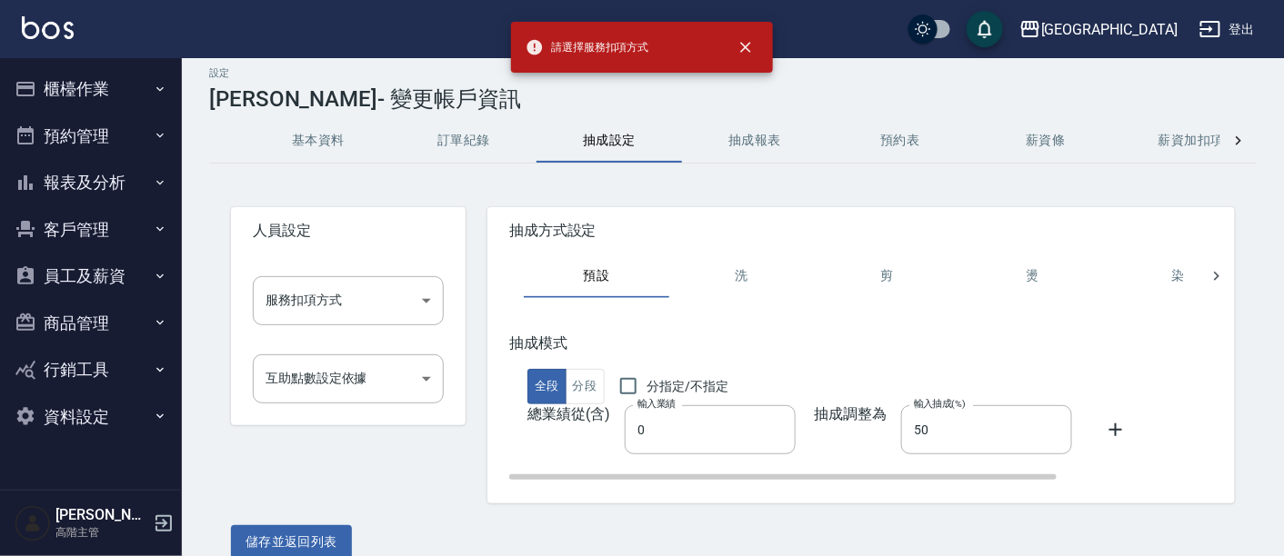
scroll to position [0, 0]
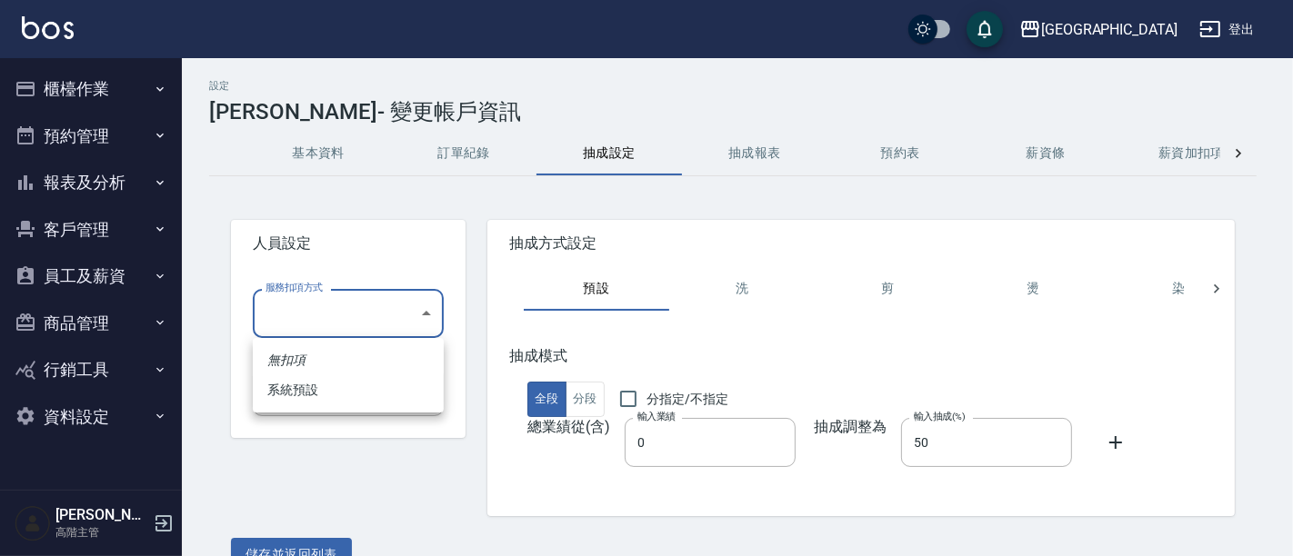
click at [408, 310] on body "名留市府 登出 櫃檯作業 打帳單 帳單列表 掛單列表 座位開單 營業儀表板 現金收支登錄 高階收支登錄 材料自購登錄 每日結帳 排班表 現場電腦打卡 掃碼打卡…" at bounding box center [646, 297] width 1293 height 594
click at [383, 403] on li "系統預設" at bounding box center [348, 391] width 191 height 30
type input "系統預設"
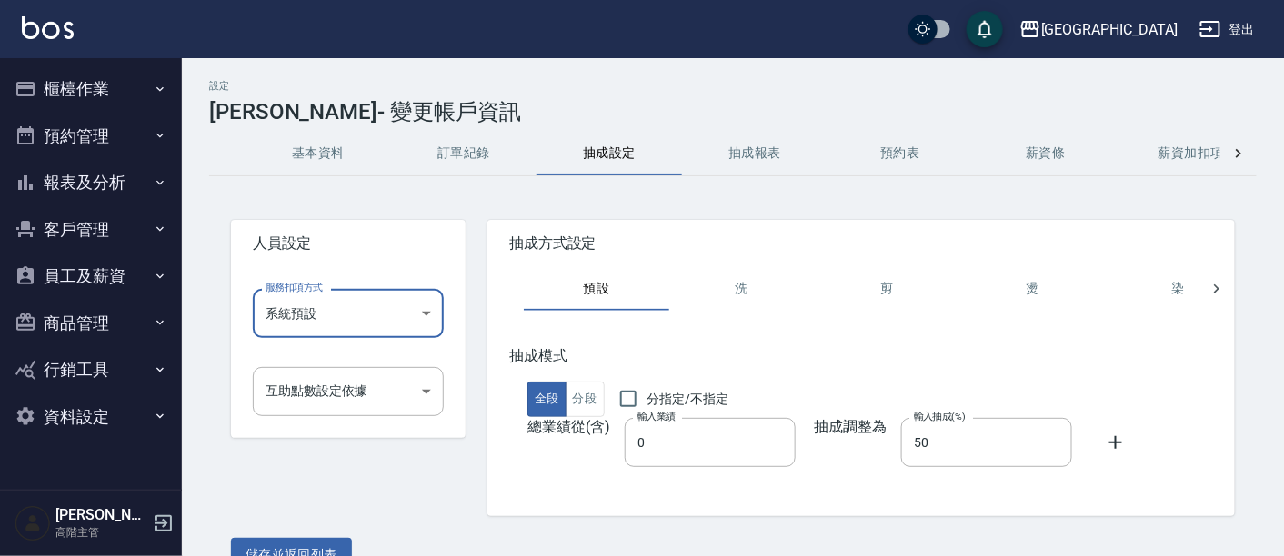
scroll to position [36, 0]
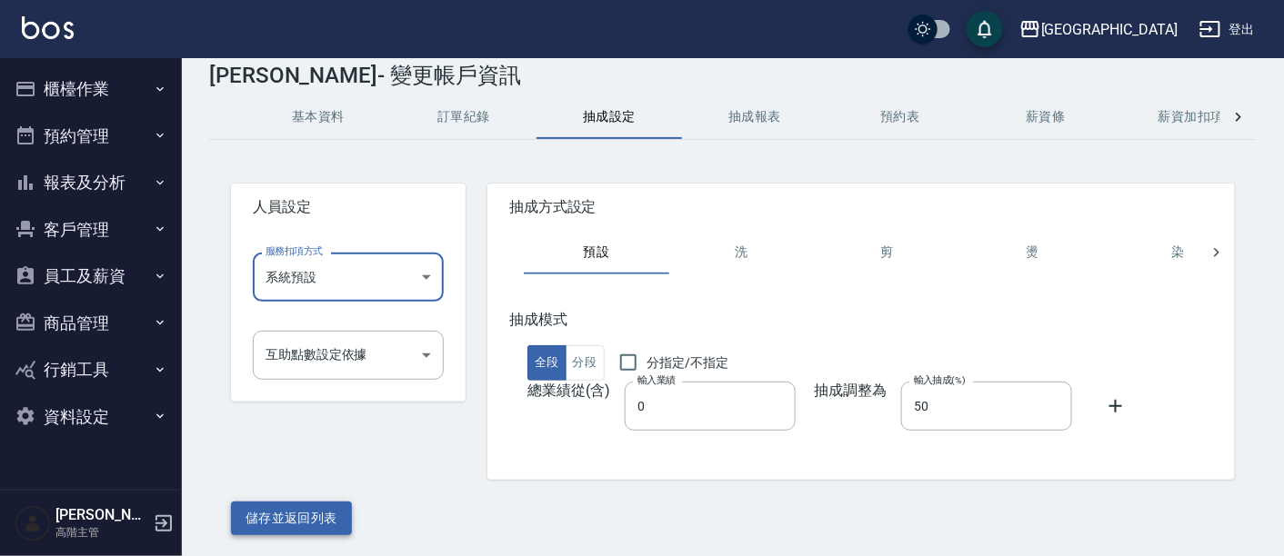
click at [322, 513] on button "儲存並返回列表" at bounding box center [291, 519] width 121 height 34
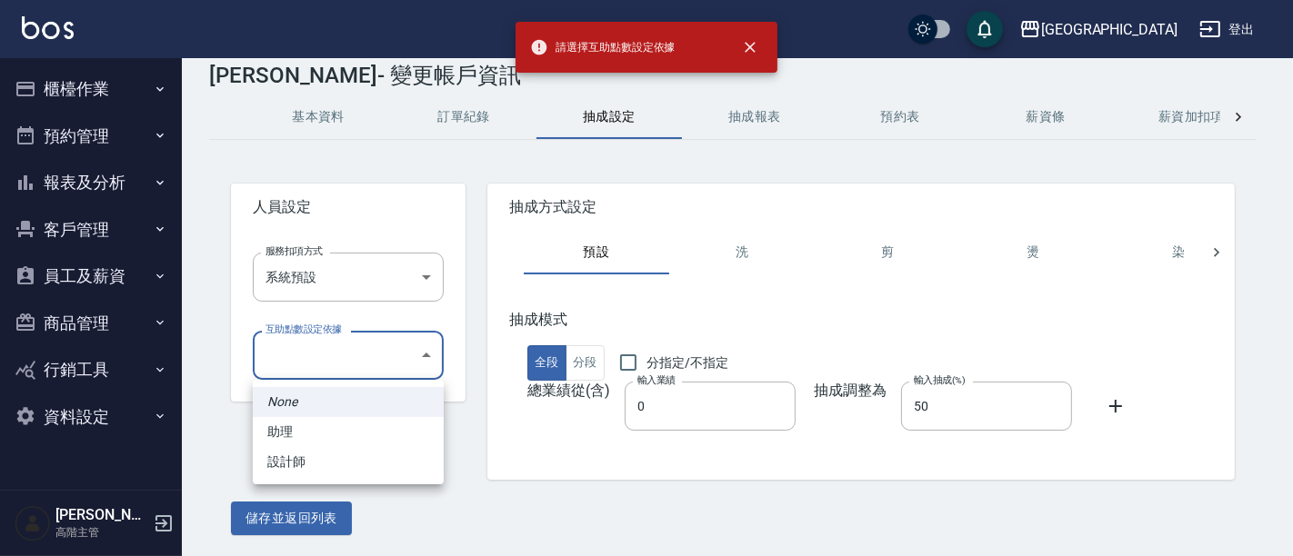
click at [434, 353] on body "請選擇互助點數設定依據 名留市府 登出 櫃檯作業 打帳單 帳單列表 掛單列表 座位開單 營業儀表板 現金收支登錄 高階收支登錄 材料自購登錄 每日結帳 排班表…" at bounding box center [646, 261] width 1293 height 594
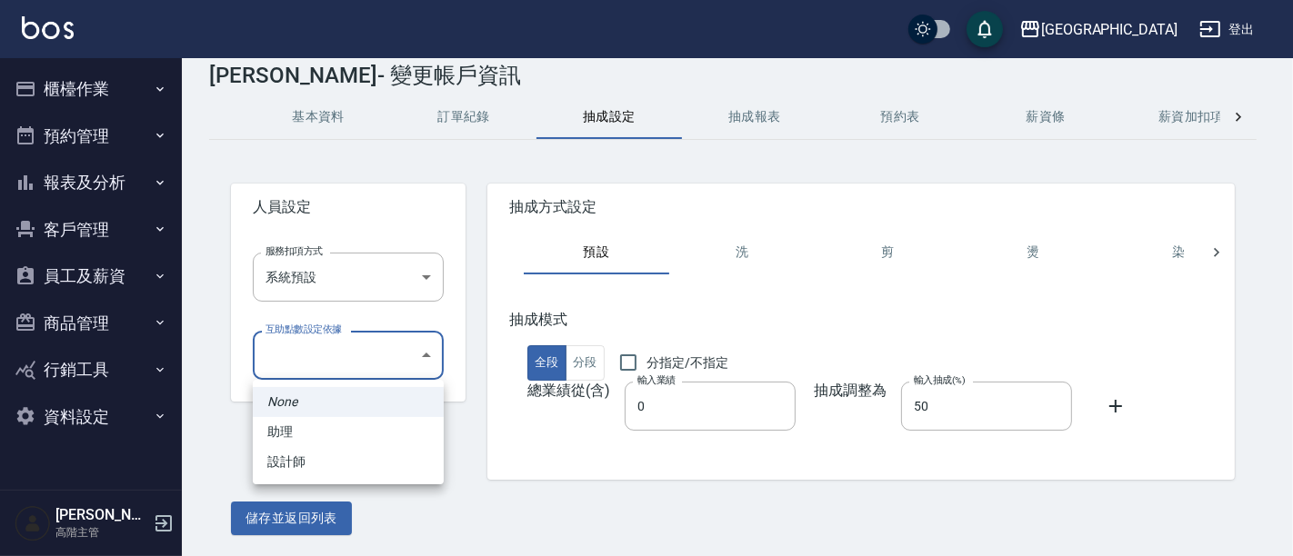
click at [403, 420] on li "助理" at bounding box center [348, 432] width 191 height 30
type input "32b86c43-2b2e-44b3-b5c9-0f3feaa2e66a"
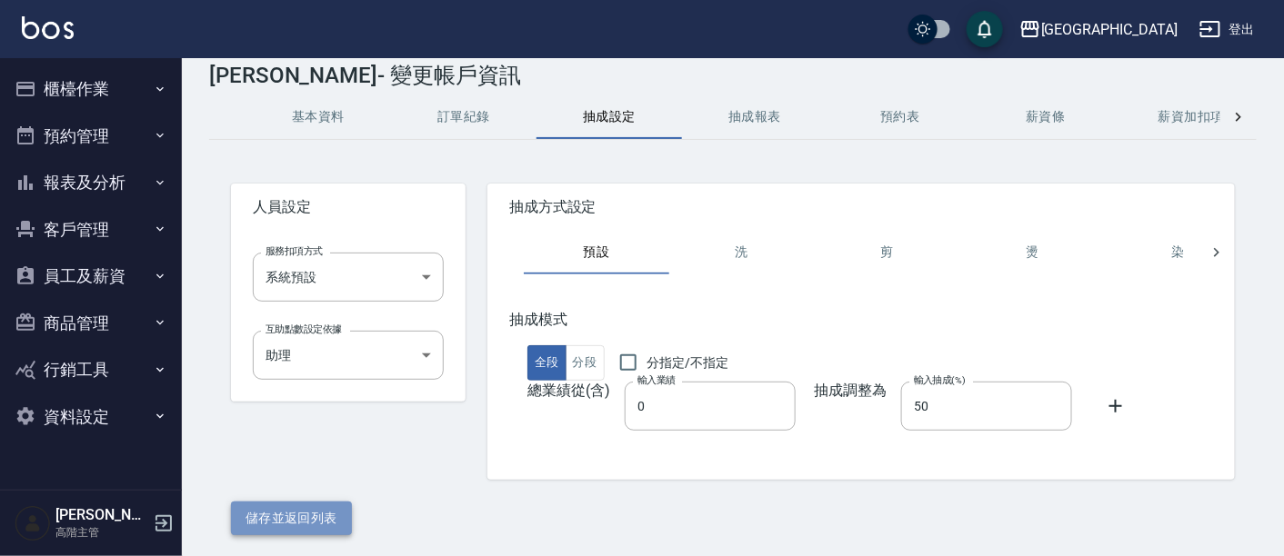
click at [306, 513] on button "儲存並返回列表" at bounding box center [291, 519] width 121 height 34
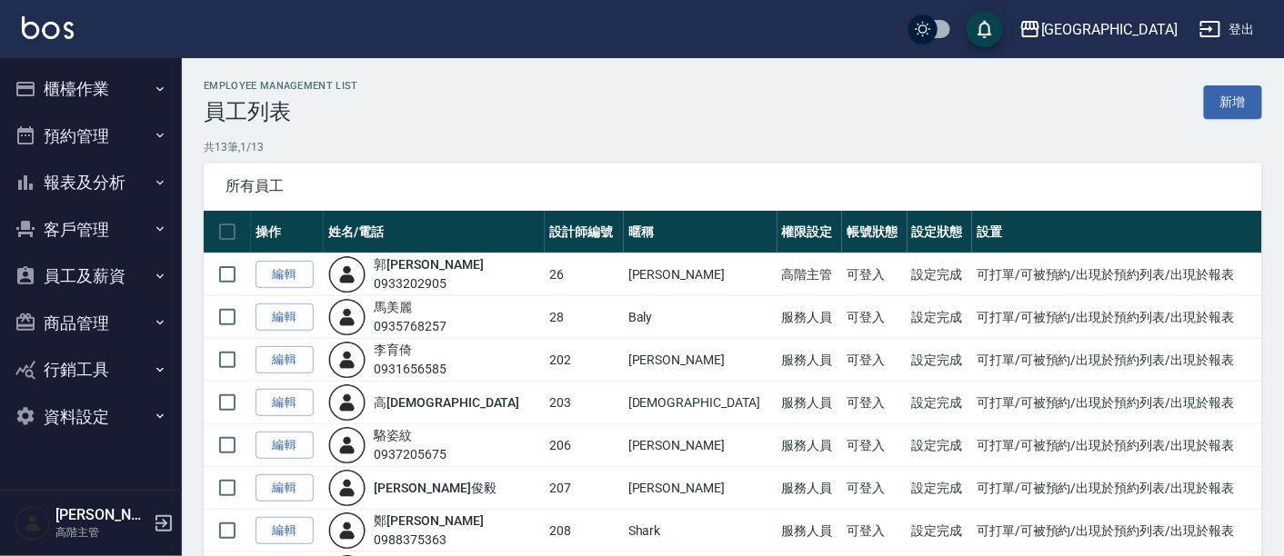
click at [97, 78] on button "櫃檯作業" at bounding box center [90, 88] width 167 height 47
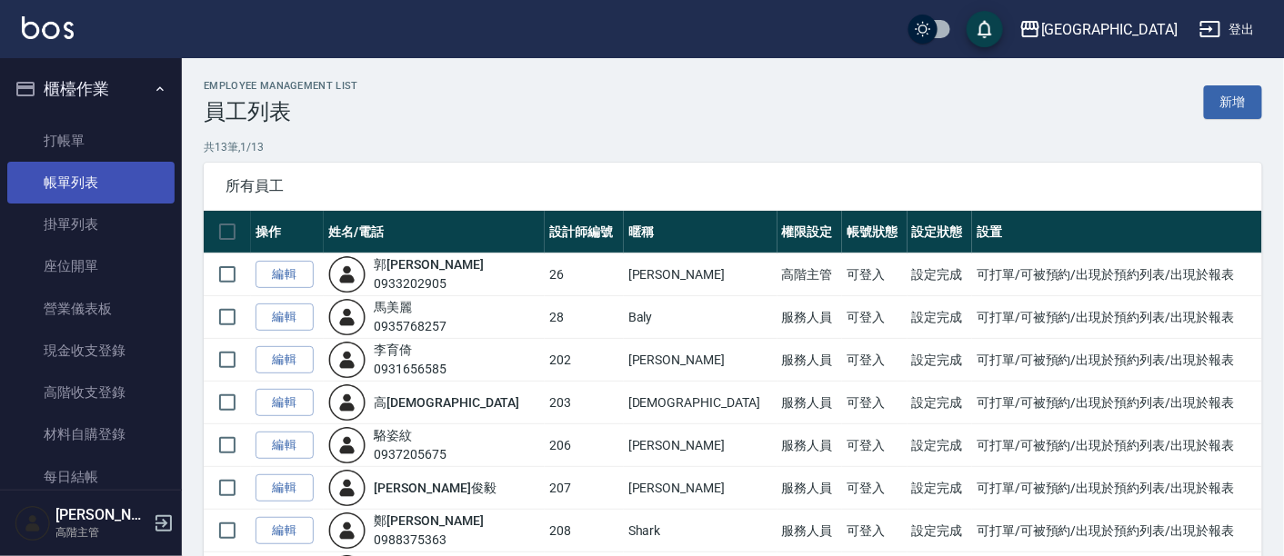
click at [92, 181] on link "帳單列表" at bounding box center [90, 183] width 167 height 42
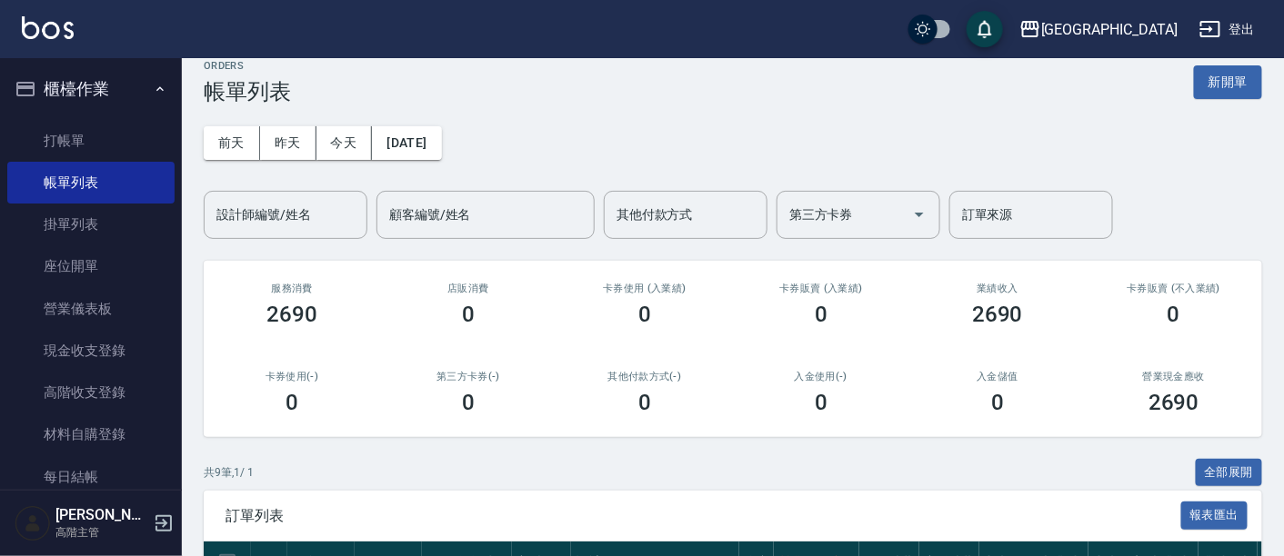
scroll to position [16, 0]
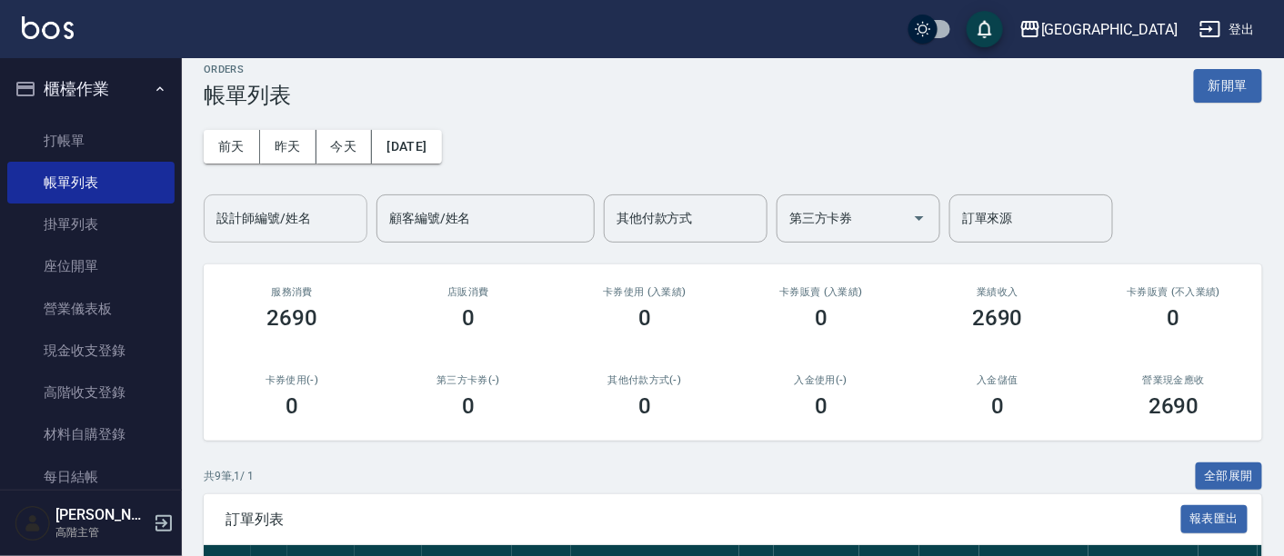
click at [279, 216] on input "設計師編號/姓名" at bounding box center [285, 219] width 147 height 32
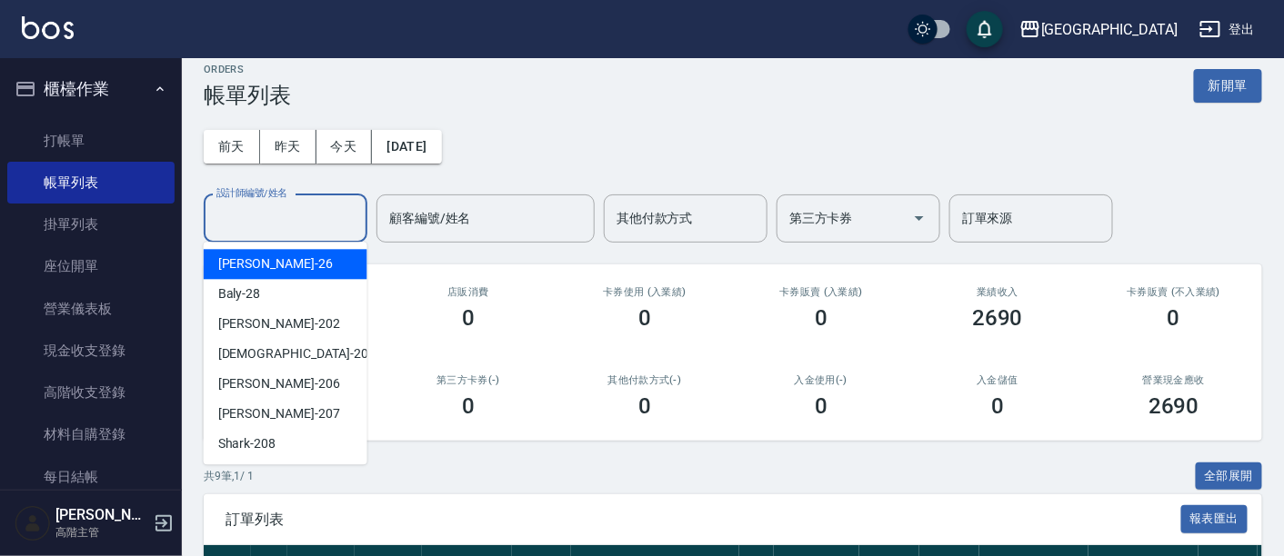
click at [279, 216] on input "設計師編號/姓名" at bounding box center [285, 219] width 147 height 32
click at [688, 113] on div "前天 昨天 今天 2025/09/12 設計師編號/姓名 設計師編號/姓名 顧客編號/姓名 顧客編號/姓名 其他付款方式 其他付款方式 第三方卡券 第三方卡券…" at bounding box center [733, 175] width 1058 height 135
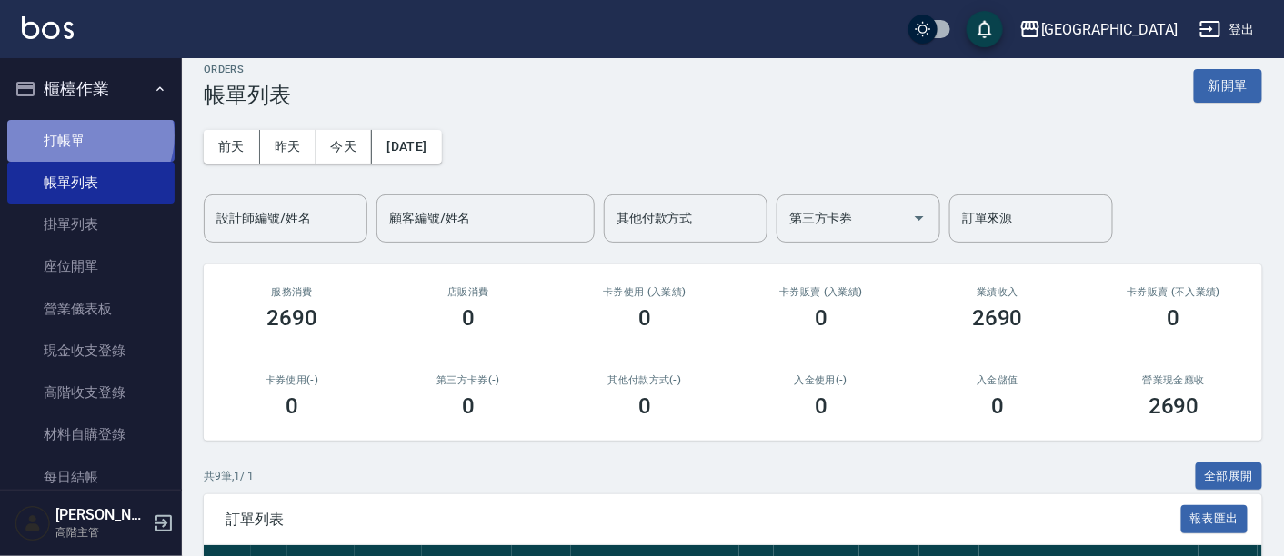
click at [88, 135] on link "打帳單" at bounding box center [90, 141] width 167 height 42
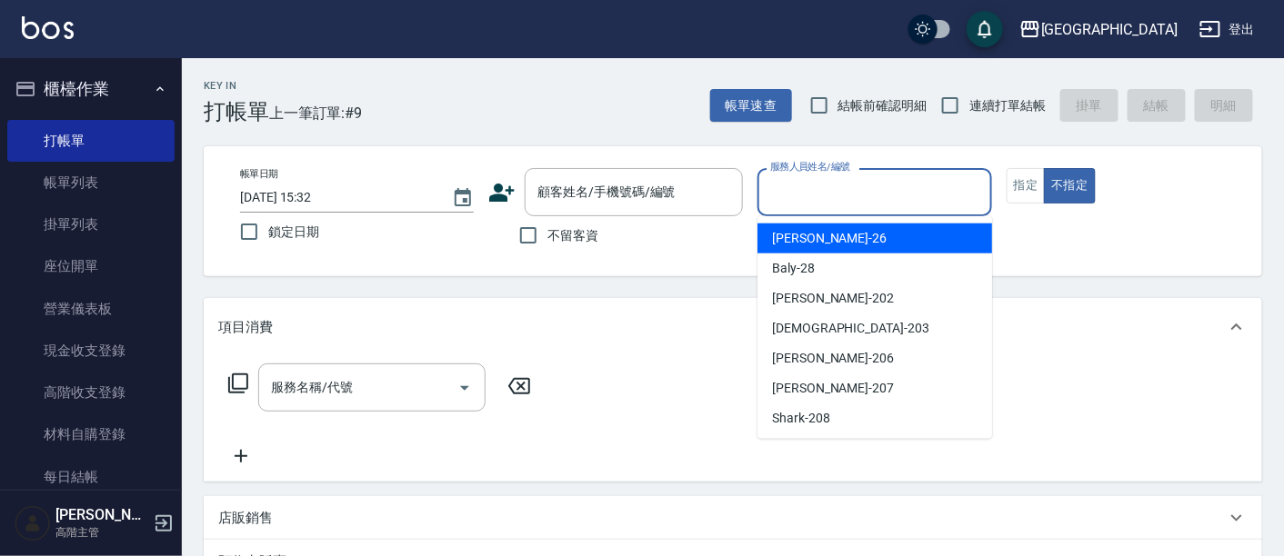
click at [788, 193] on div "服務人員姓名/編號 服務人員姓名/編號" at bounding box center [874, 192] width 234 height 48
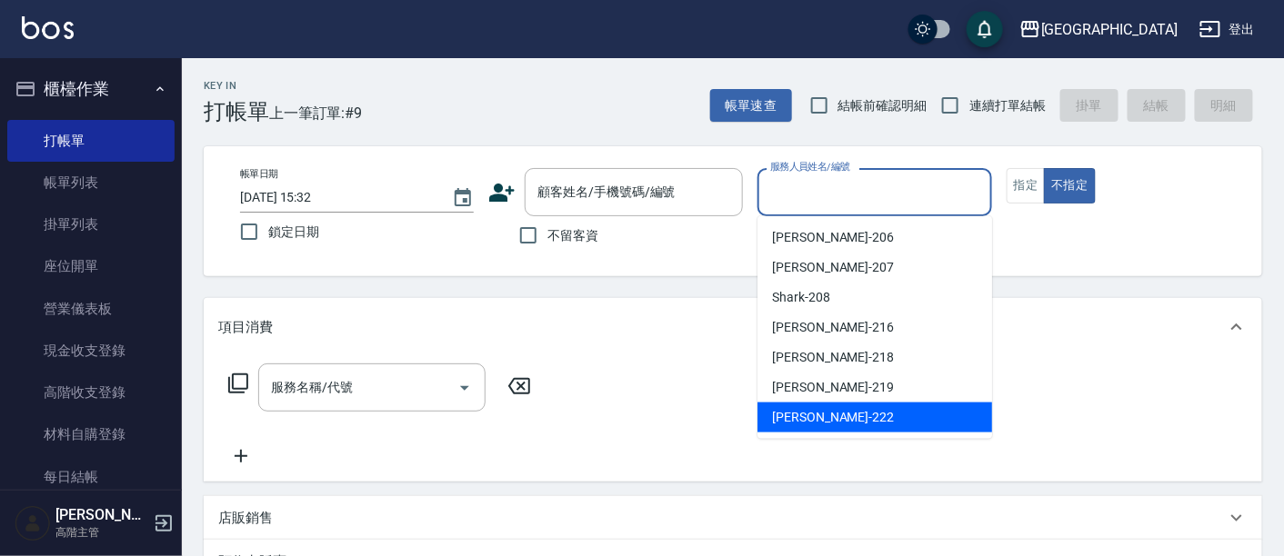
click at [718, 463] on div "服務名稱/代號 服務名稱/代號" at bounding box center [733, 418] width 1058 height 125
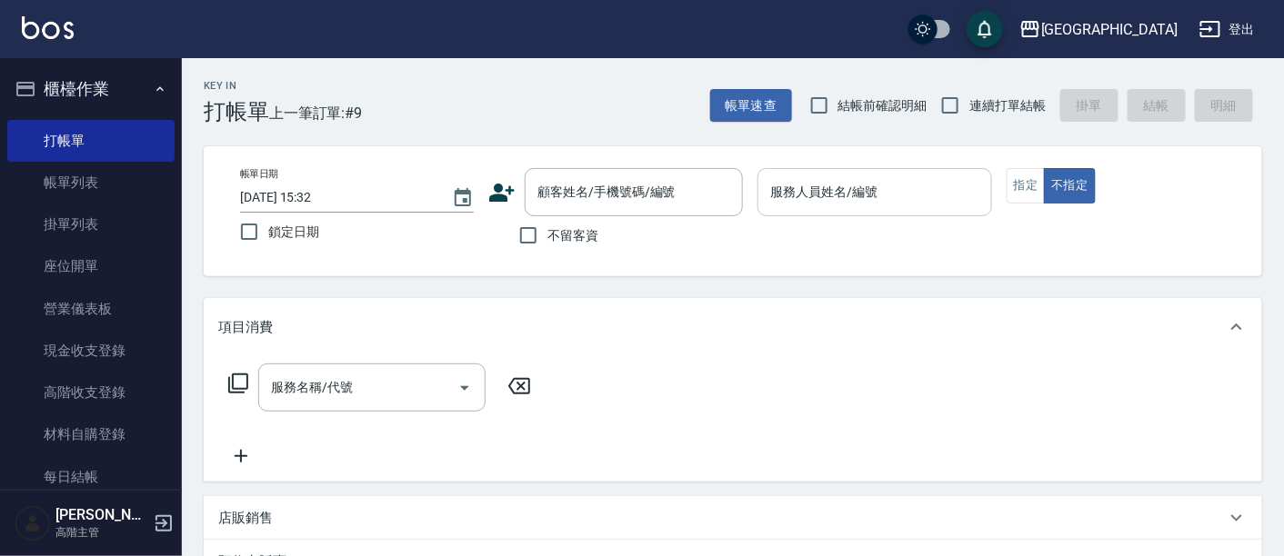
click at [831, 202] on input "服務人員姓名/編號" at bounding box center [874, 192] width 217 height 32
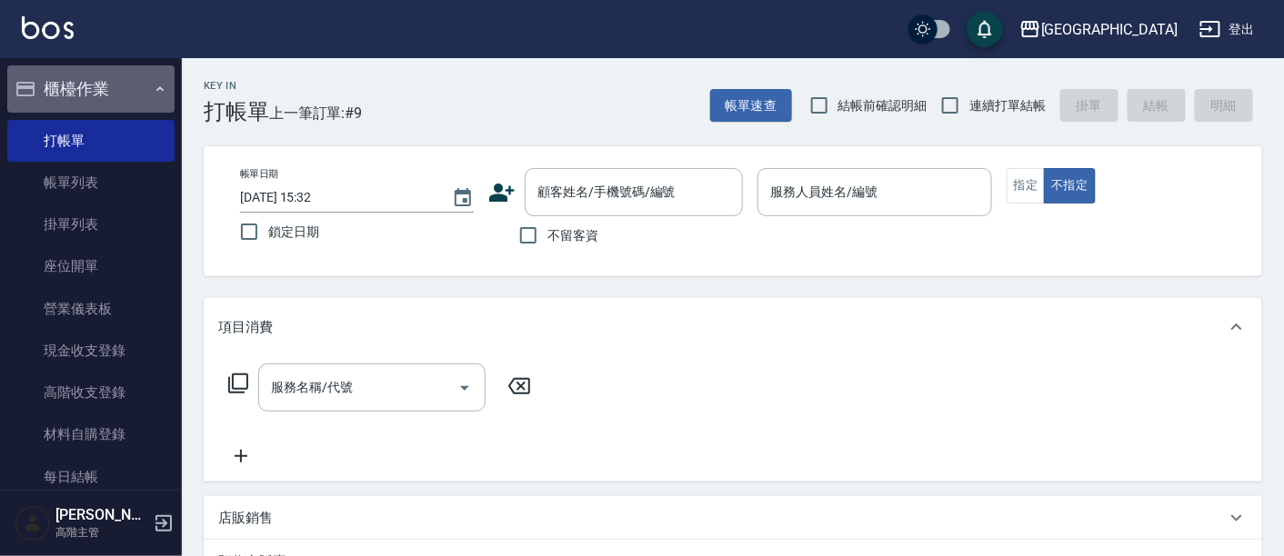
click at [98, 85] on button "櫃檯作業" at bounding box center [90, 88] width 167 height 47
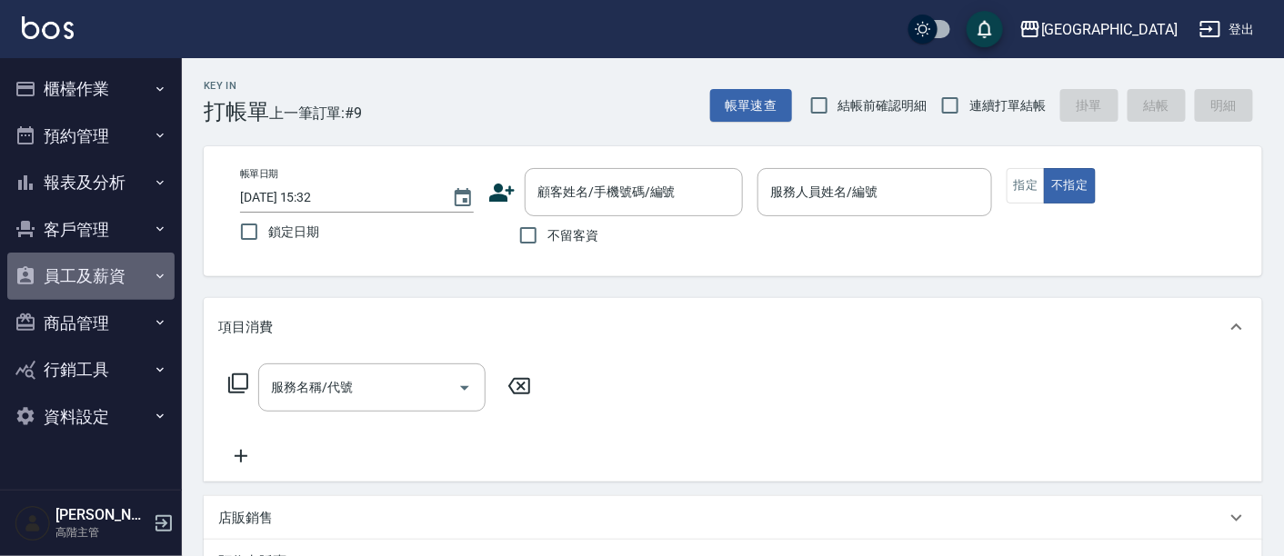
click at [105, 268] on button "員工及薪資" at bounding box center [90, 276] width 167 height 47
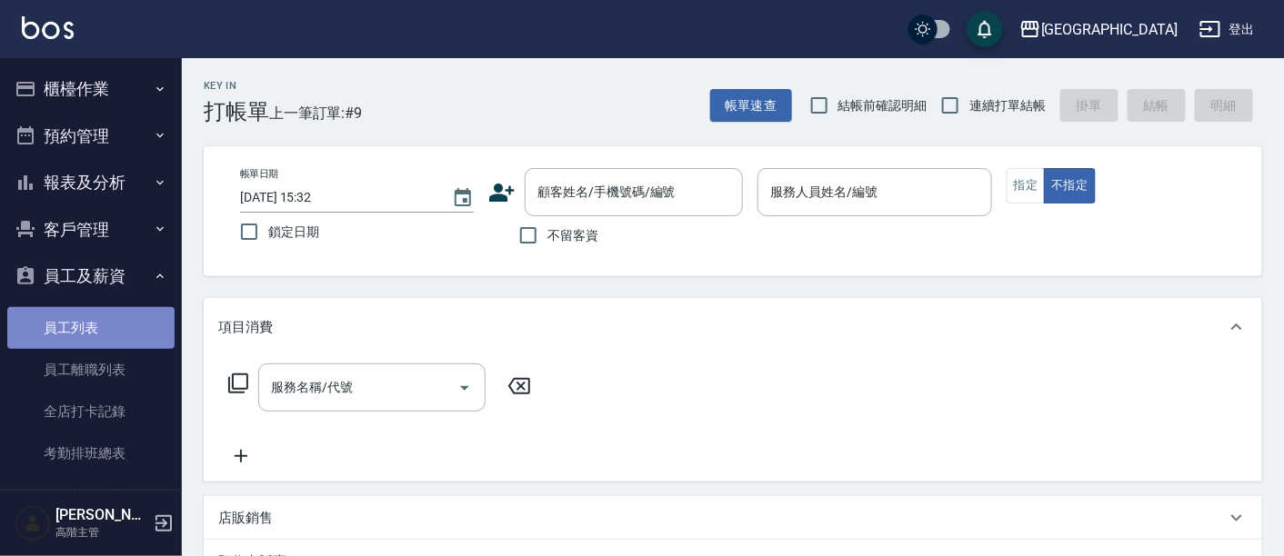
click at [116, 333] on link "員工列表" at bounding box center [90, 328] width 167 height 42
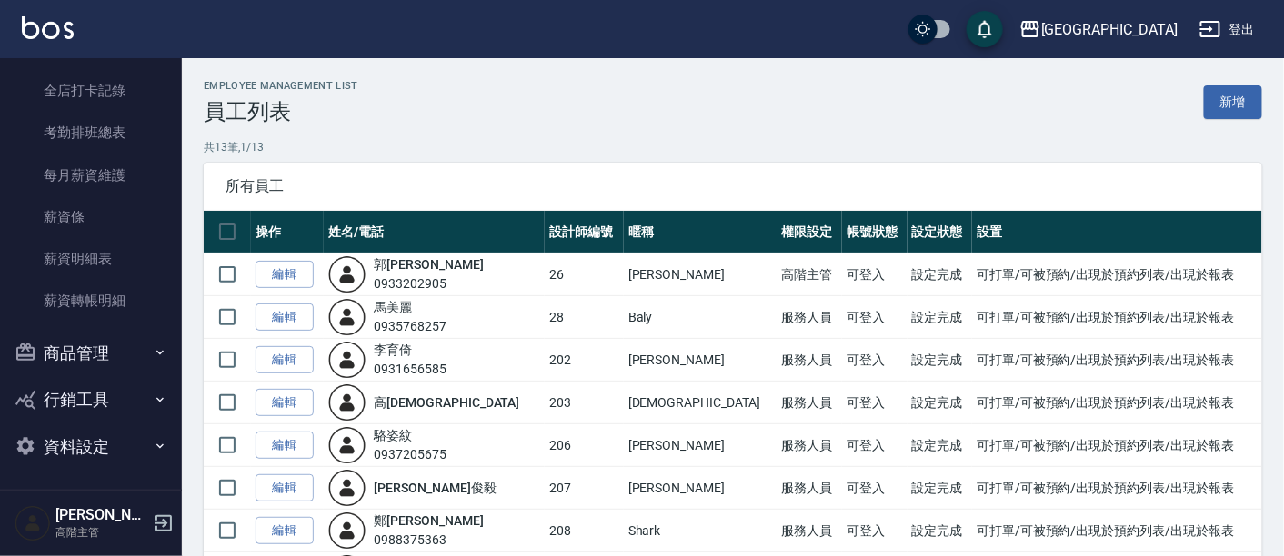
scroll to position [319, 0]
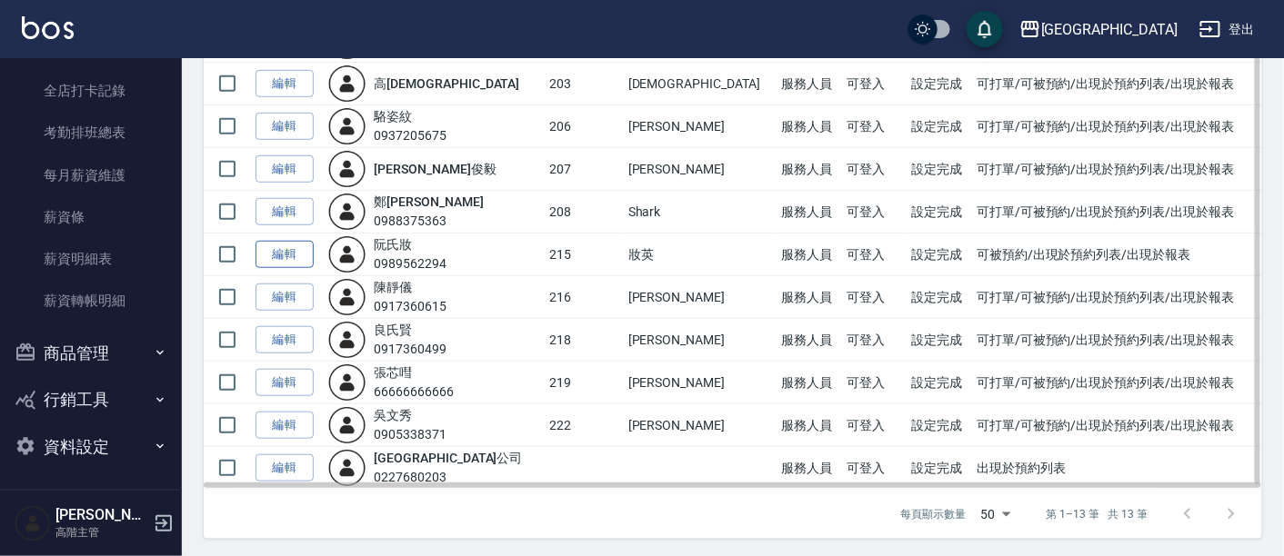
click at [286, 252] on link "編輯" at bounding box center [285, 255] width 58 height 28
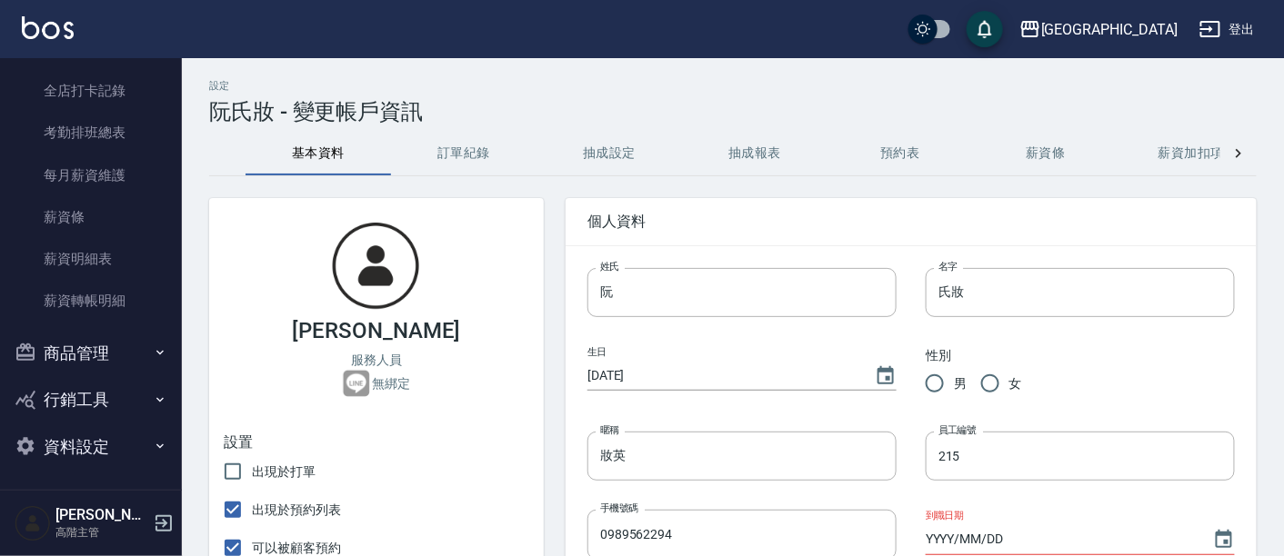
scroll to position [303, 0]
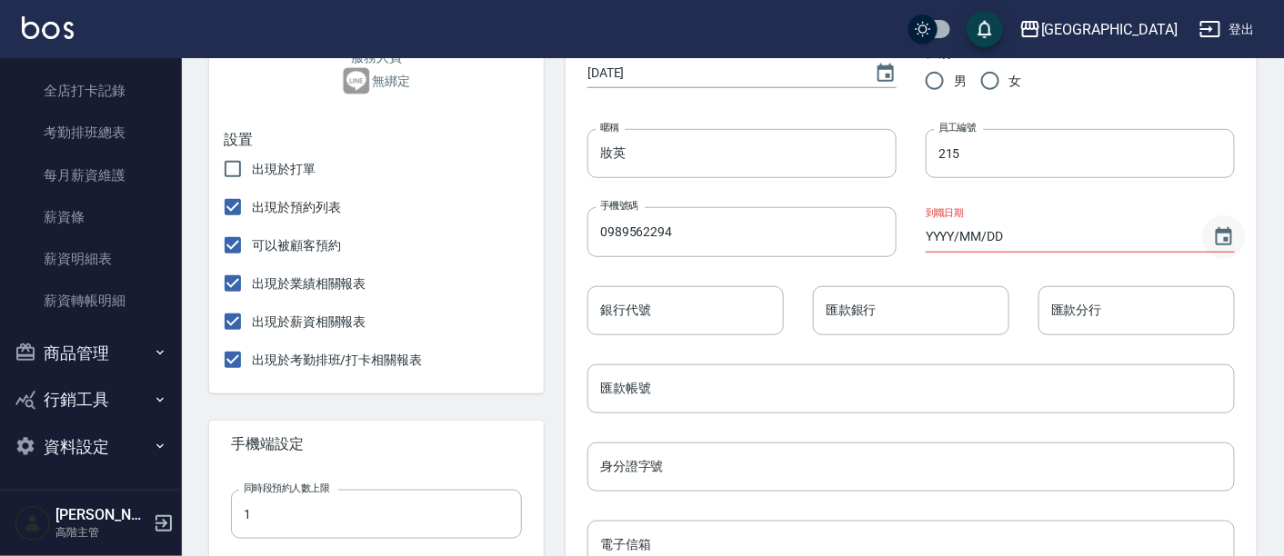
click at [1218, 235] on icon "Choose date" at bounding box center [1224, 237] width 22 height 22
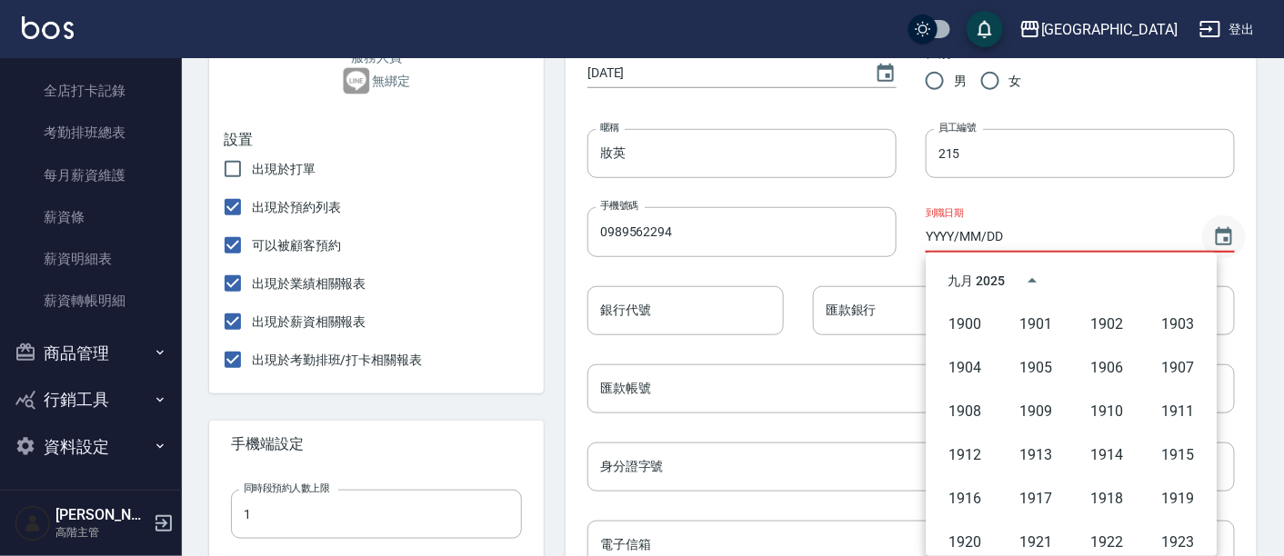
scroll to position [1247, 0]
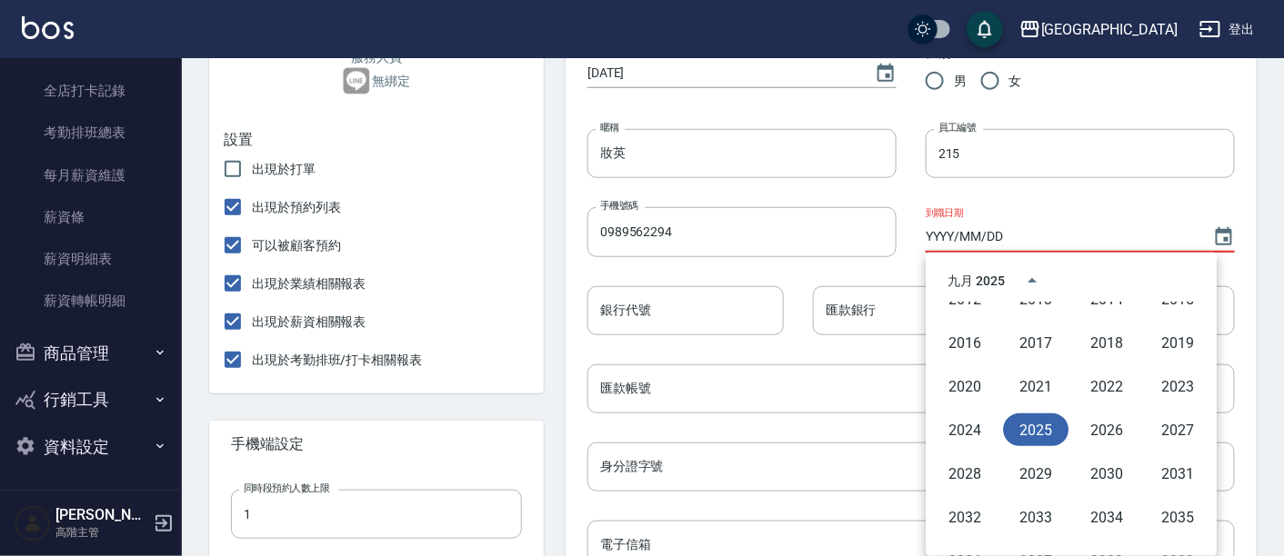
click at [1036, 425] on button "2025" at bounding box center [1036, 430] width 65 height 33
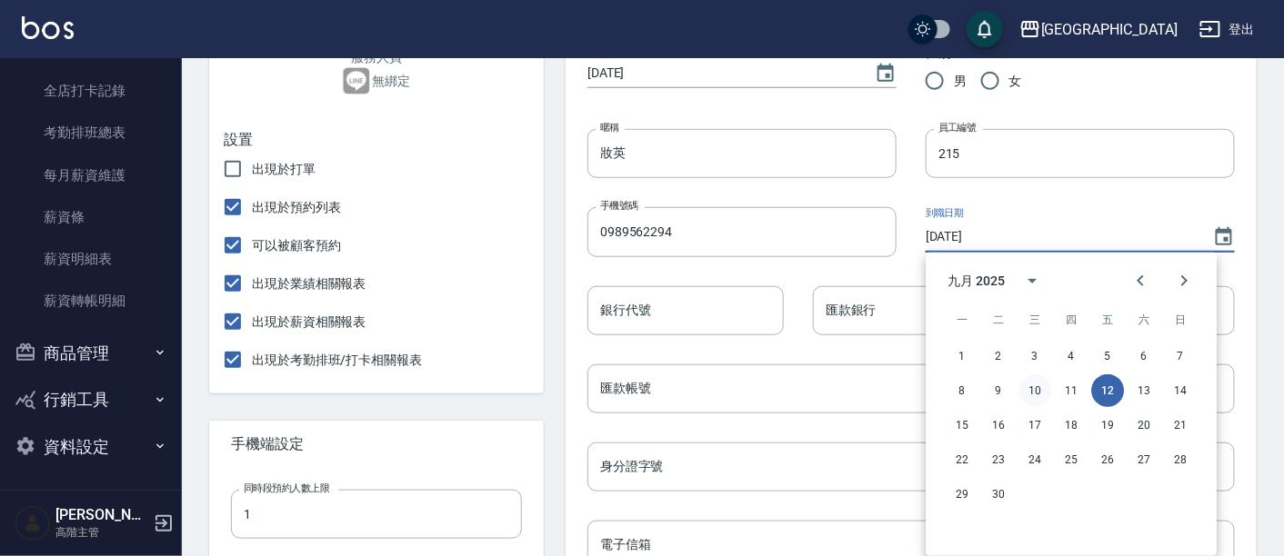
click at [1050, 387] on button "10" at bounding box center [1035, 391] width 33 height 33
type input "[DATE]"
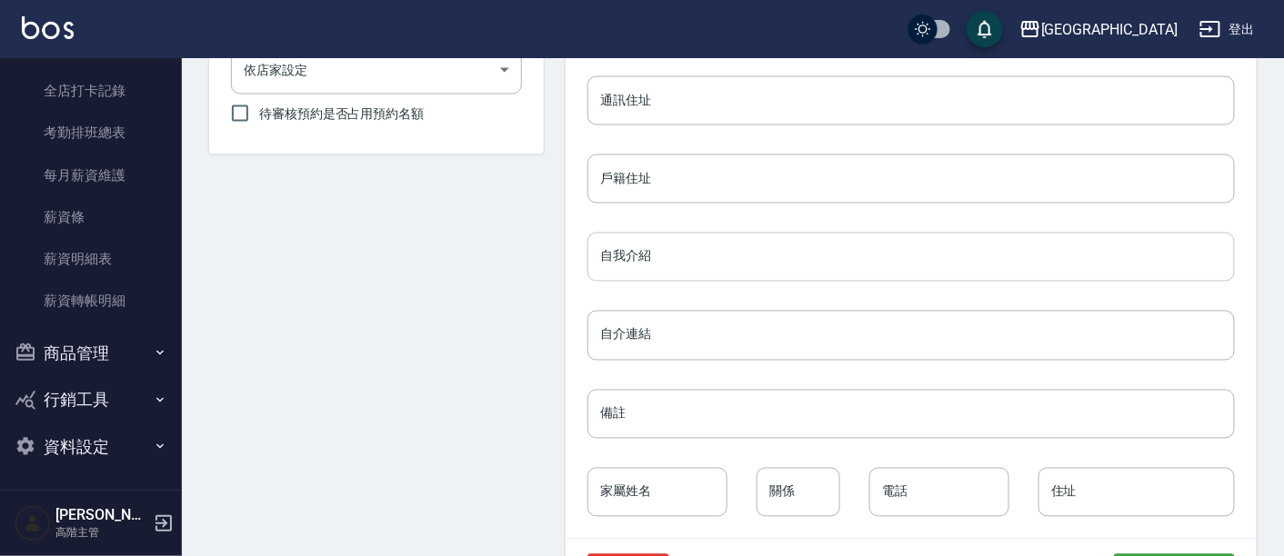
scroll to position [892, 0]
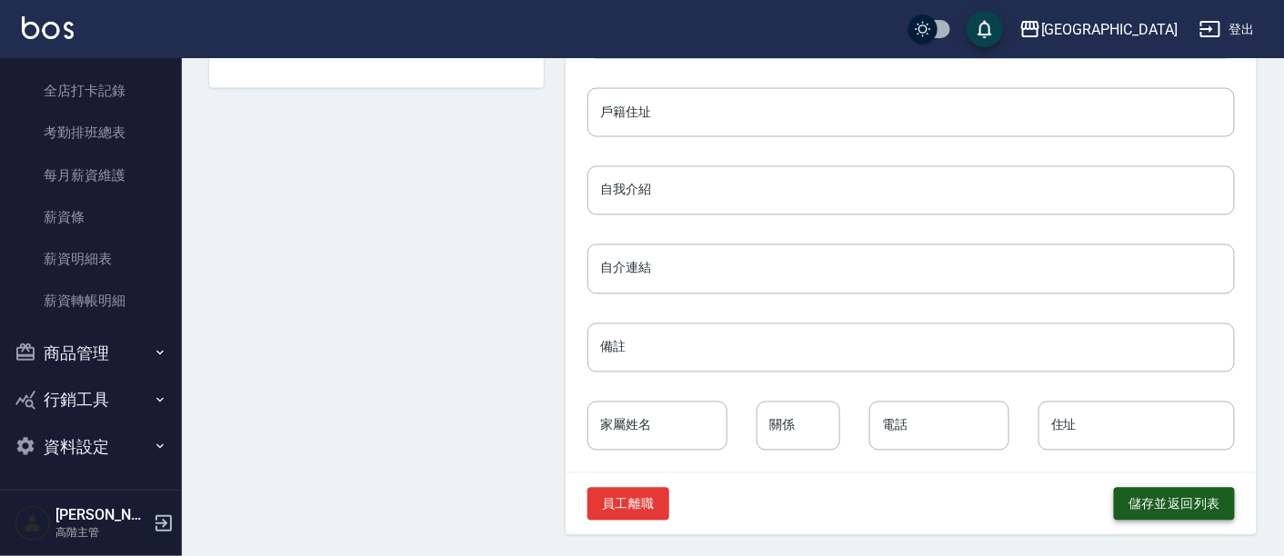
click at [1154, 506] on button "儲存並返回列表" at bounding box center [1174, 505] width 121 height 34
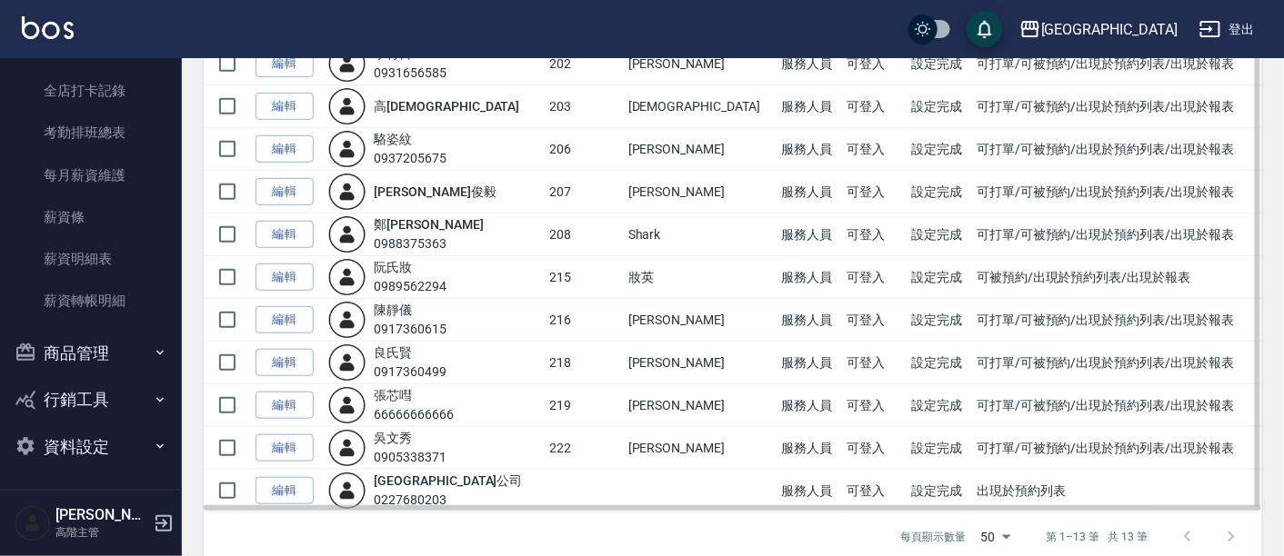
scroll to position [303, 0]
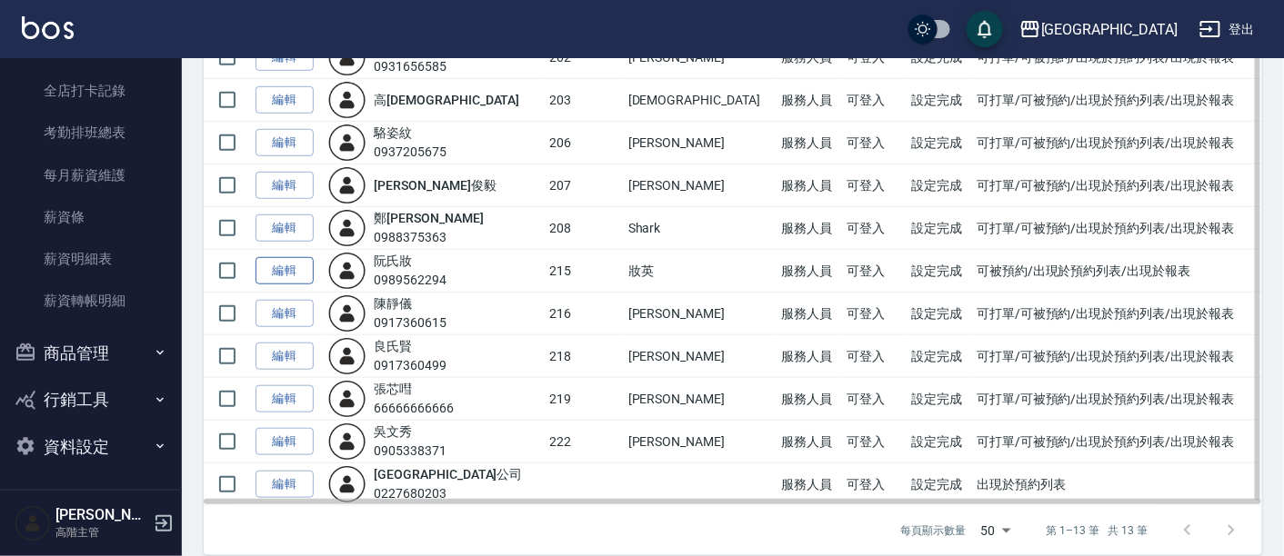
click at [297, 265] on link "編輯" at bounding box center [285, 271] width 58 height 28
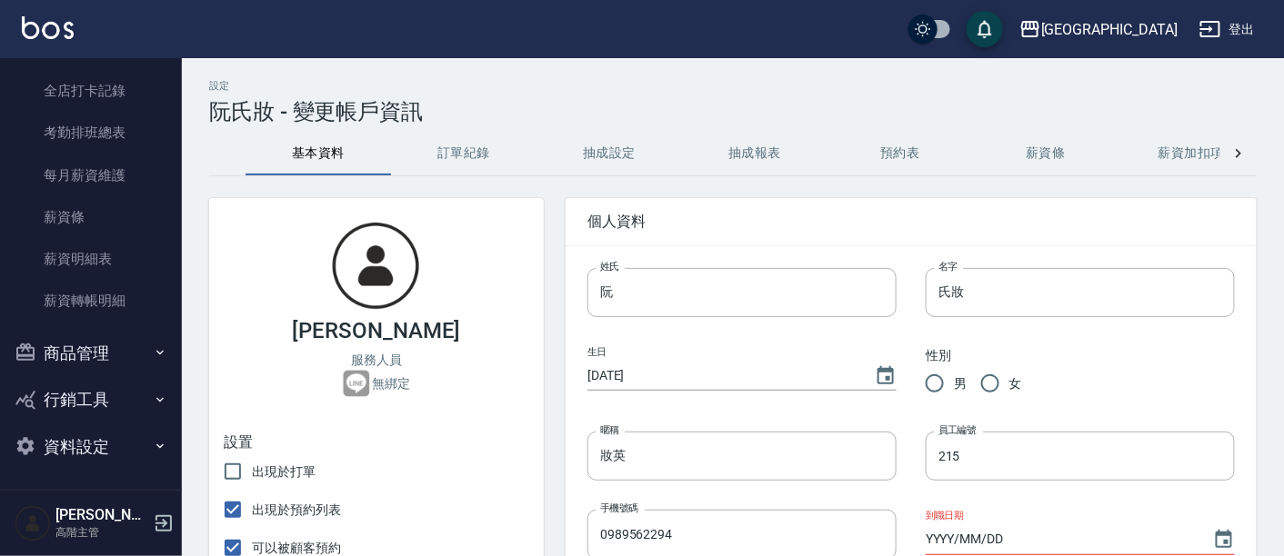
type input "[DATE]"
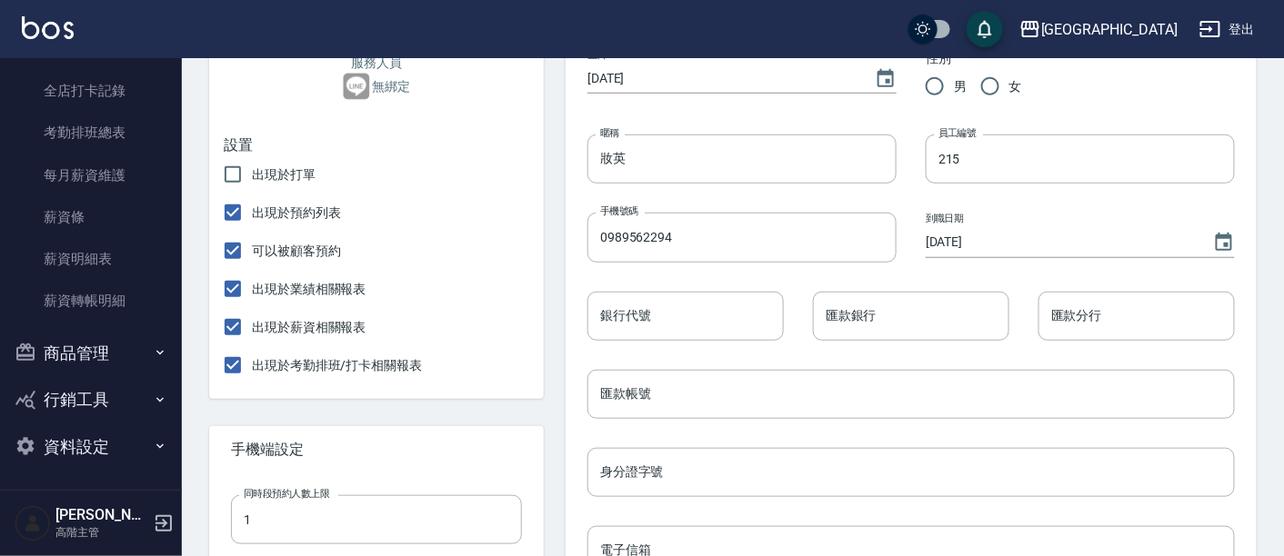
scroll to position [404, 0]
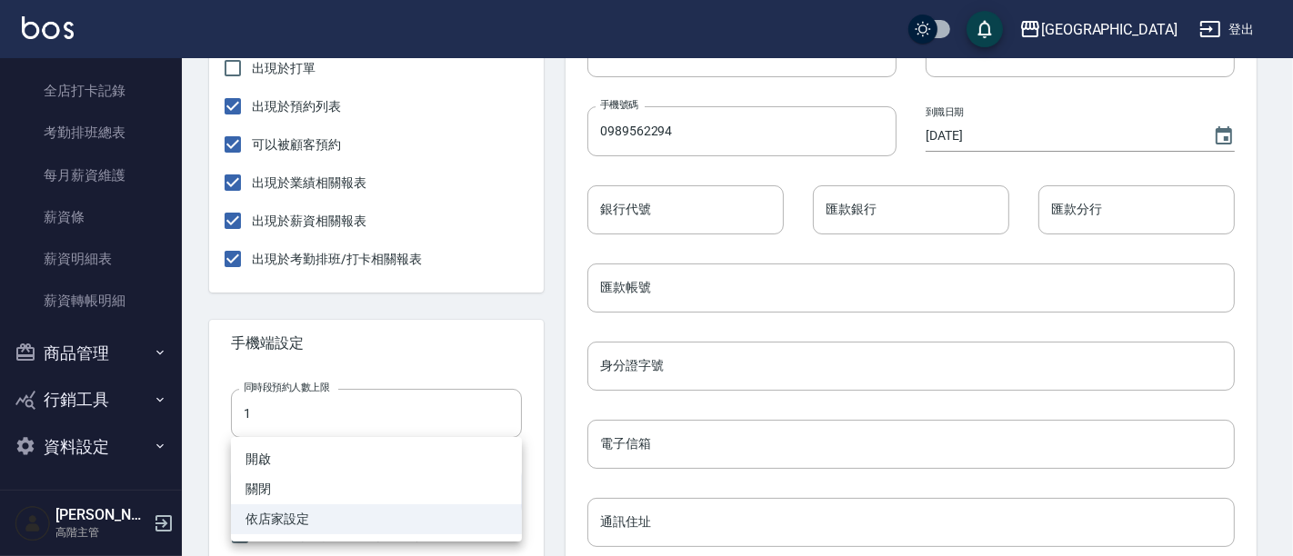
click at [505, 502] on body "名留市府 登出 櫃檯作業 打帳單 帳單列表 掛單列表 座位開單 營業儀表板 現金收支登錄 高階收支登錄 材料自購登錄 每日結帳 排班表 現場電腦打卡 掃碼打卡…" at bounding box center [646, 320] width 1293 height 1449
click at [382, 523] on li "依店家設定" at bounding box center [376, 520] width 291 height 30
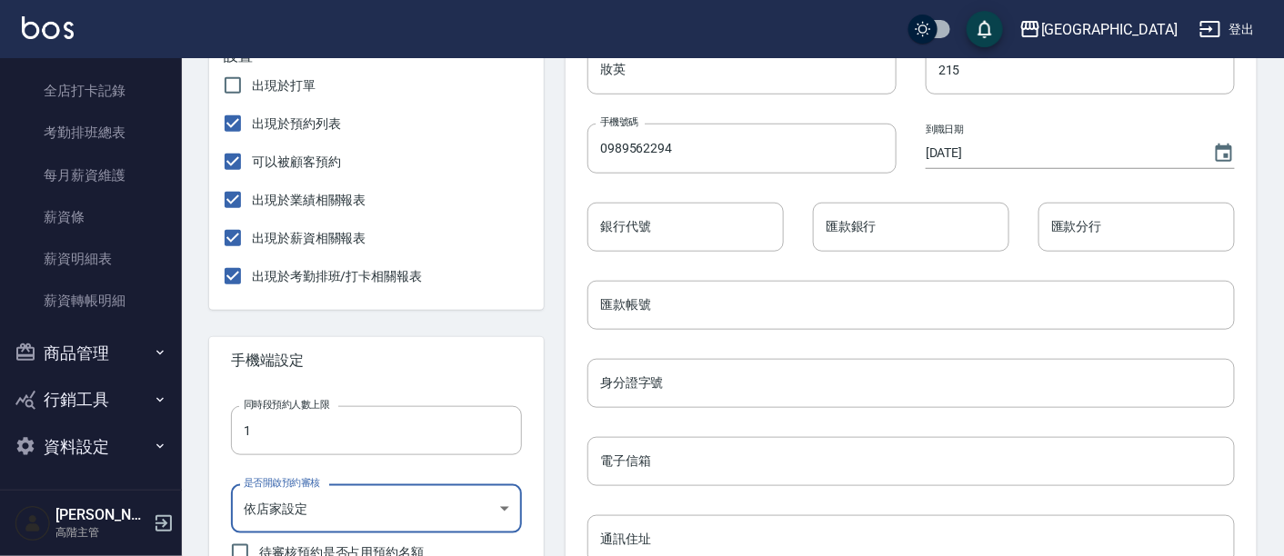
scroll to position [0, 0]
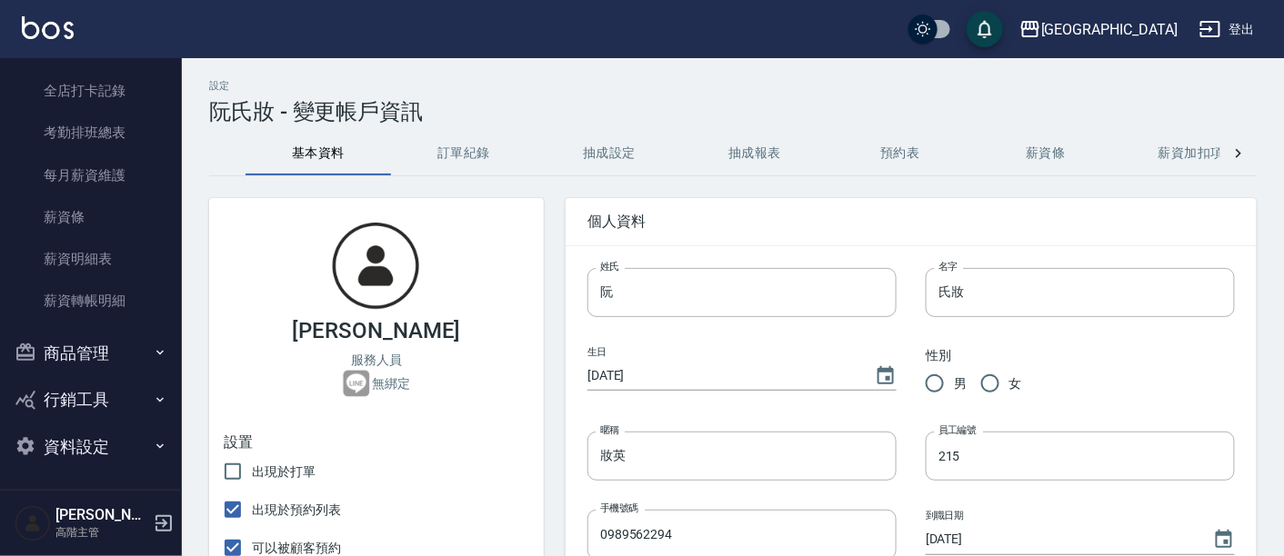
click at [1231, 145] on icon at bounding box center [1238, 154] width 18 height 18
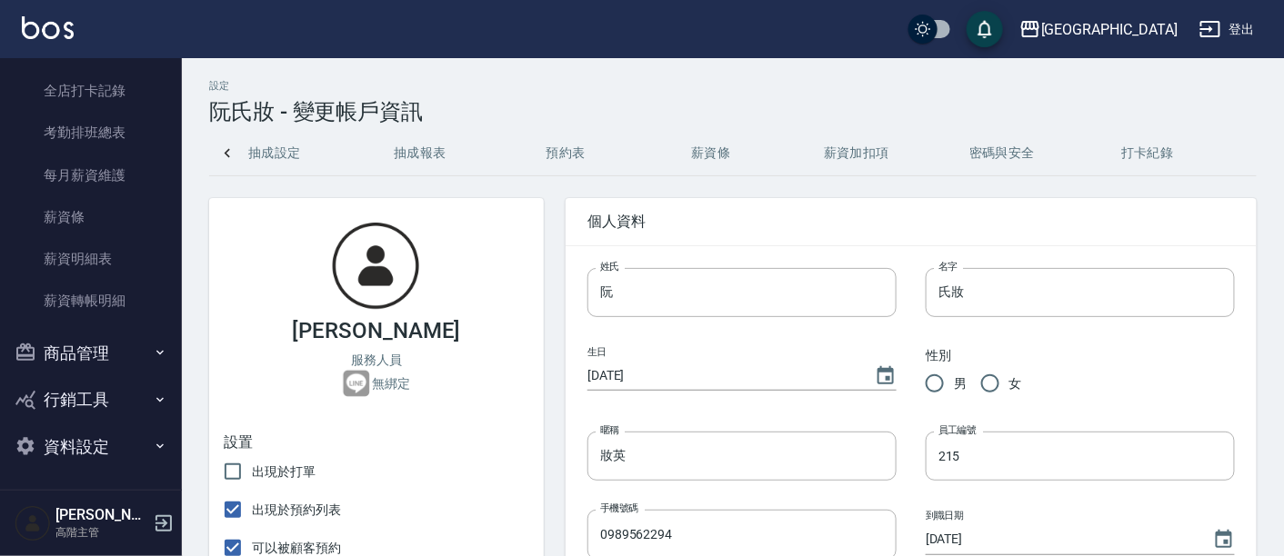
click at [1007, 154] on button "密碼與安全" at bounding box center [1001, 154] width 145 height 44
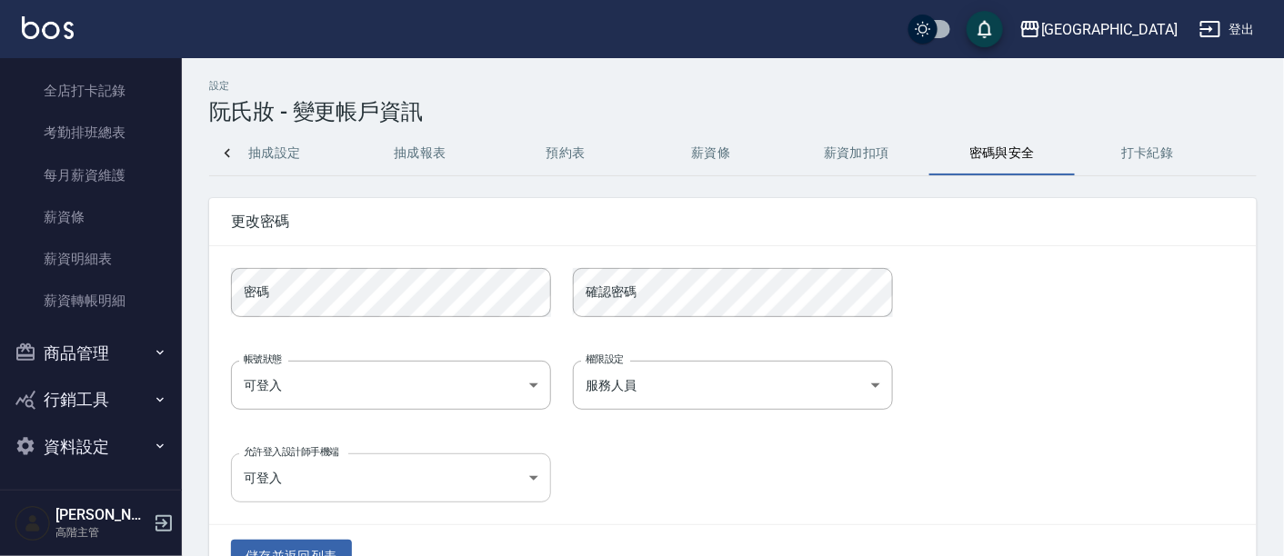
scroll to position [52, 0]
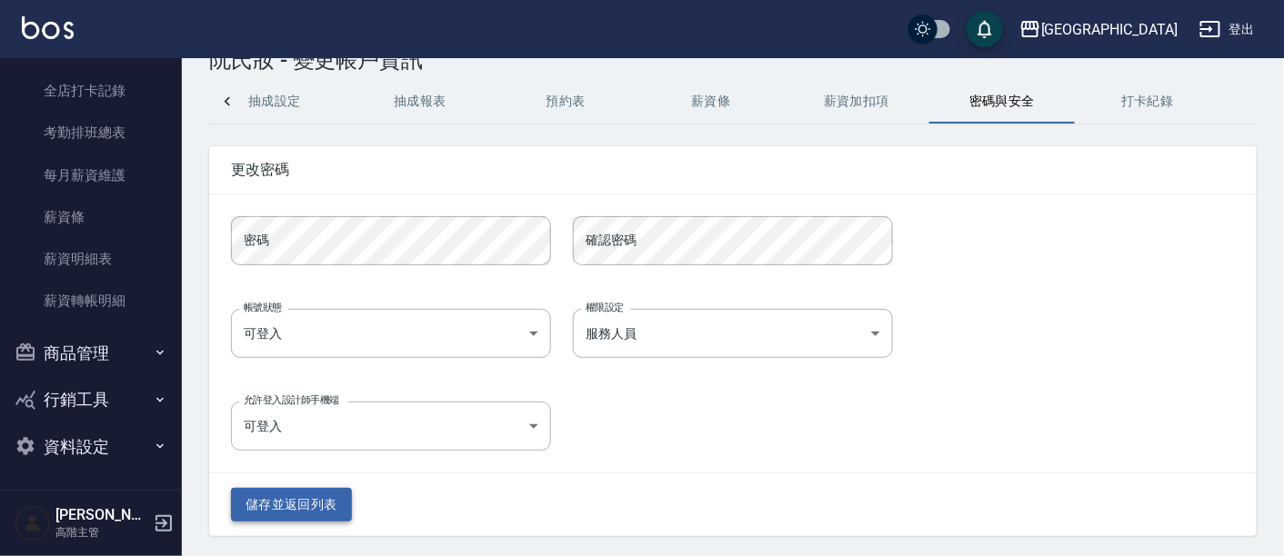
click at [314, 505] on button "儲存並返回列表" at bounding box center [291, 505] width 121 height 34
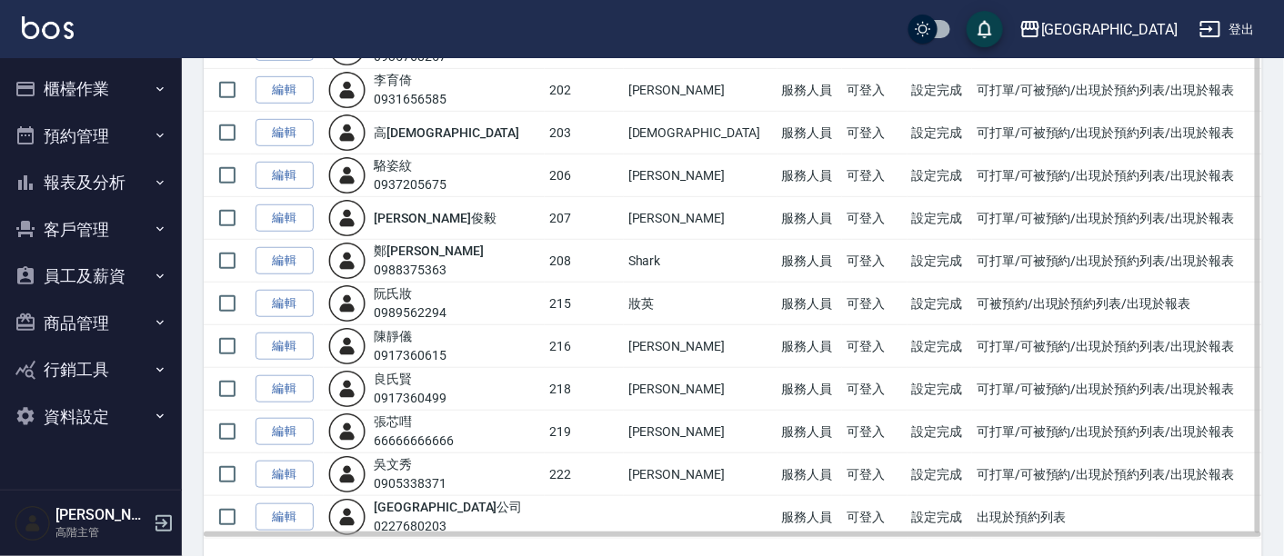
scroll to position [319, 0]
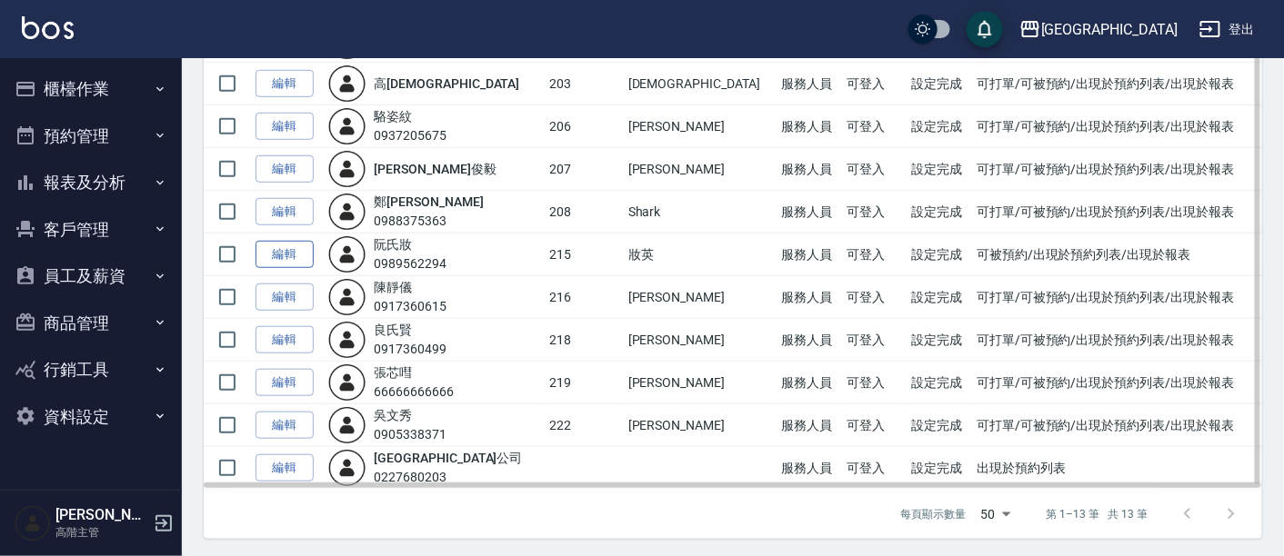
click at [285, 247] on link "編輯" at bounding box center [285, 255] width 58 height 28
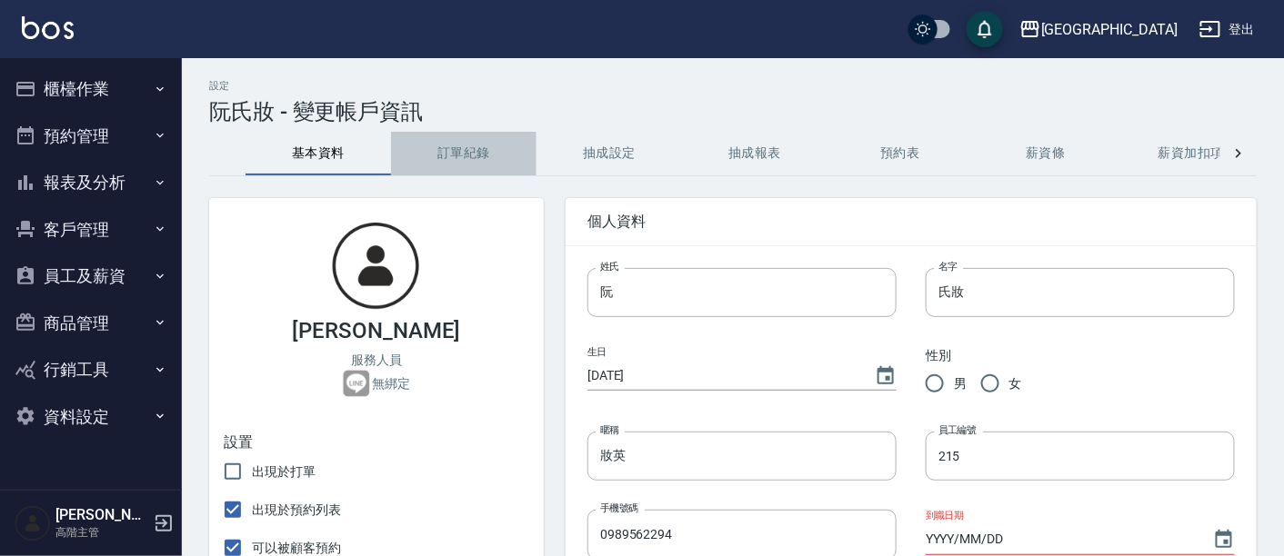
click at [461, 148] on button "訂單紀錄" at bounding box center [463, 154] width 145 height 44
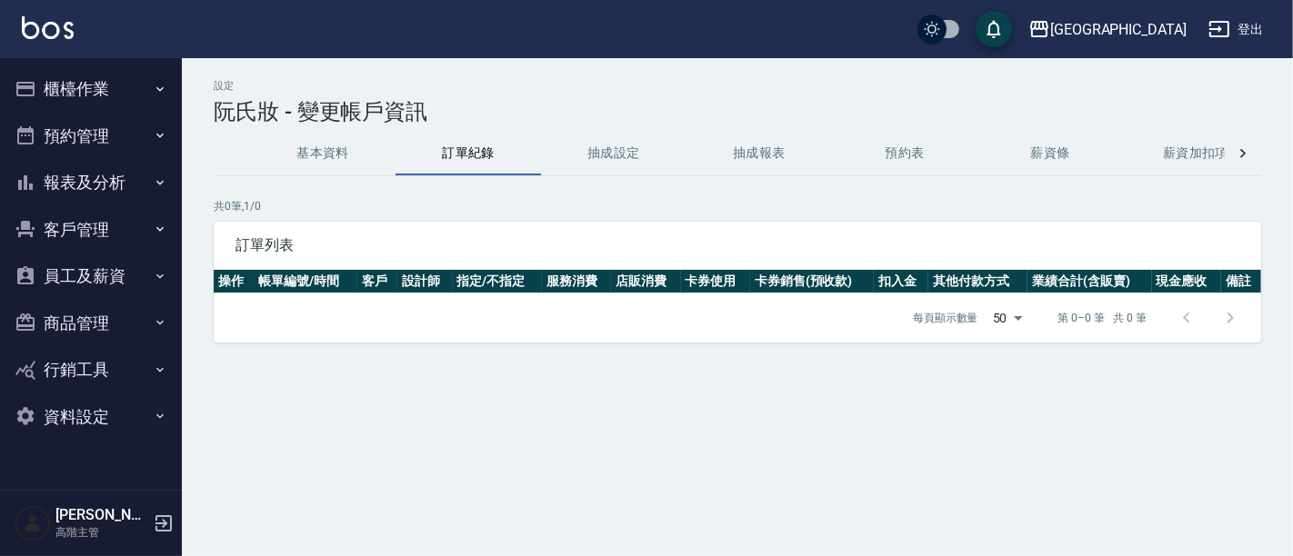
click at [616, 146] on button "抽成設定" at bounding box center [613, 154] width 145 height 44
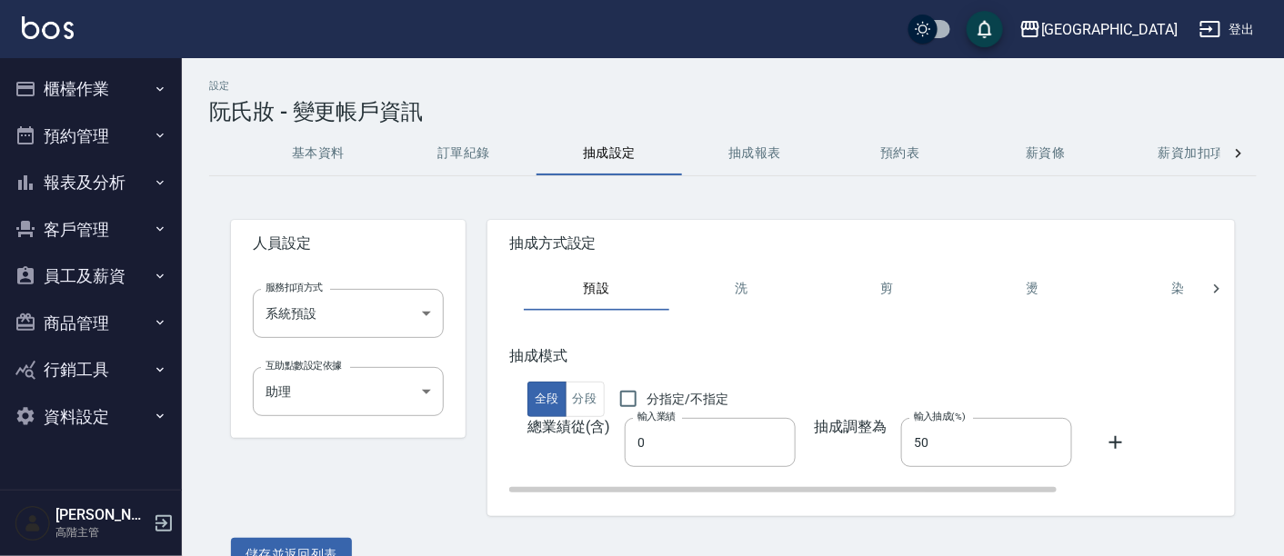
scroll to position [36, 0]
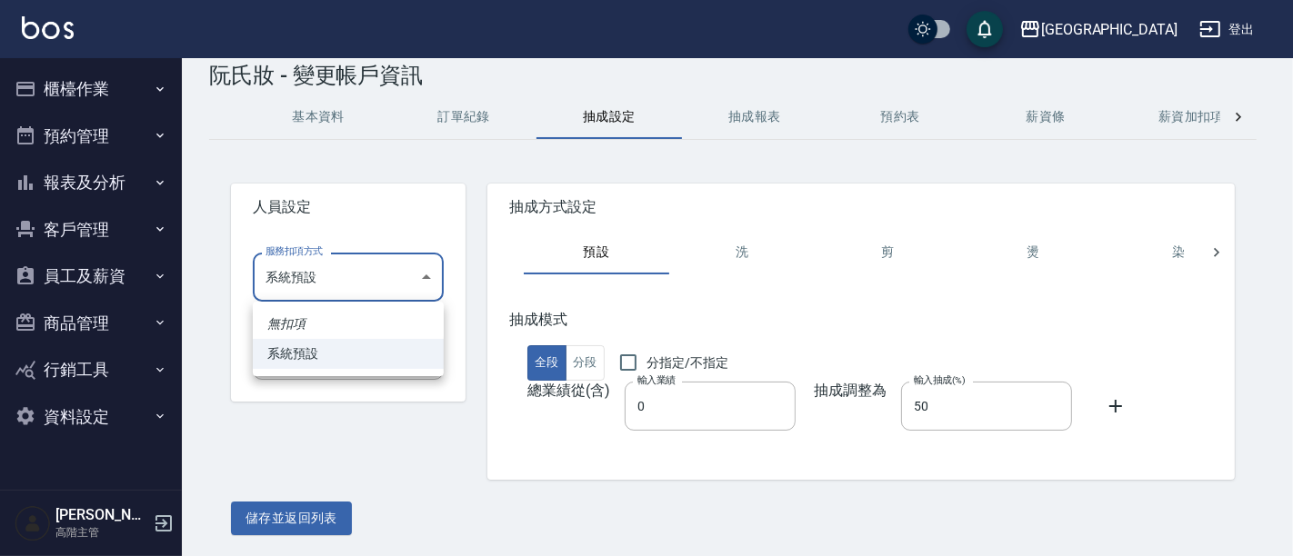
click at [426, 280] on body "名留市府 登出 櫃檯作業 打帳單 帳單列表 掛單列表 座位開單 營業儀表板 現金收支登錄 高階收支登錄 材料自購登錄 每日結帳 排班表 現場電腦打卡 掃碼打卡…" at bounding box center [646, 261] width 1293 height 594
click at [413, 355] on li "系統預設" at bounding box center [348, 354] width 191 height 30
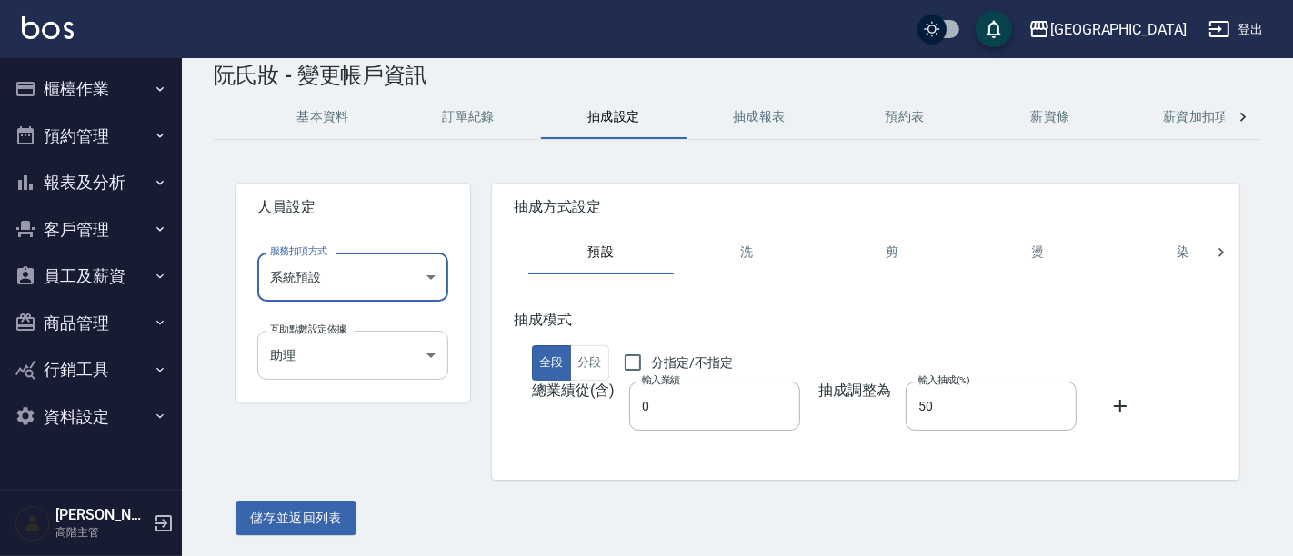
click at [421, 356] on body "名留市府 登出 櫃檯作業 打帳單 帳單列表 掛單列表 座位開單 營業儀表板 現金收支登錄 高階收支登錄 材料自購登錄 每日結帳 排班表 現場電腦打卡 掃碼打卡…" at bounding box center [646, 261] width 1293 height 594
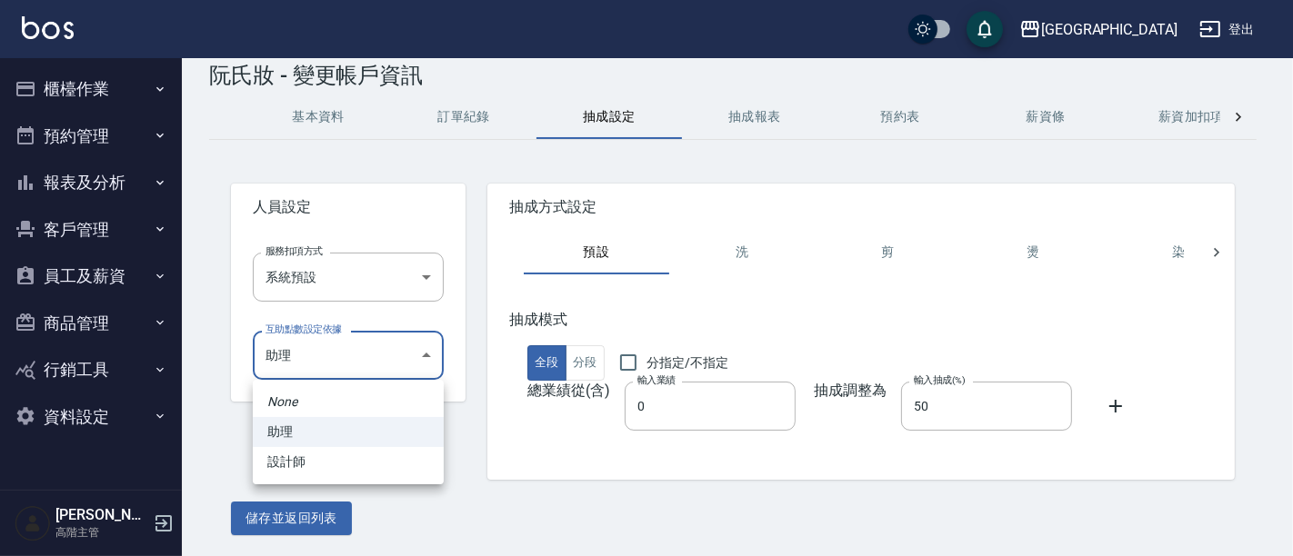
click at [408, 435] on li "助理" at bounding box center [348, 432] width 191 height 30
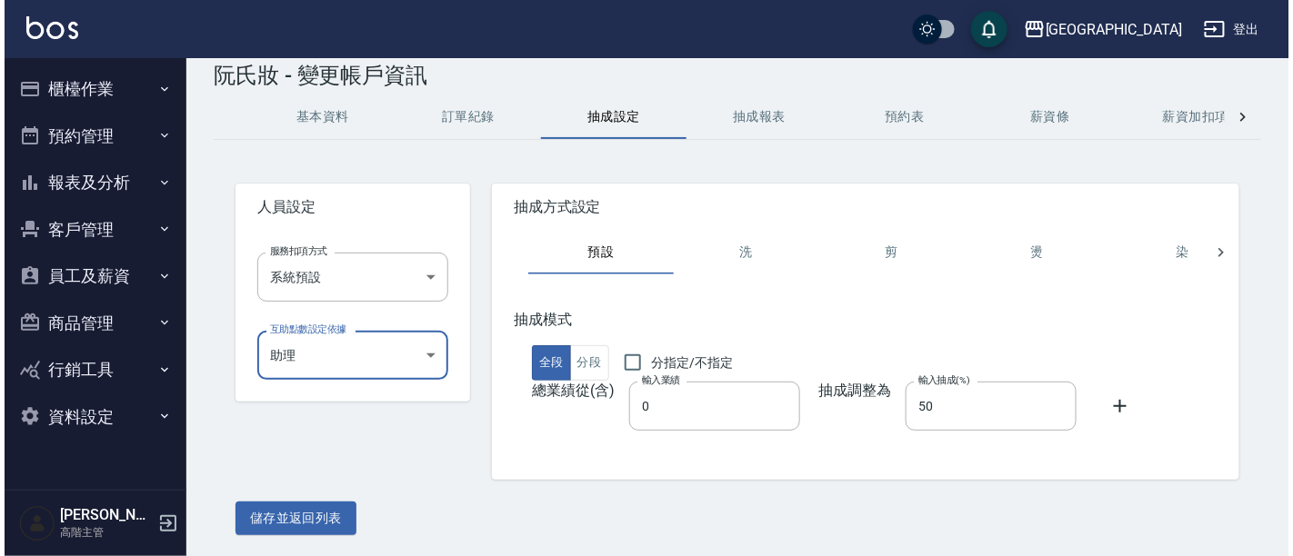
scroll to position [0, 0]
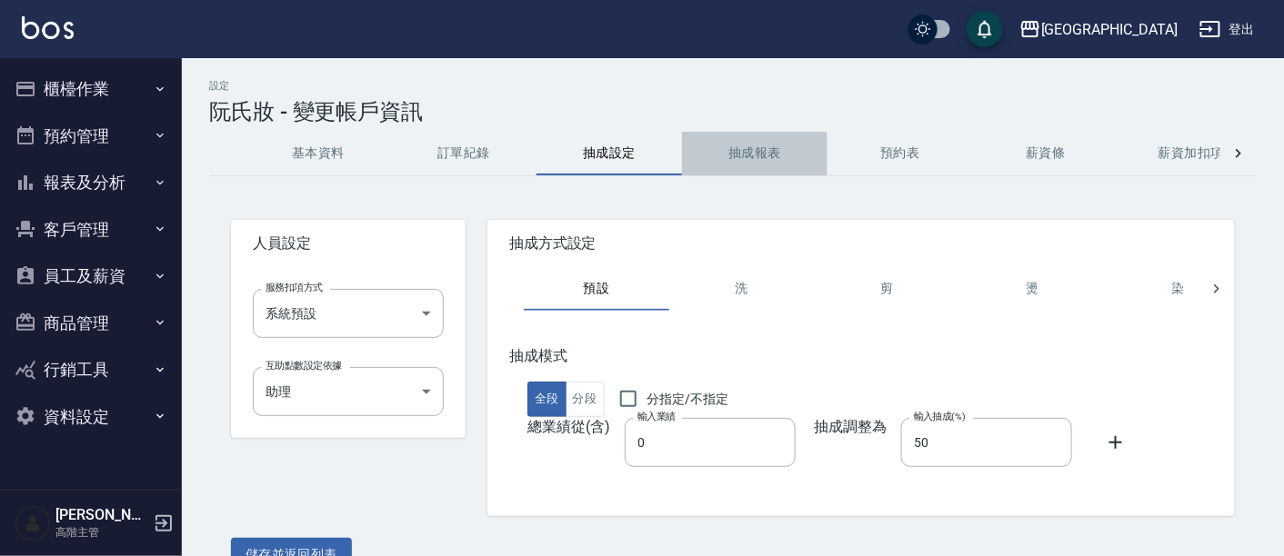
click at [768, 155] on button "抽成報表" at bounding box center [754, 154] width 145 height 44
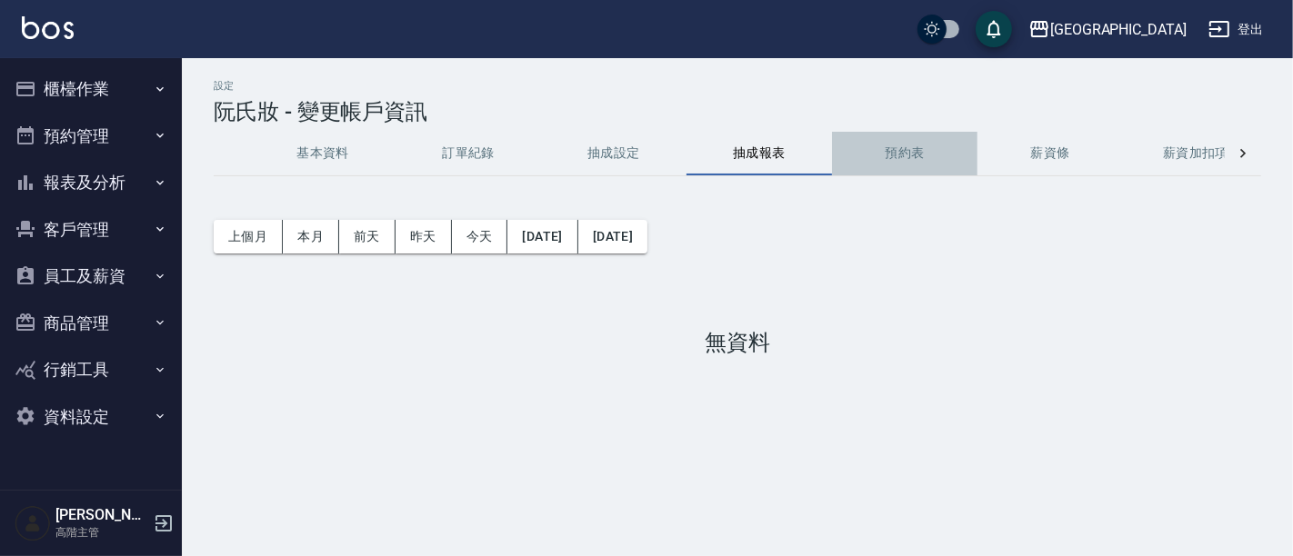
click at [919, 149] on button "預約表" at bounding box center [904, 154] width 145 height 44
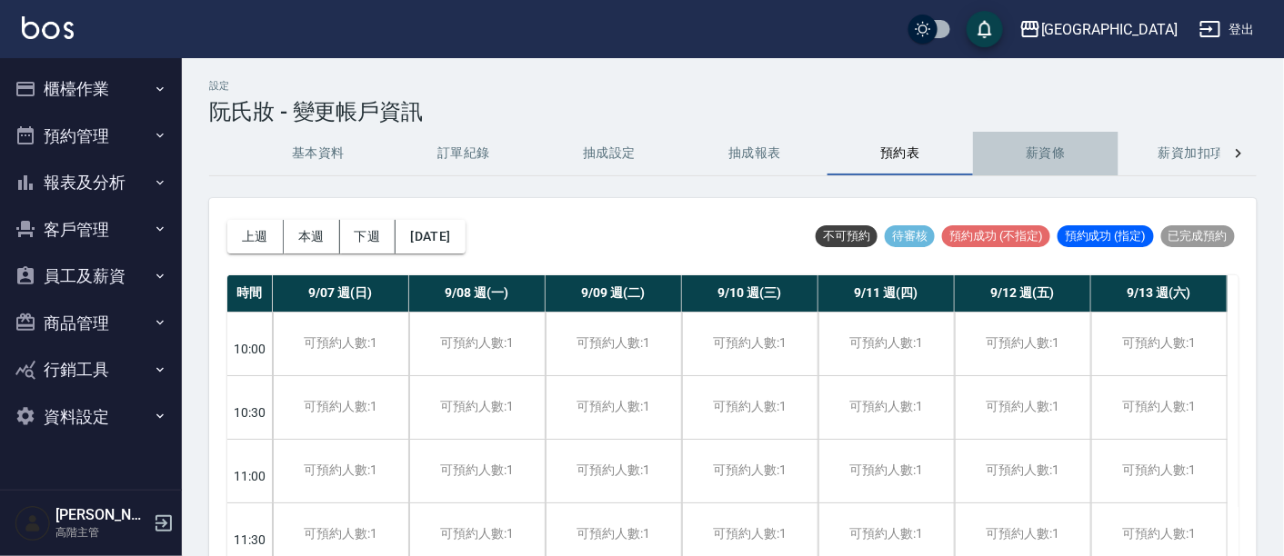
click at [1029, 159] on button "薪資條" at bounding box center [1045, 154] width 145 height 44
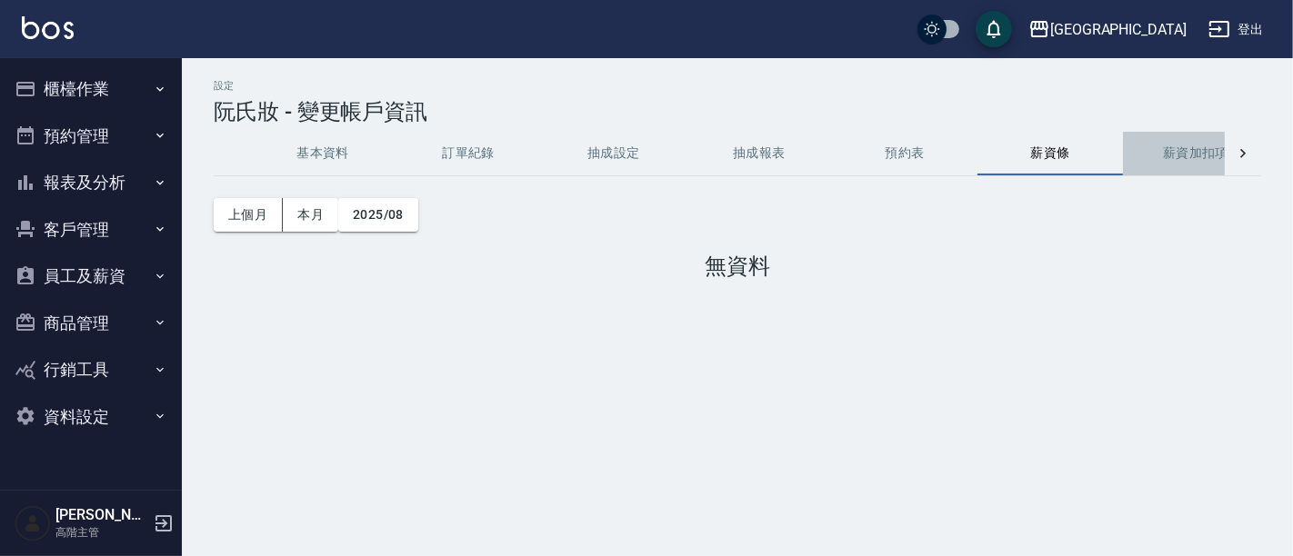
click at [1186, 156] on button "薪資加扣項" at bounding box center [1195, 154] width 145 height 44
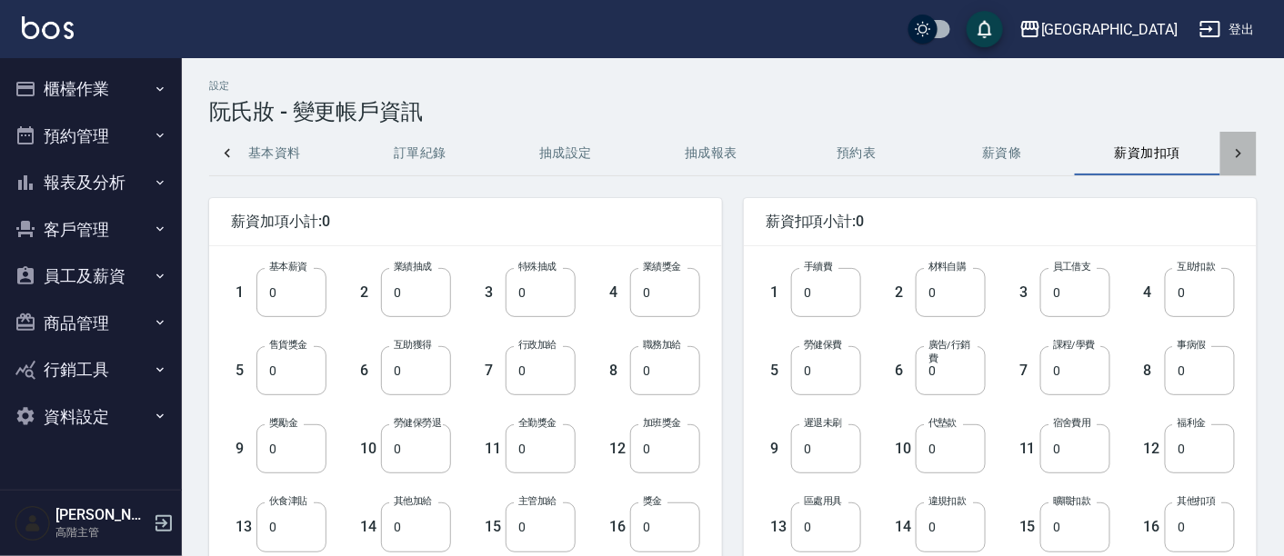
click at [1247, 150] on icon at bounding box center [1238, 154] width 18 height 18
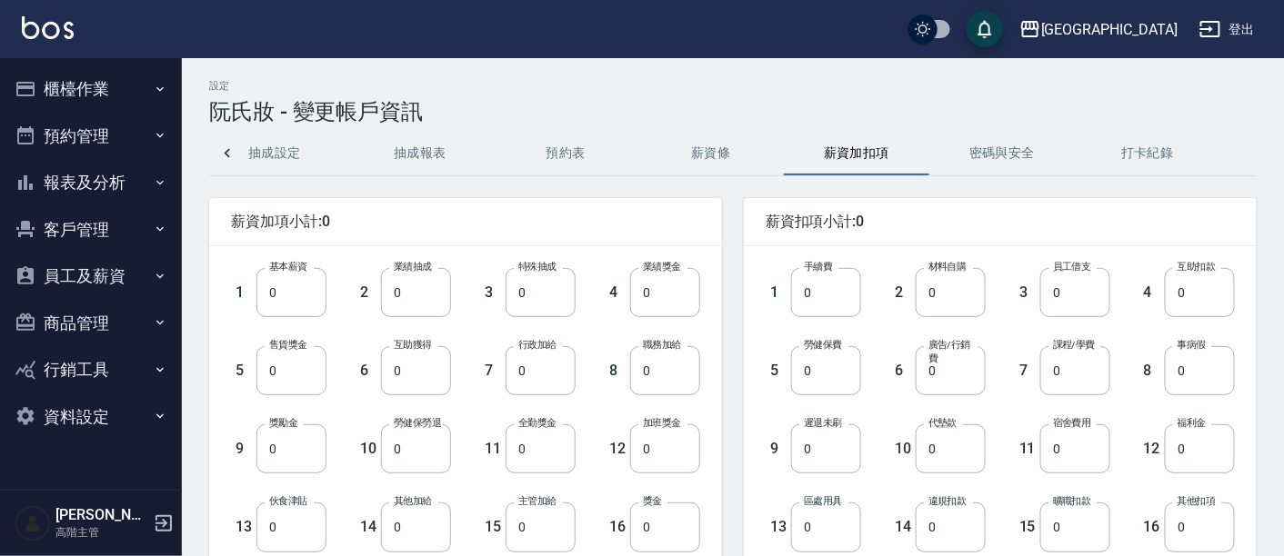
scroll to position [0, 335]
click at [1247, 150] on div "基本資料 訂單紀錄 抽成設定 抽成報表 預約表 薪資條 薪資加扣項 密碼與安全 打卡紀錄" at bounding box center [732, 154] width 1047 height 44
click at [1006, 157] on button "密碼與安全" at bounding box center [1001, 154] width 145 height 44
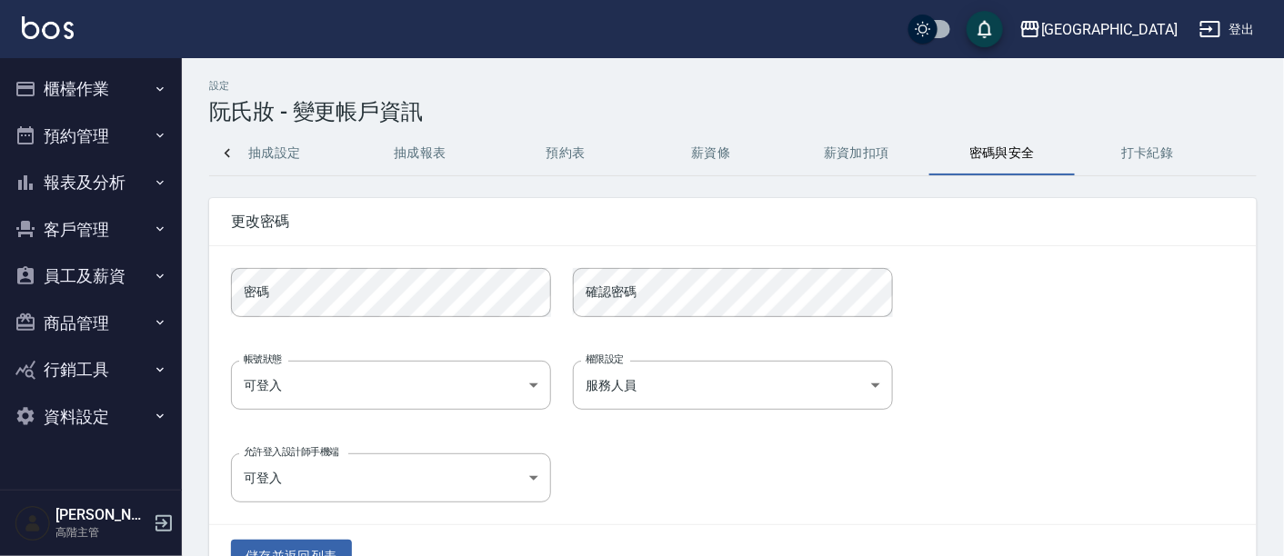
scroll to position [52, 0]
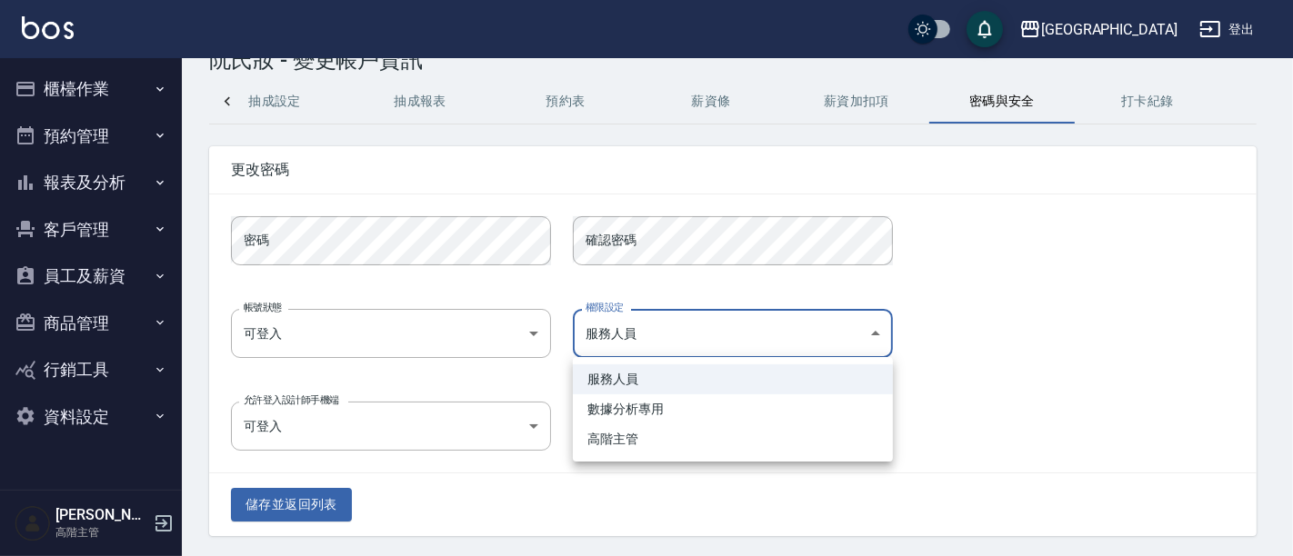
click at [807, 342] on body "名留市府 登出 櫃檯作業 打帳單 帳單列表 掛單列表 座位開單 營業儀表板 現金收支登錄 高階收支登錄 材料自購登錄 每日結帳 排班表 現場電腦打卡 掃碼打卡…" at bounding box center [646, 253] width 1293 height 610
click at [721, 387] on li "服務人員" at bounding box center [733, 380] width 320 height 30
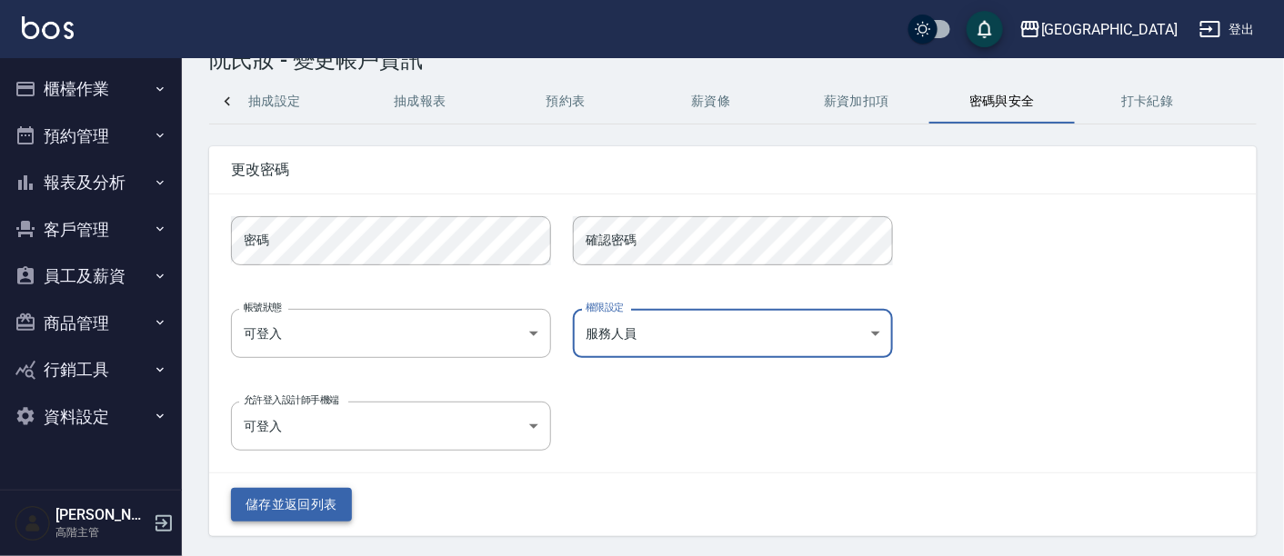
click at [310, 504] on button "儲存並返回列表" at bounding box center [291, 505] width 121 height 34
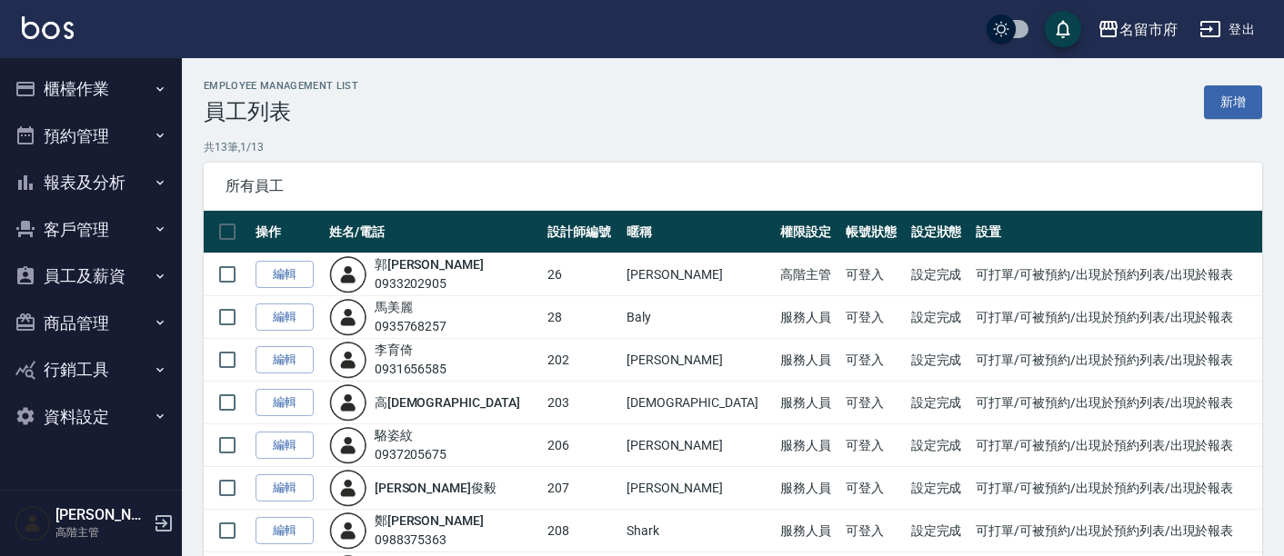
scroll to position [303, 0]
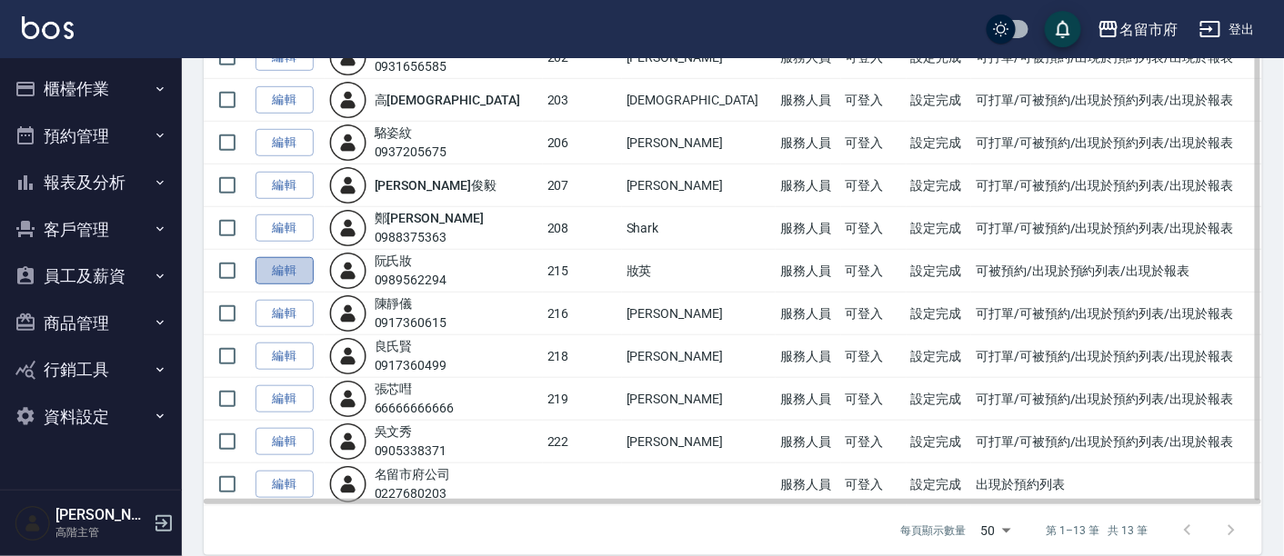
click at [275, 263] on link "編輯" at bounding box center [285, 271] width 58 height 28
